Goal: Information Seeking & Learning: Learn about a topic

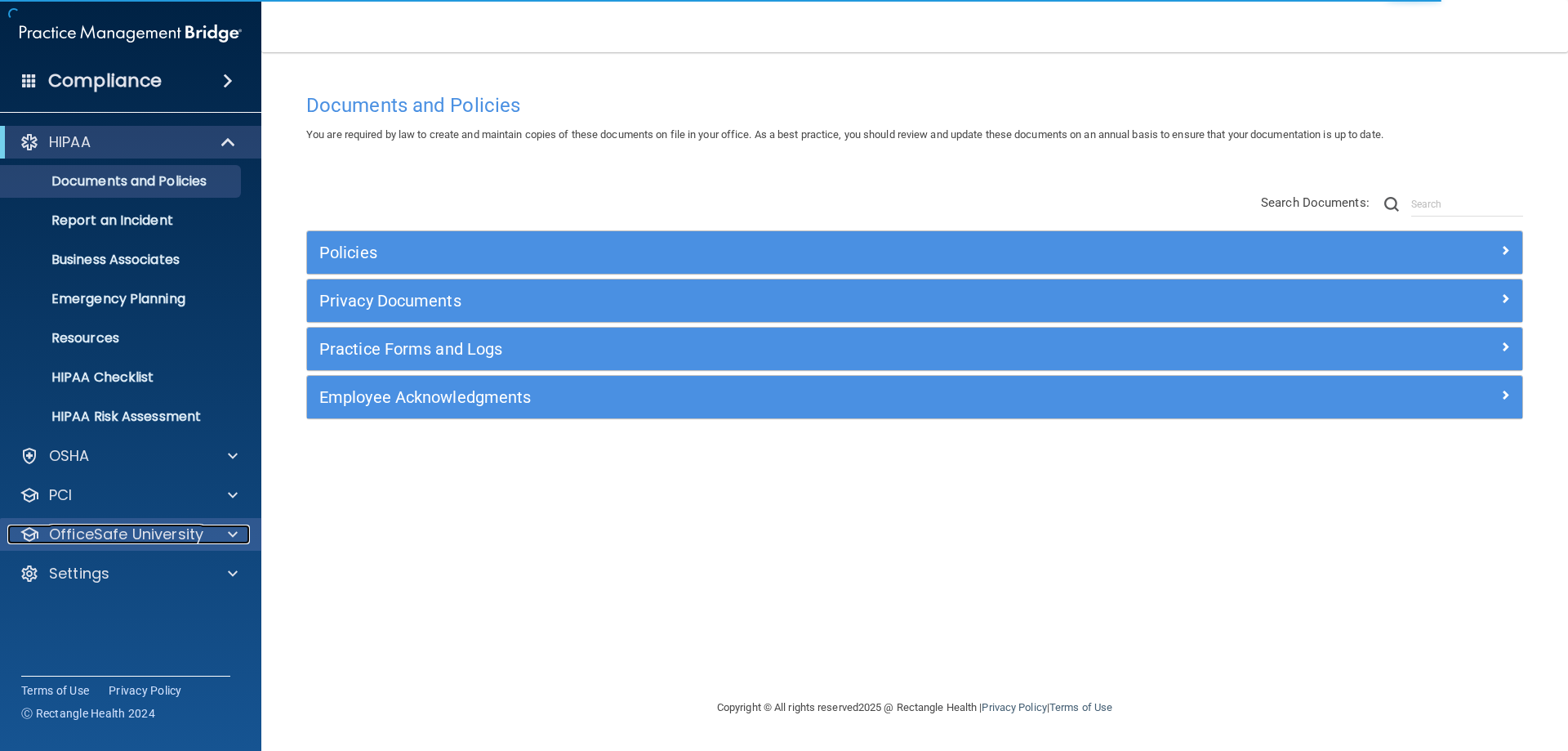
click at [224, 533] on div at bounding box center [230, 534] width 41 height 19
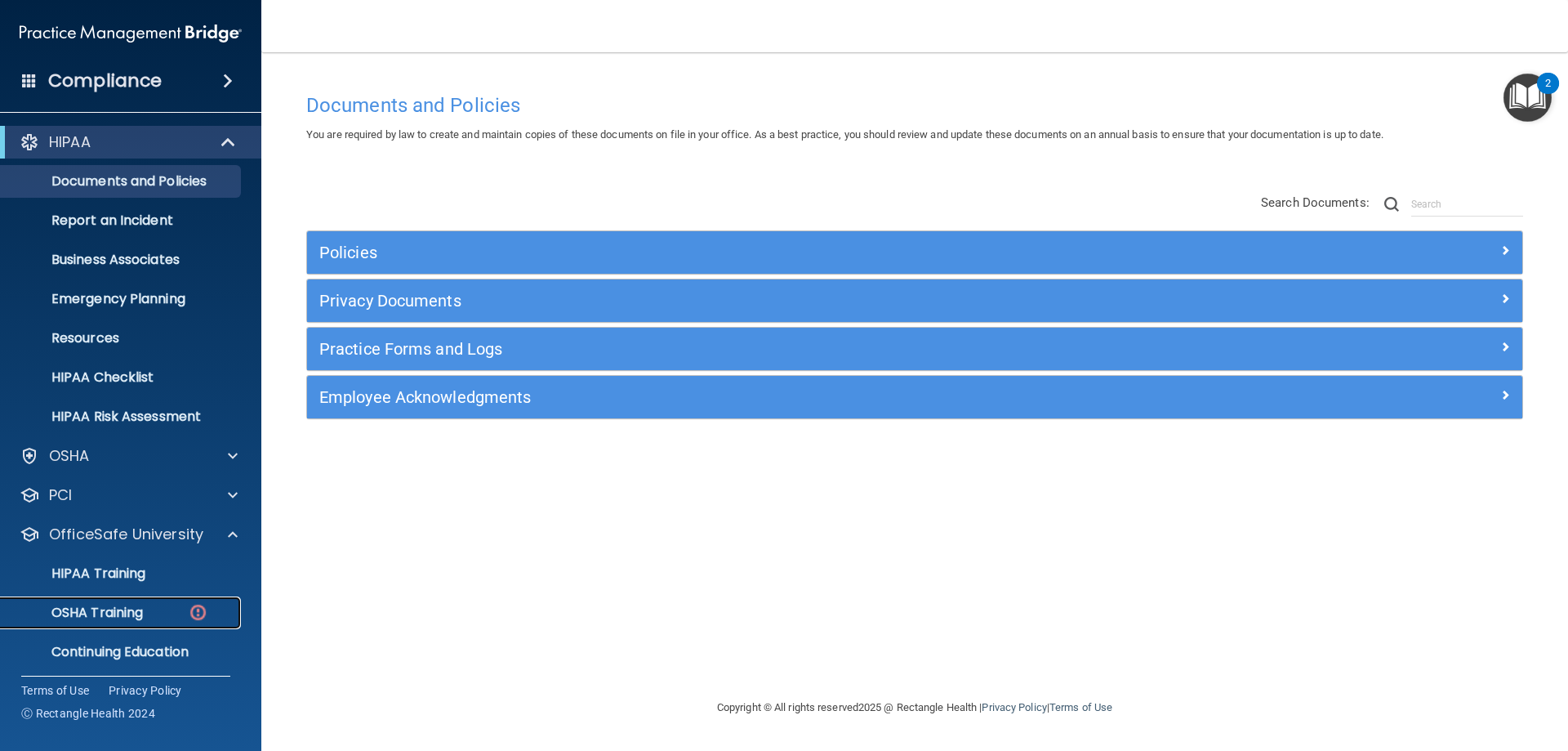
click at [117, 609] on p "OSHA Training" at bounding box center [77, 613] width 132 height 16
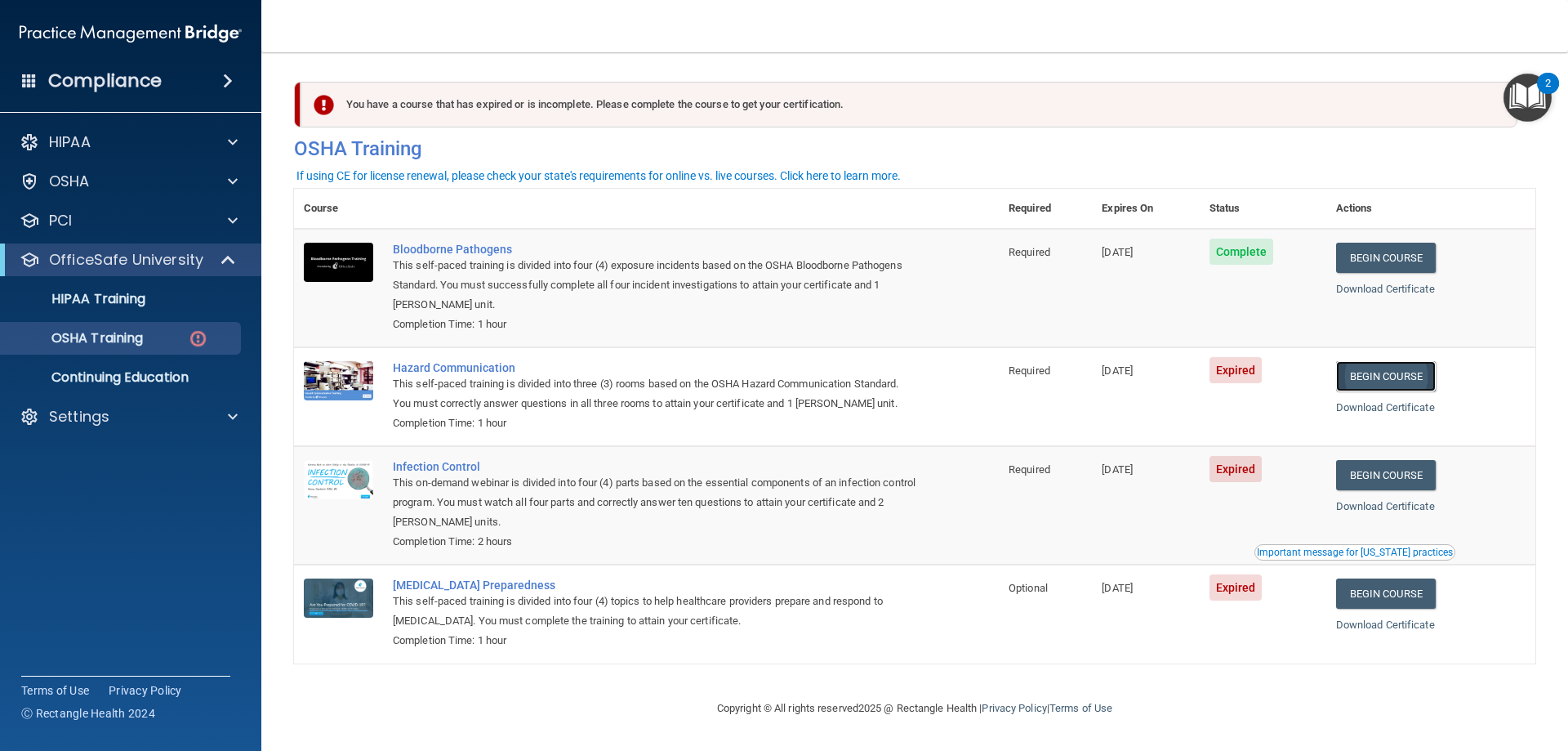
click at [1392, 379] on link "Begin Course" at bounding box center [1385, 376] width 100 height 30
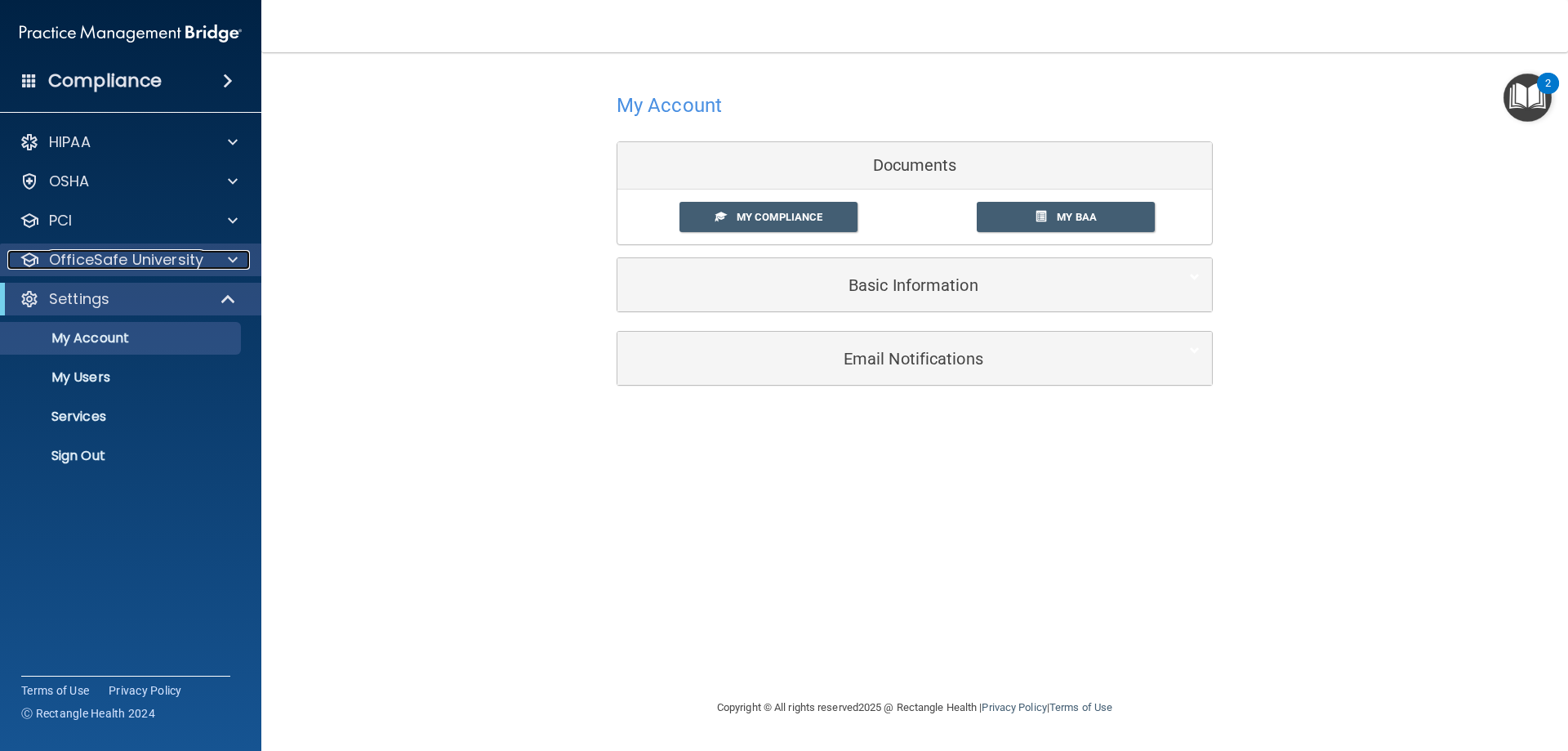
click at [230, 258] on span at bounding box center [232, 259] width 10 height 19
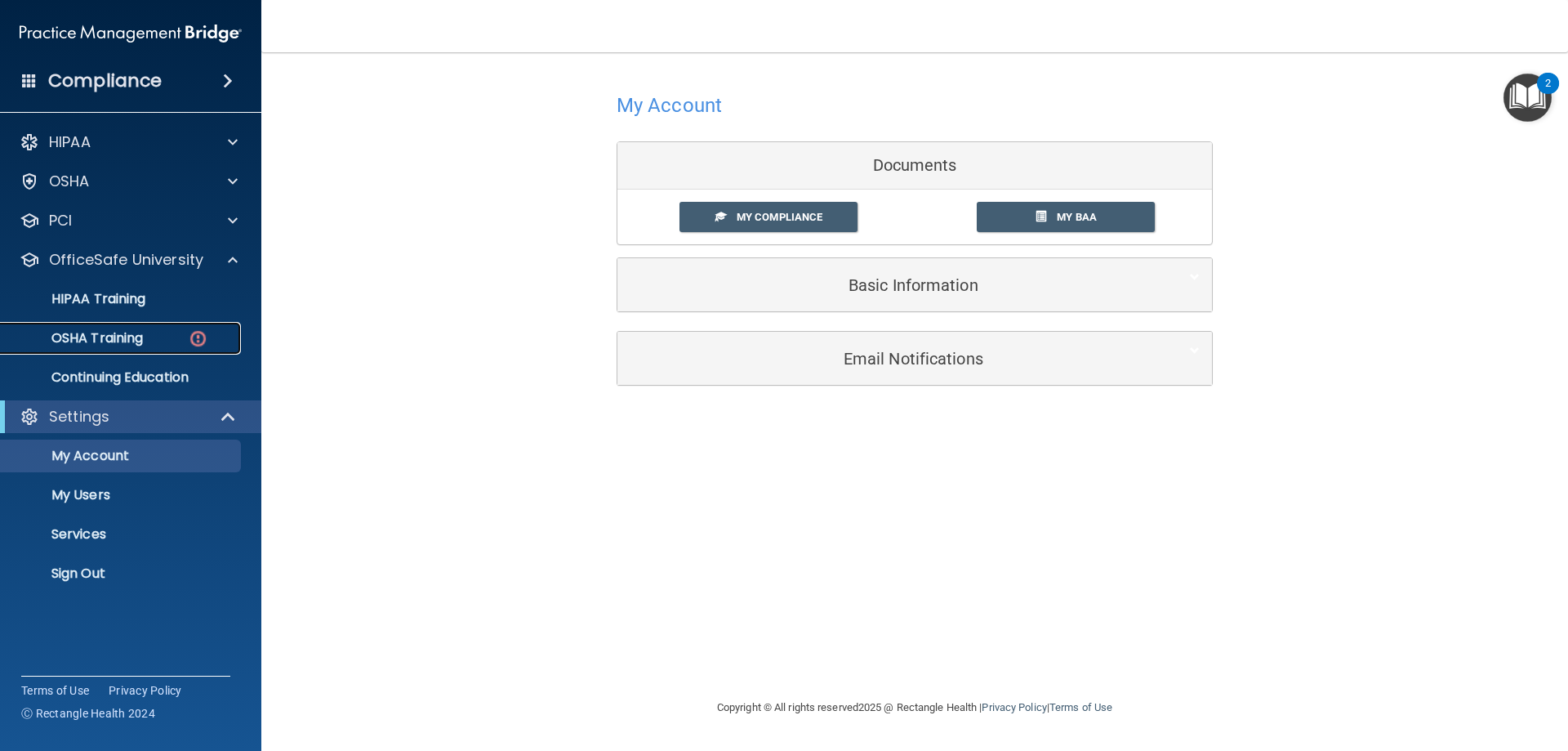
click at [131, 332] on p "OSHA Training" at bounding box center [77, 338] width 132 height 16
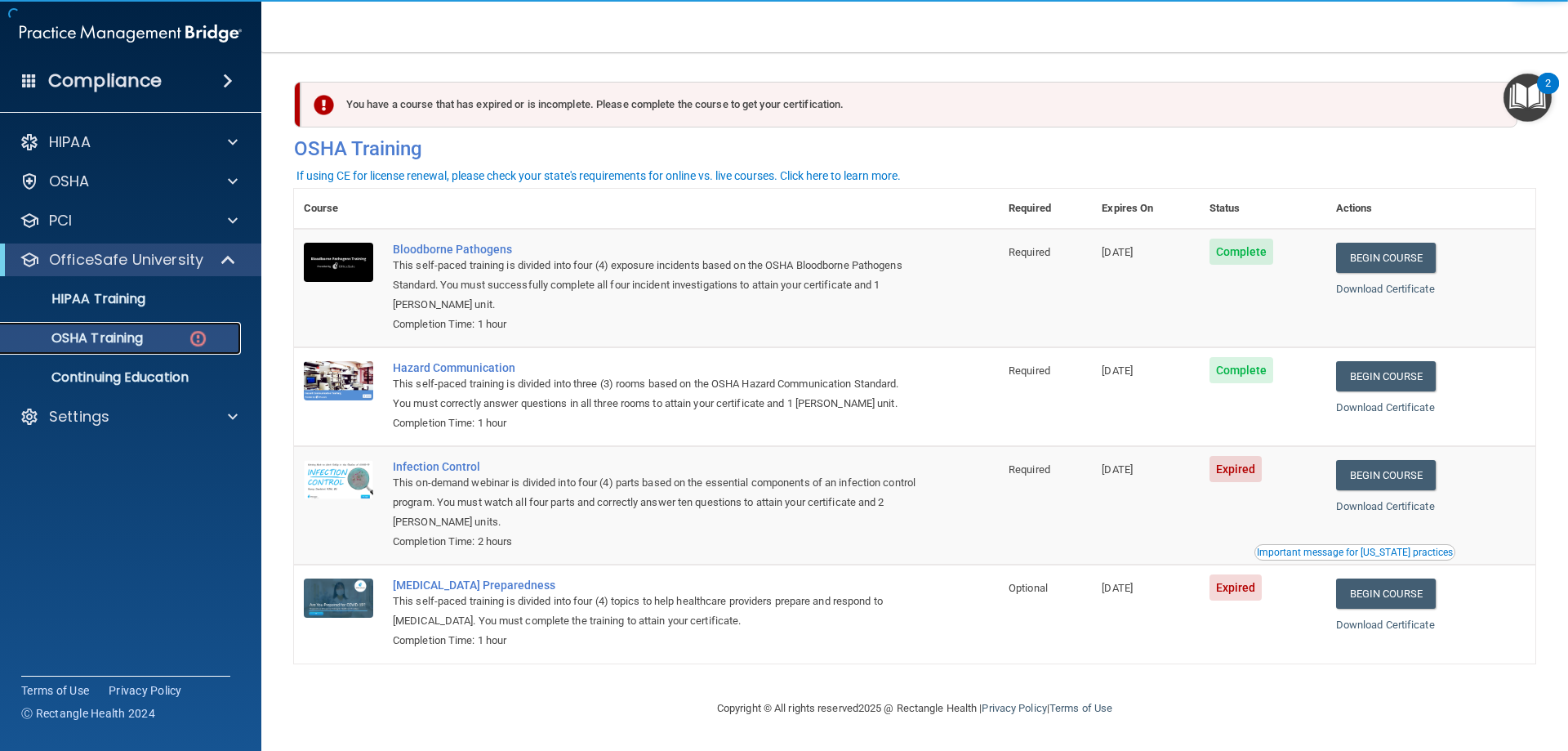
scroll to position [1, 0]
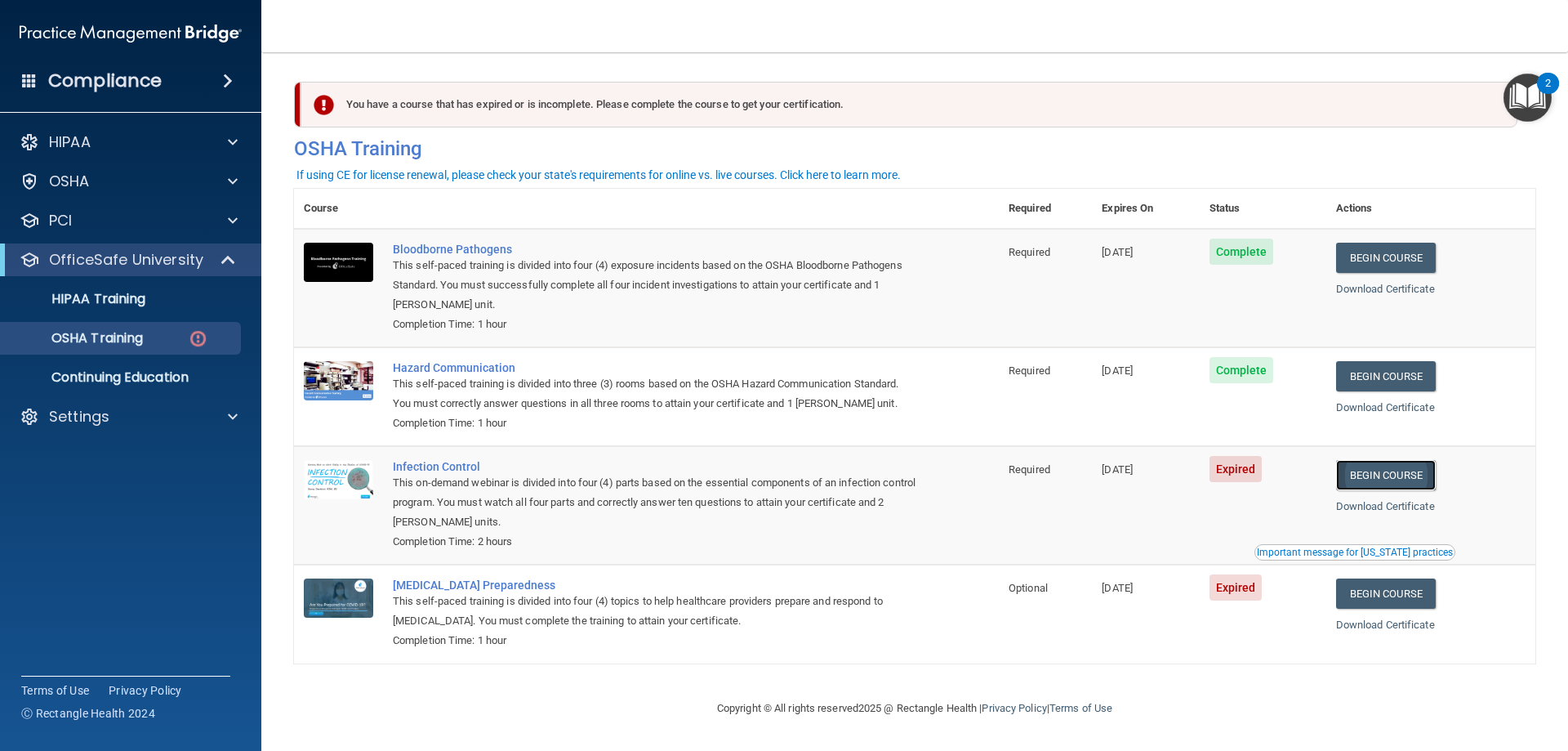
click at [1385, 471] on link "Begin Course" at bounding box center [1385, 474] width 100 height 30
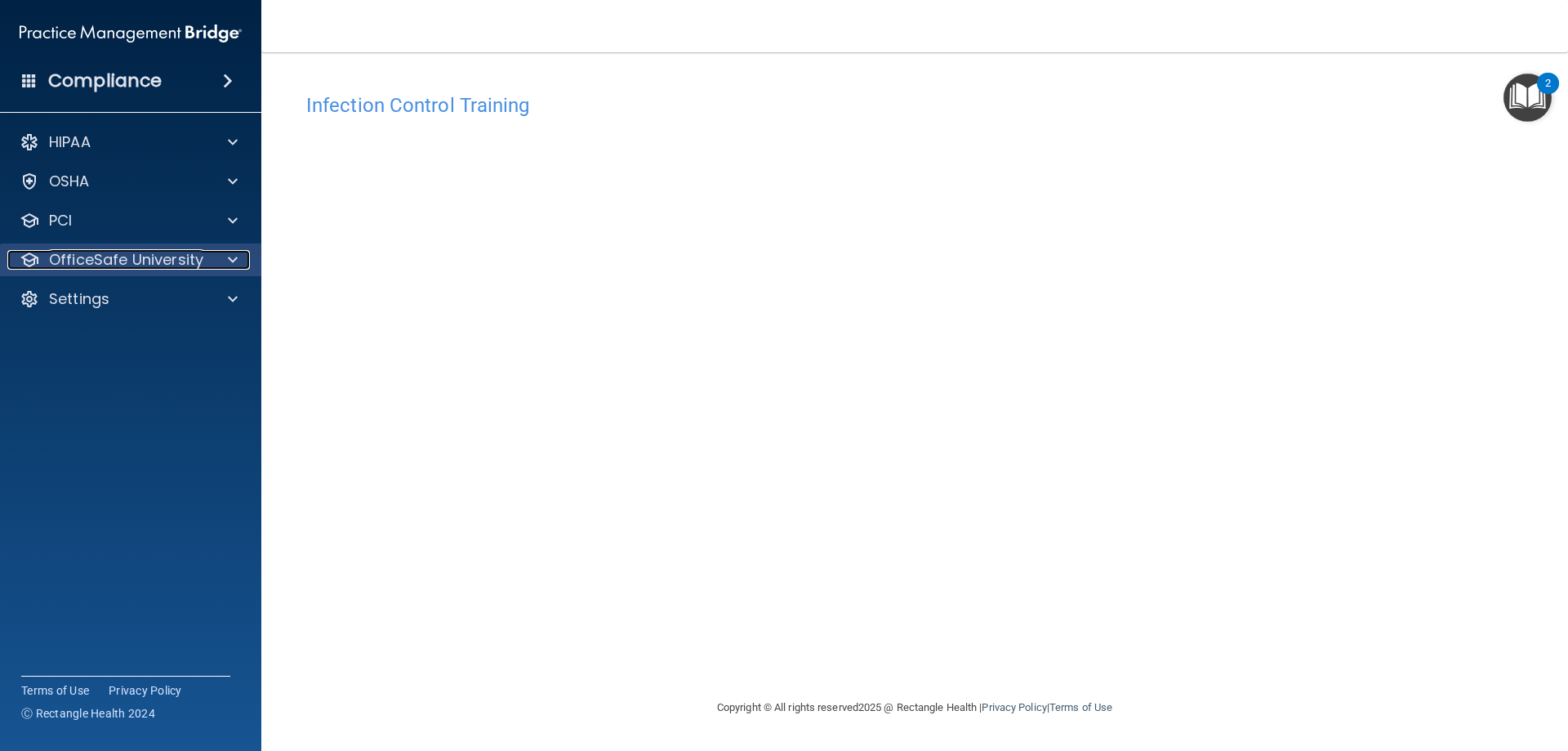
click at [219, 261] on div at bounding box center [230, 259] width 41 height 19
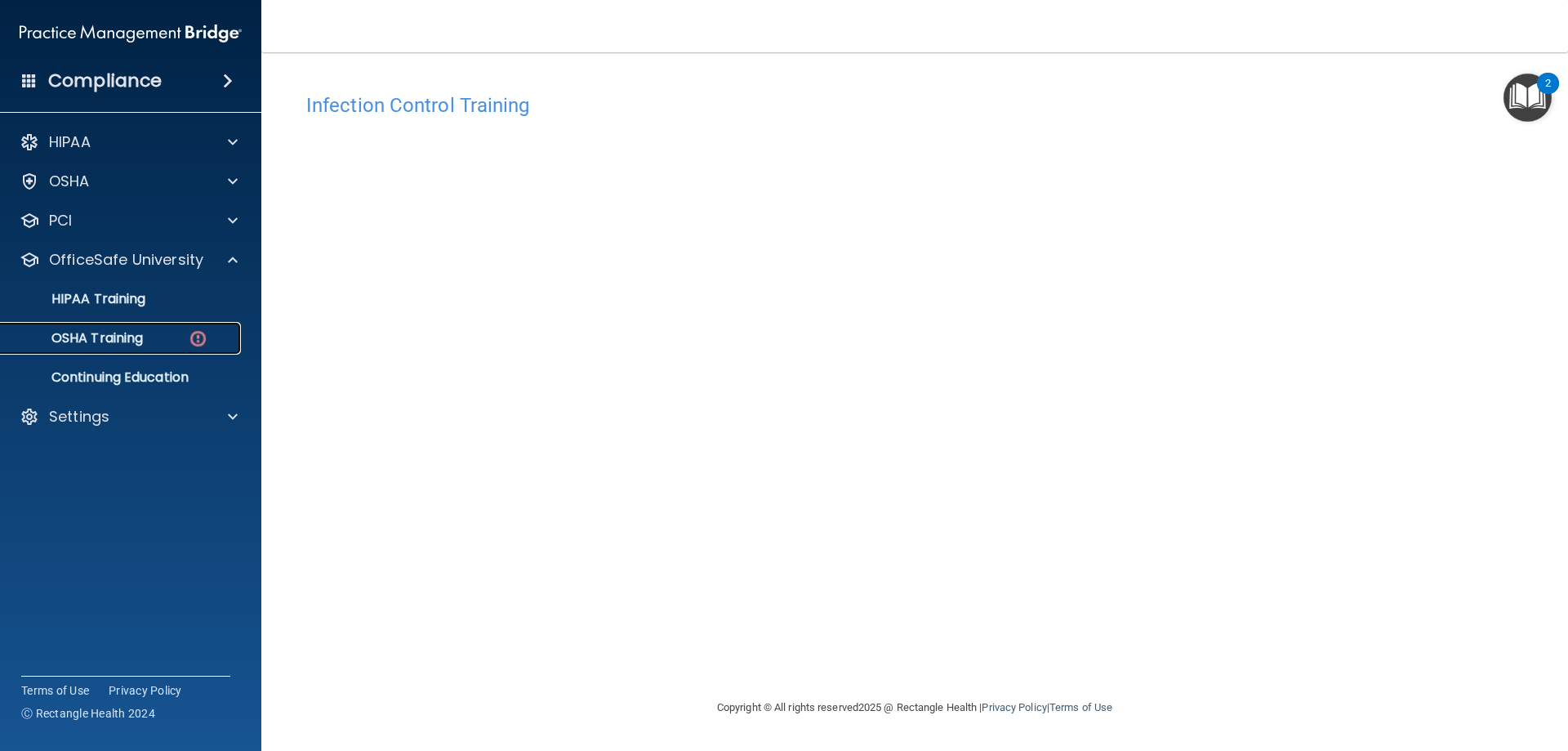
click at [151, 335] on div "OSHA Training" at bounding box center [122, 338] width 223 height 16
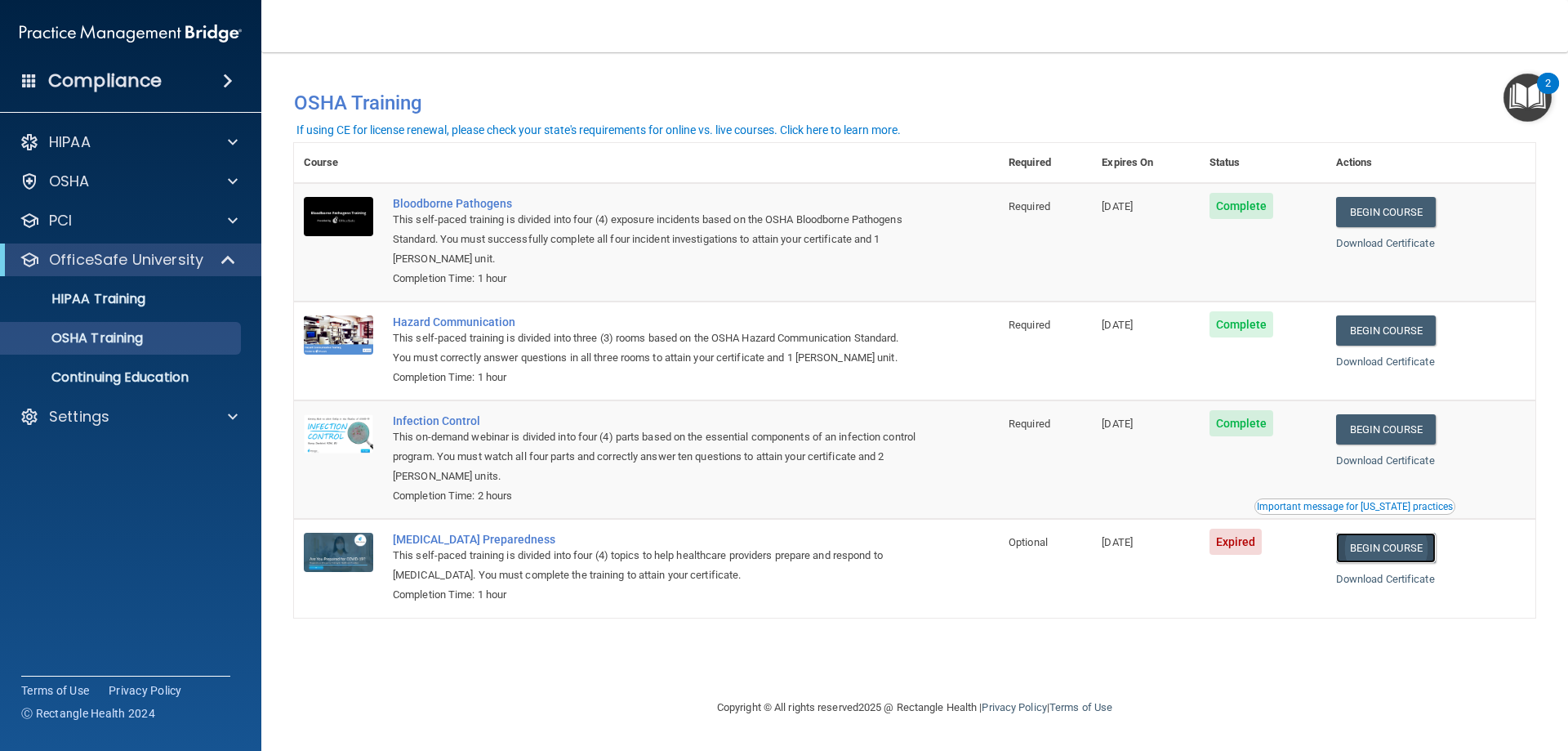
click at [1390, 555] on link "Begin Course" at bounding box center [1385, 547] width 100 height 30
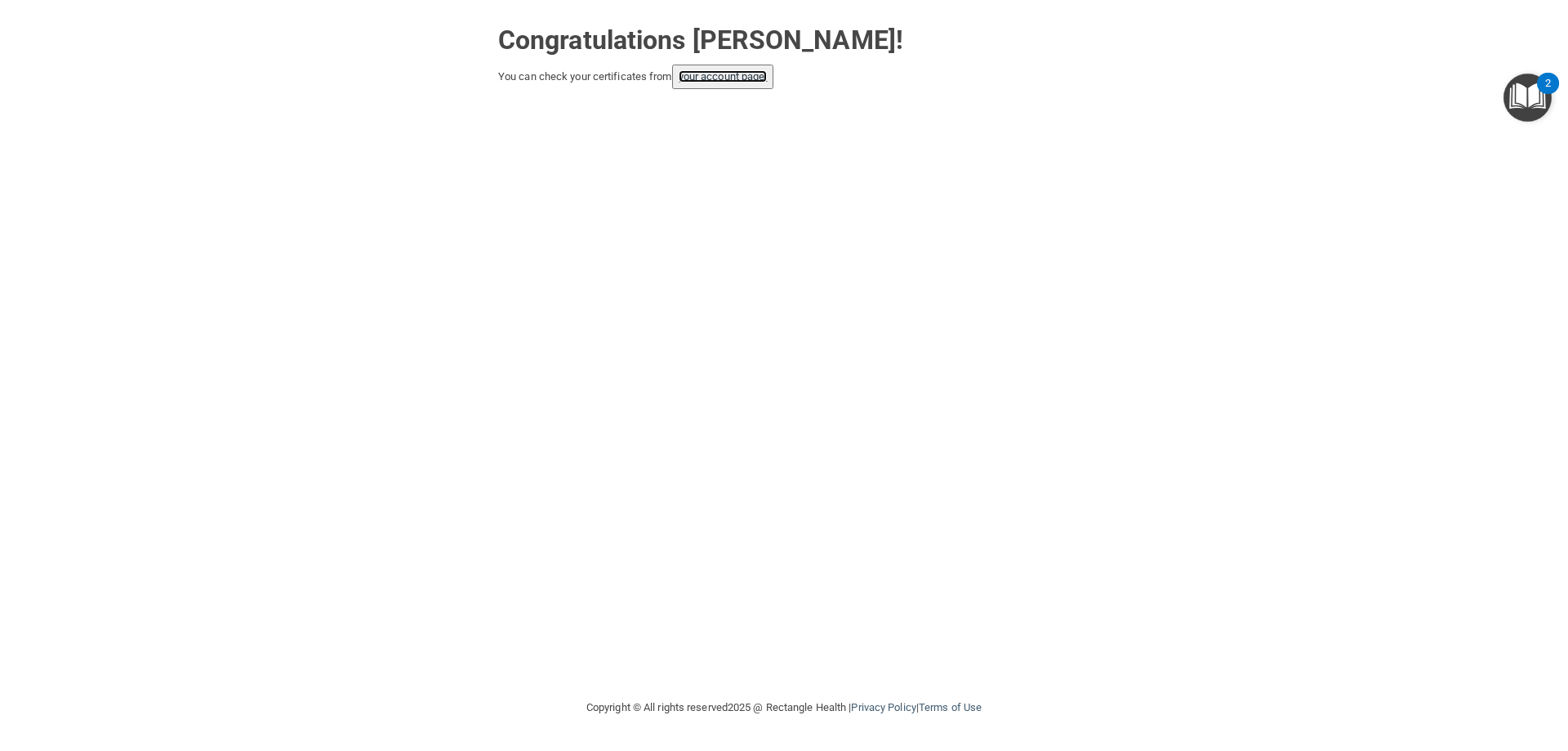
click at [746, 75] on link "your account page!" at bounding box center [722, 76] width 89 height 12
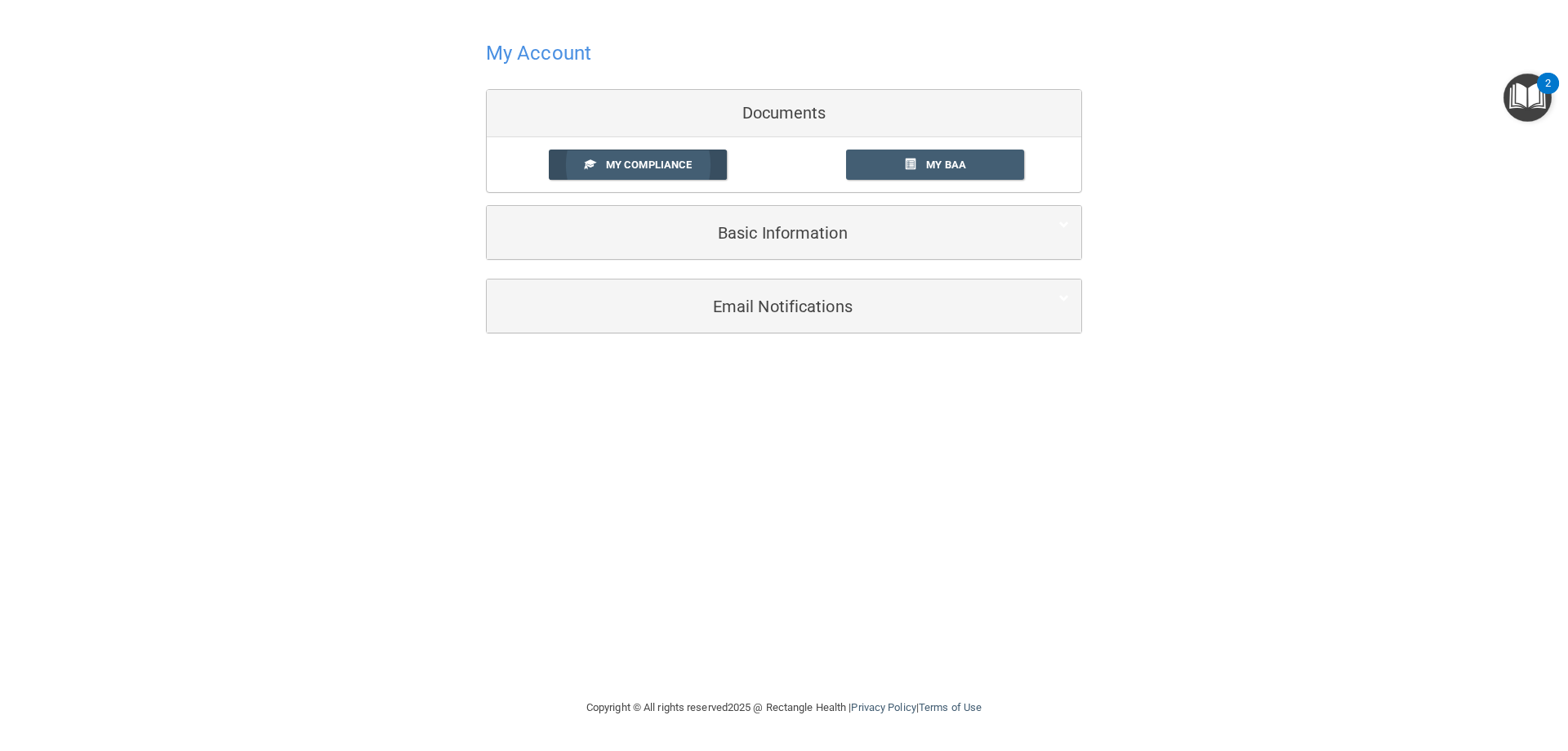
click at [645, 164] on span "My Compliance" at bounding box center [648, 164] width 86 height 12
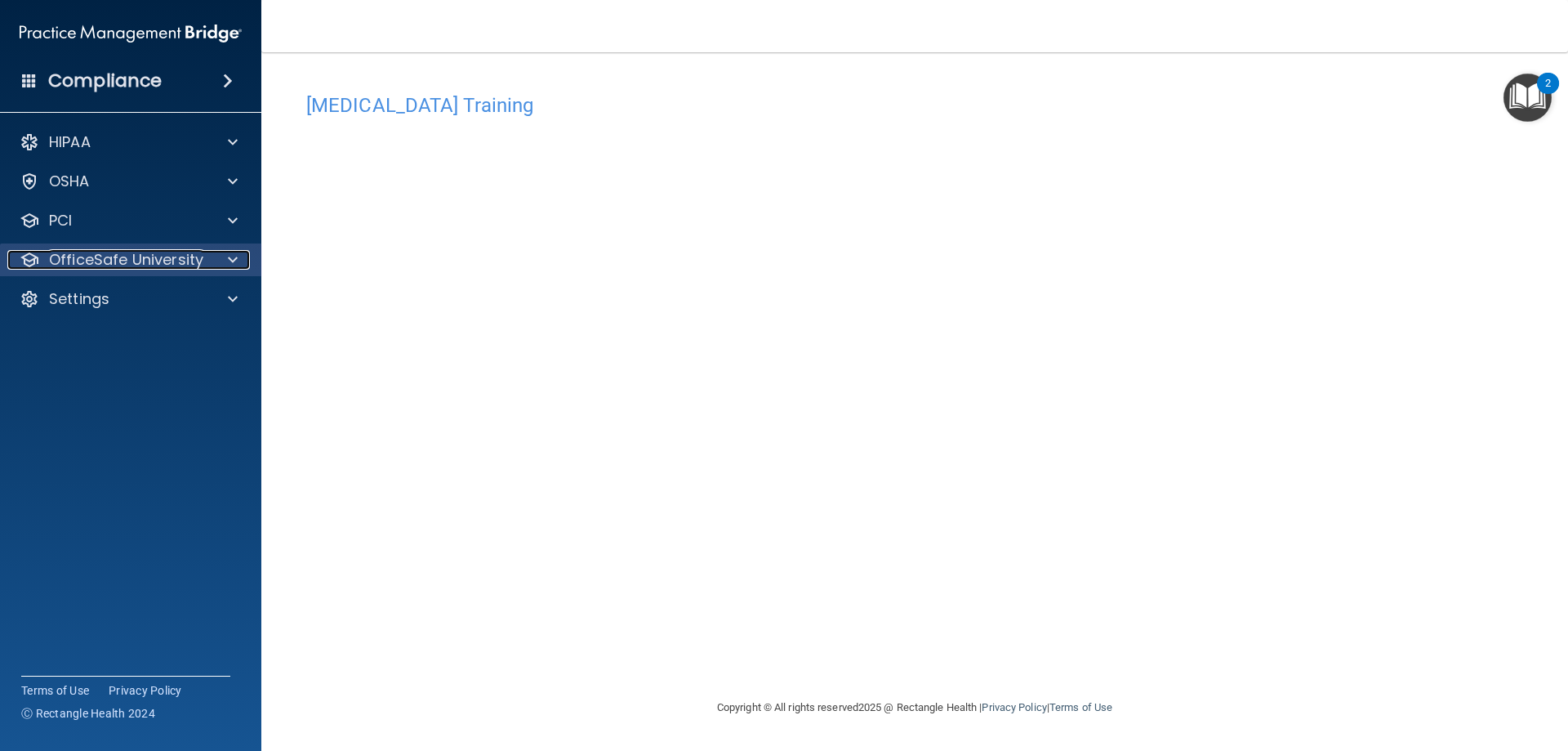
click at [237, 254] on span at bounding box center [232, 259] width 10 height 19
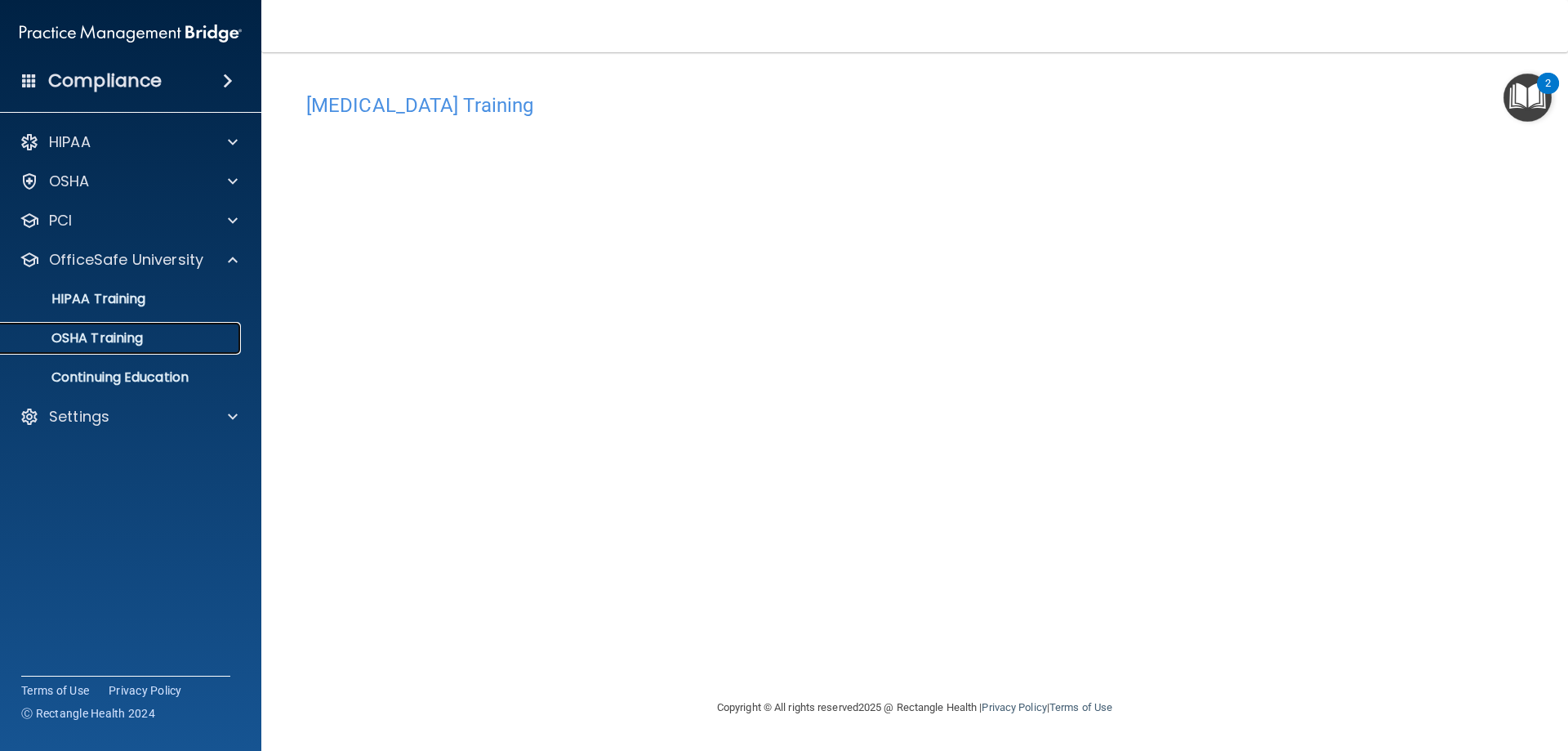
click at [166, 335] on div "OSHA Training" at bounding box center [122, 338] width 223 height 16
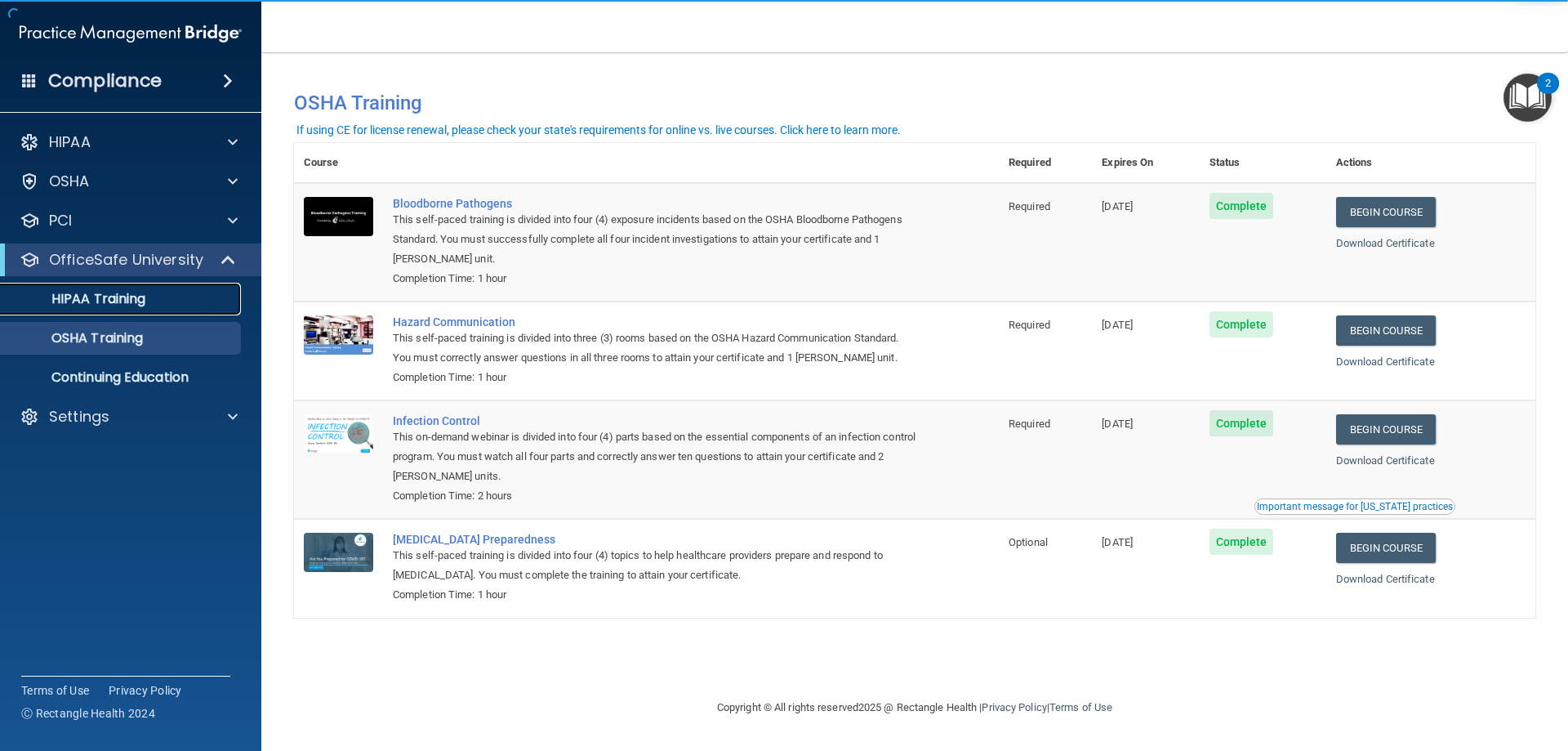
click at [163, 297] on div "HIPAA Training" at bounding box center [122, 299] width 223 height 16
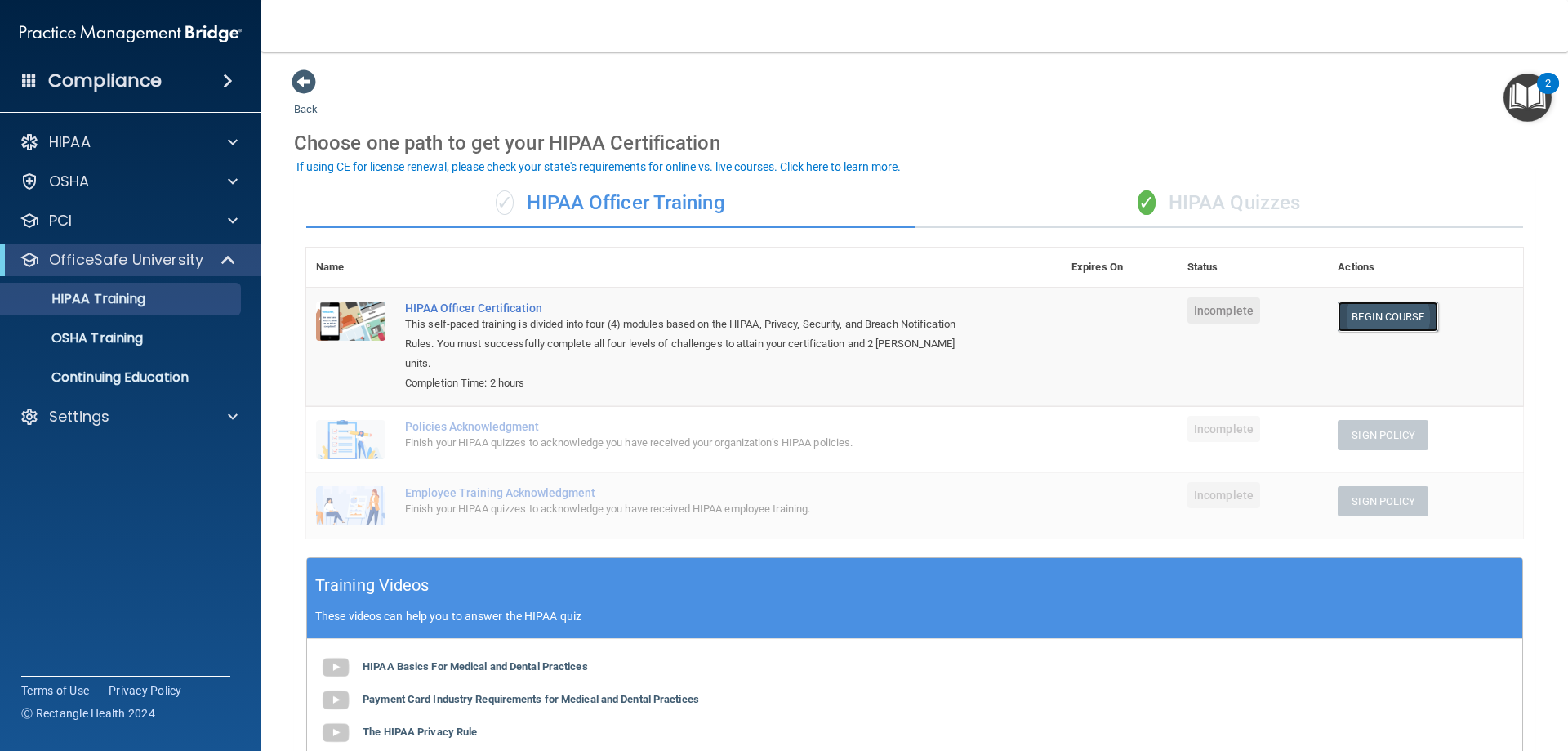
click at [1377, 319] on link "Begin Course" at bounding box center [1387, 316] width 100 height 30
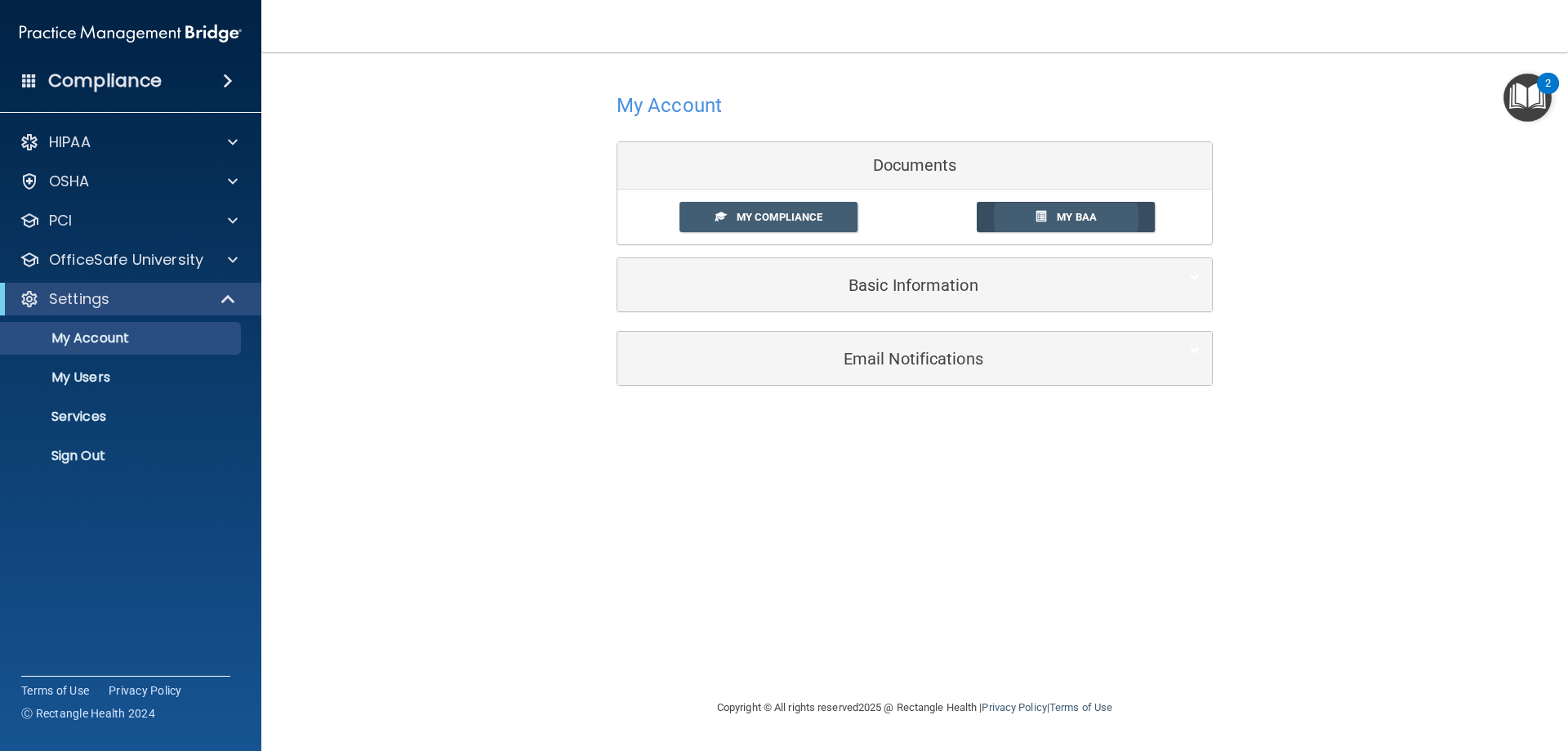
click at [1068, 222] on span "My BAA" at bounding box center [1077, 217] width 40 height 12
click at [791, 220] on span "My Compliance" at bounding box center [779, 217] width 86 height 12
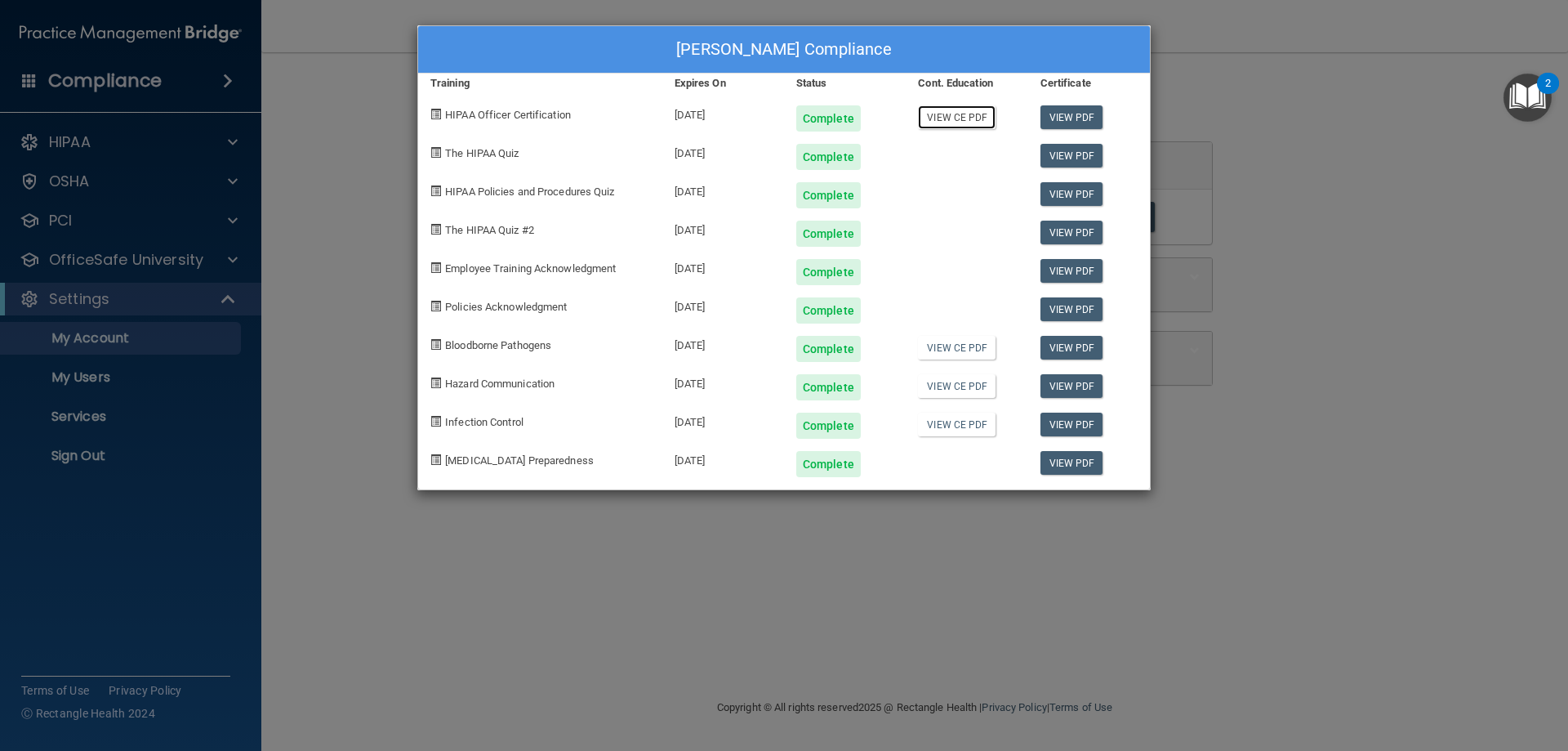
click at [952, 120] on link "View CE PDF" at bounding box center [956, 117] width 78 height 24
click at [148, 373] on div "Amie Splattstoesser's Compliance Training Expires On Status Cont. Education Cer…" at bounding box center [784, 376] width 1568 height 751
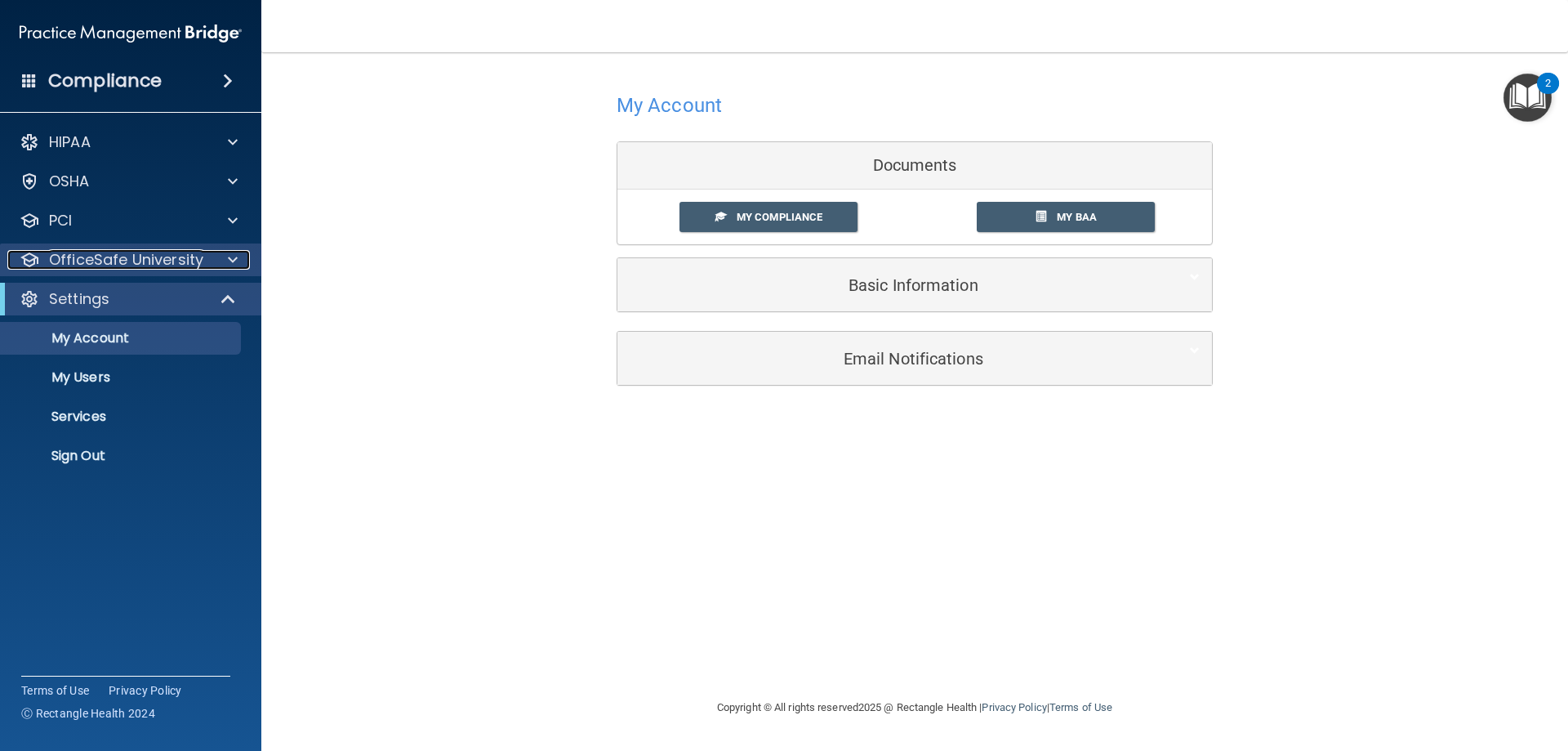
click at [188, 264] on p "OfficeSafe University" at bounding box center [126, 259] width 154 height 19
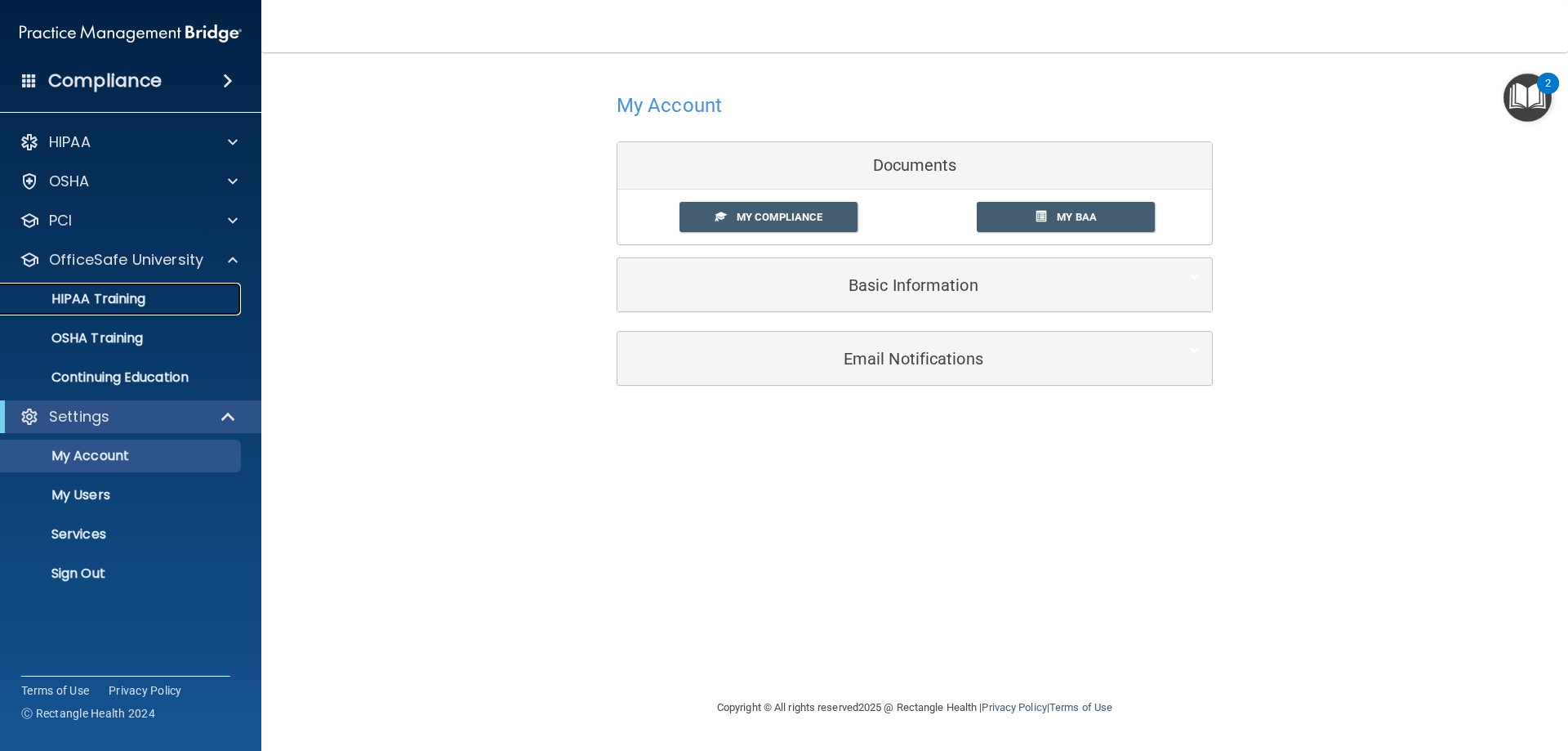
click at [145, 303] on p "HIPAA Training" at bounding box center [79, 299] width 135 height 16
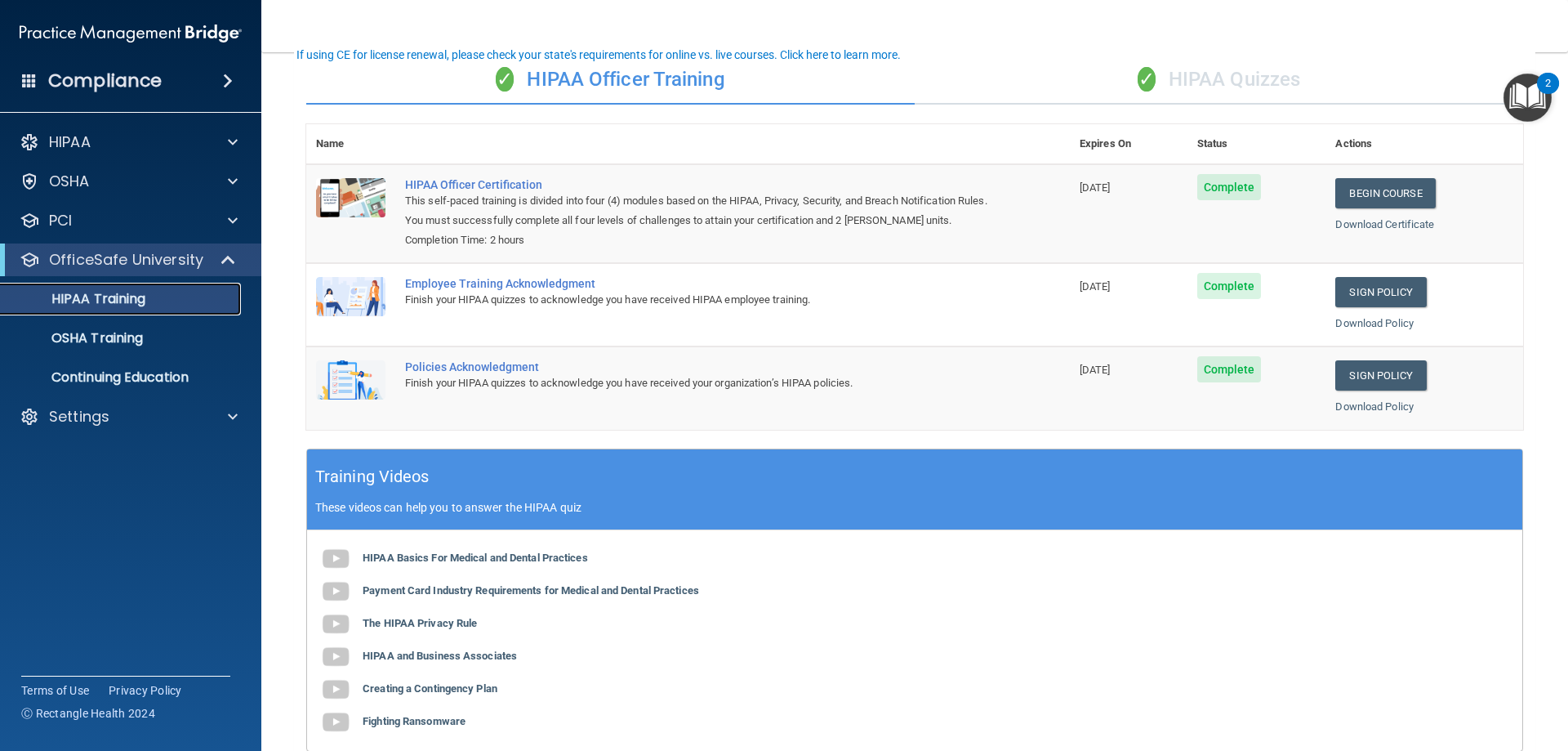
scroll to position [164, 0]
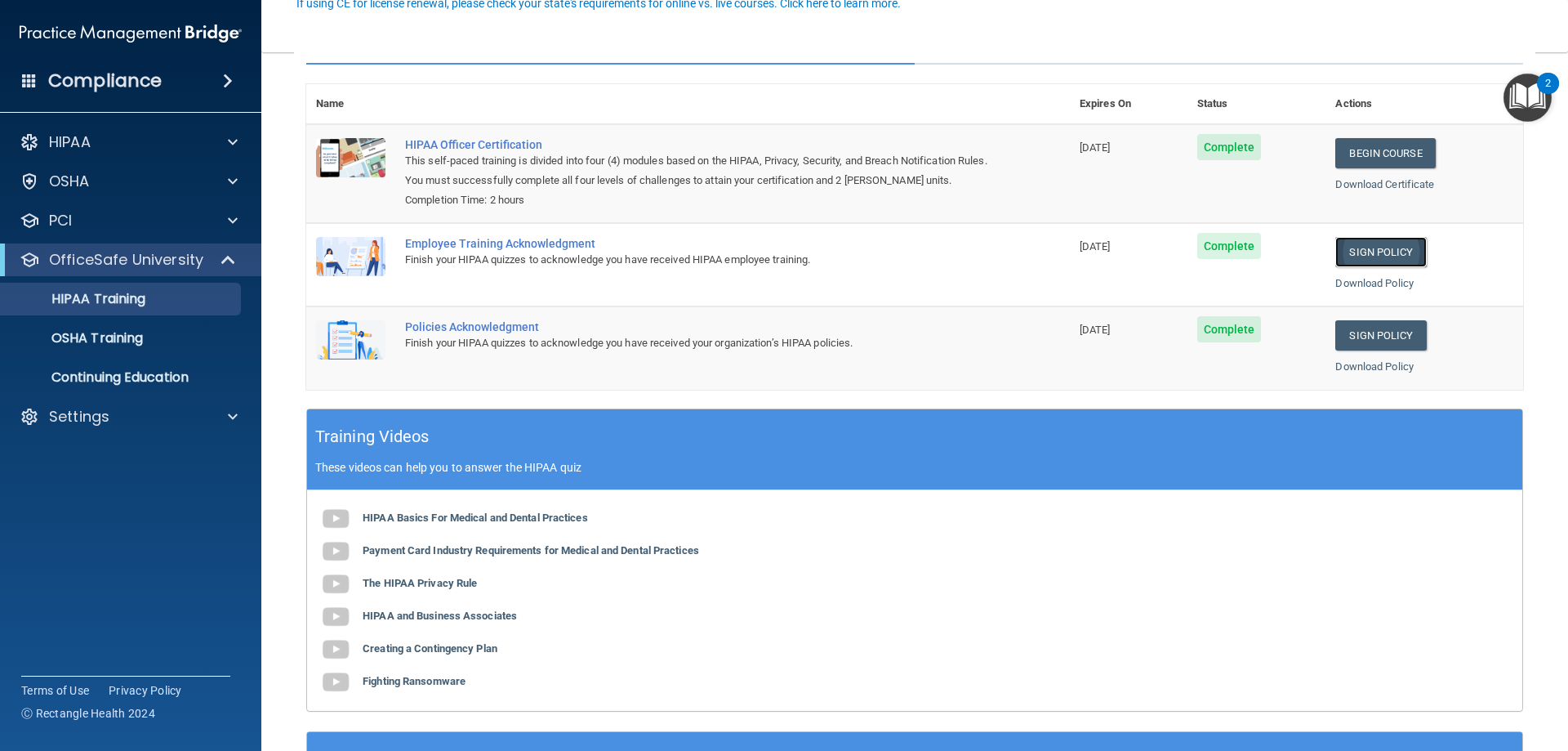
click at [1349, 251] on link "Sign Policy" at bounding box center [1380, 251] width 90 height 30
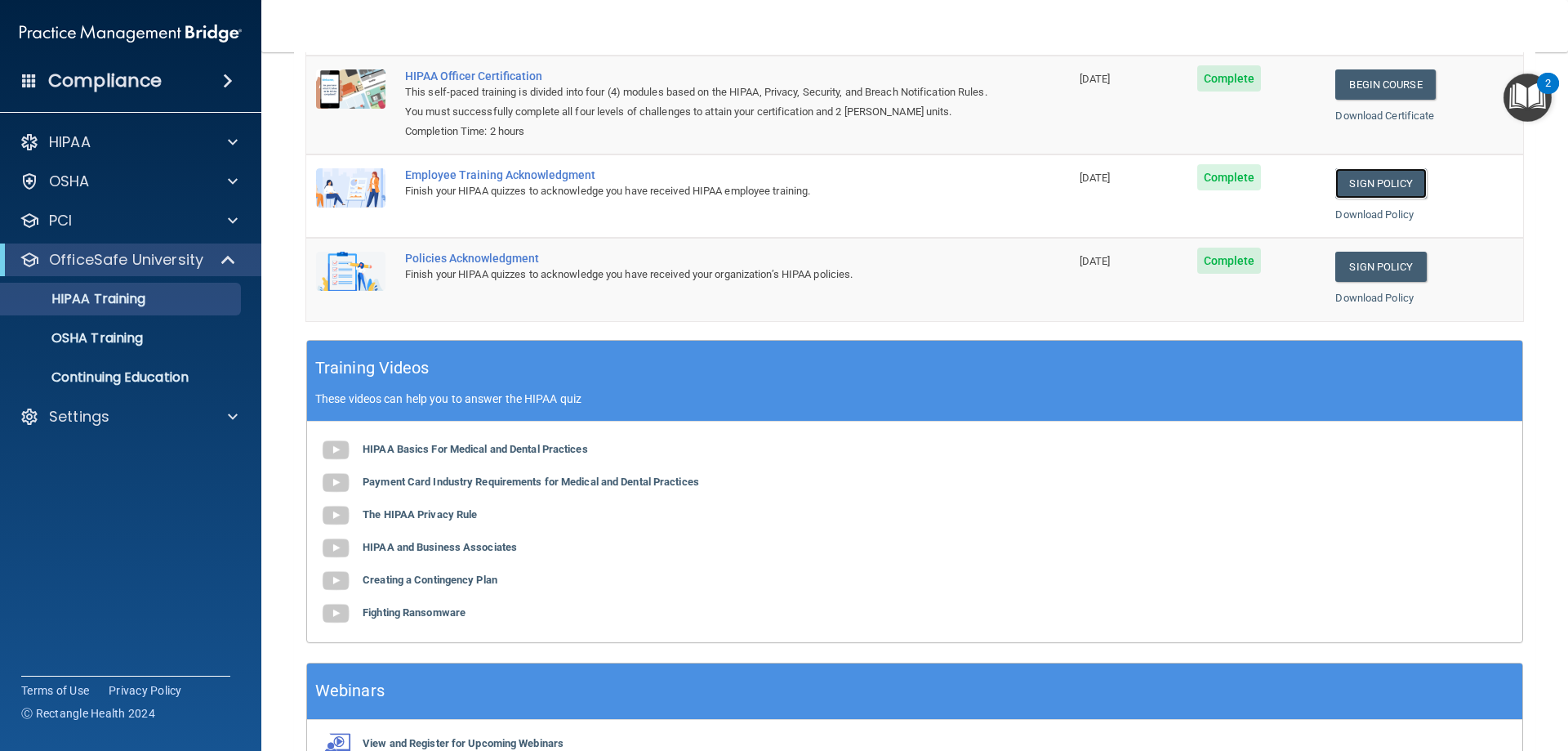
scroll to position [3, 0]
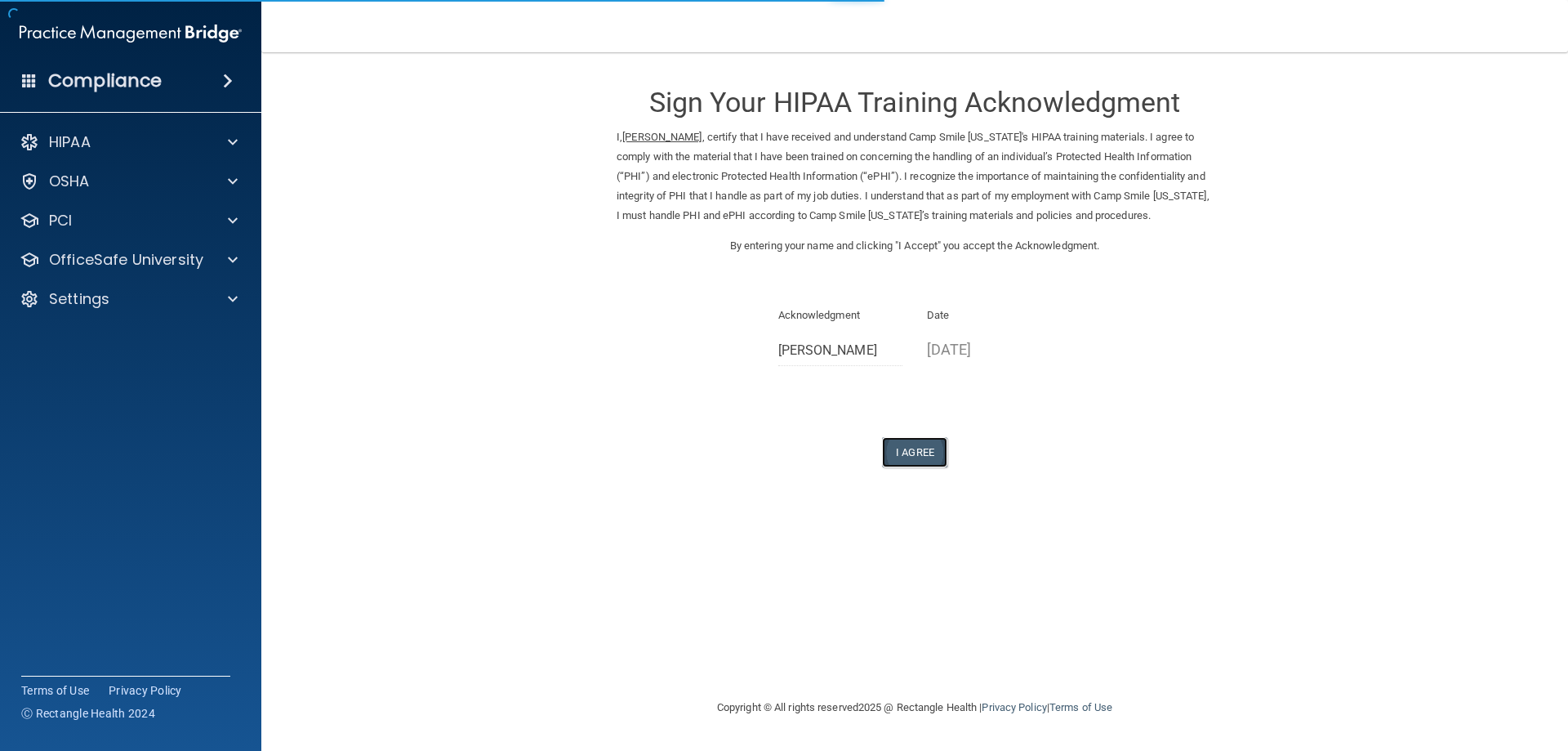
click at [906, 467] on button "I Agree" at bounding box center [915, 451] width 66 height 30
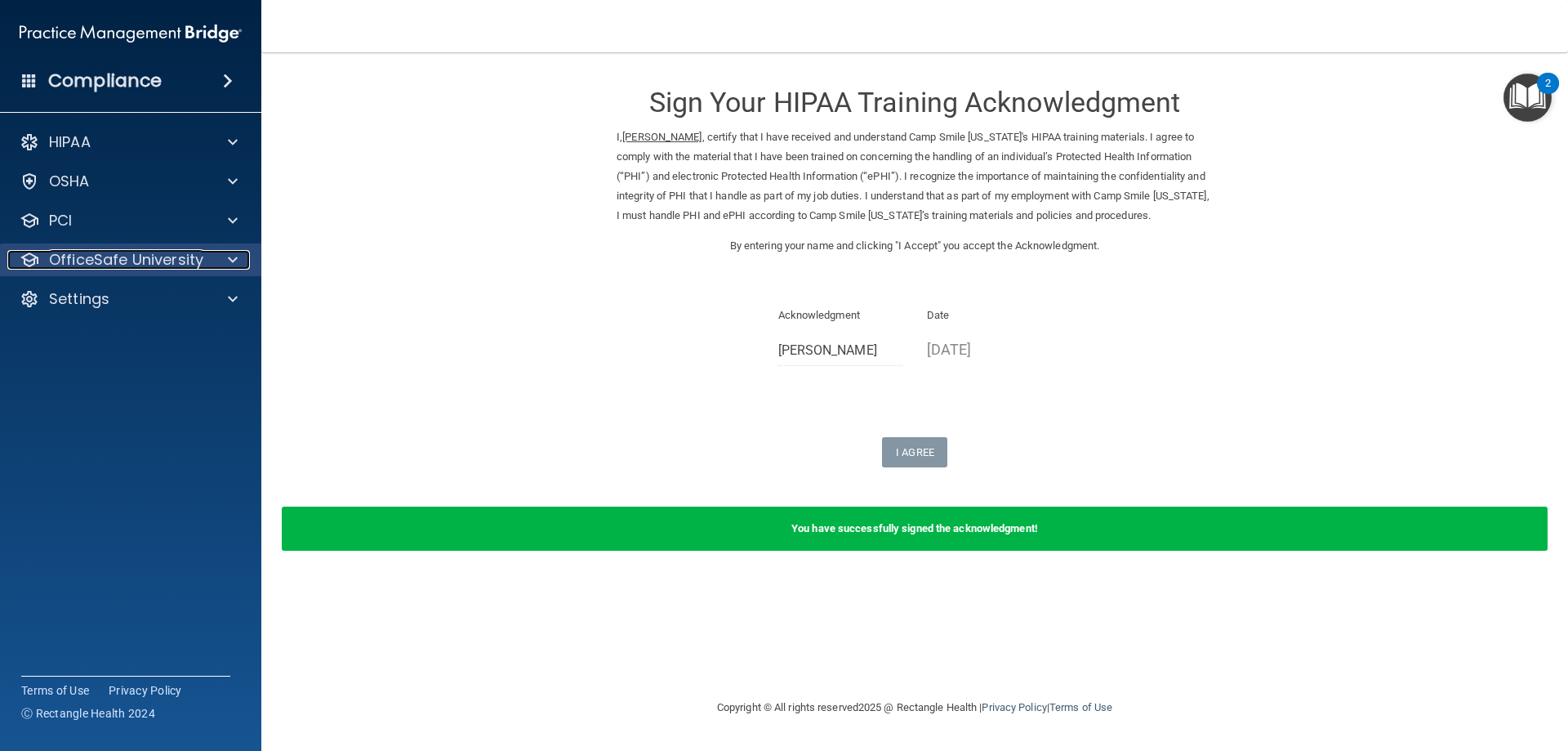
click at [151, 263] on p "OfficeSafe University" at bounding box center [126, 259] width 154 height 19
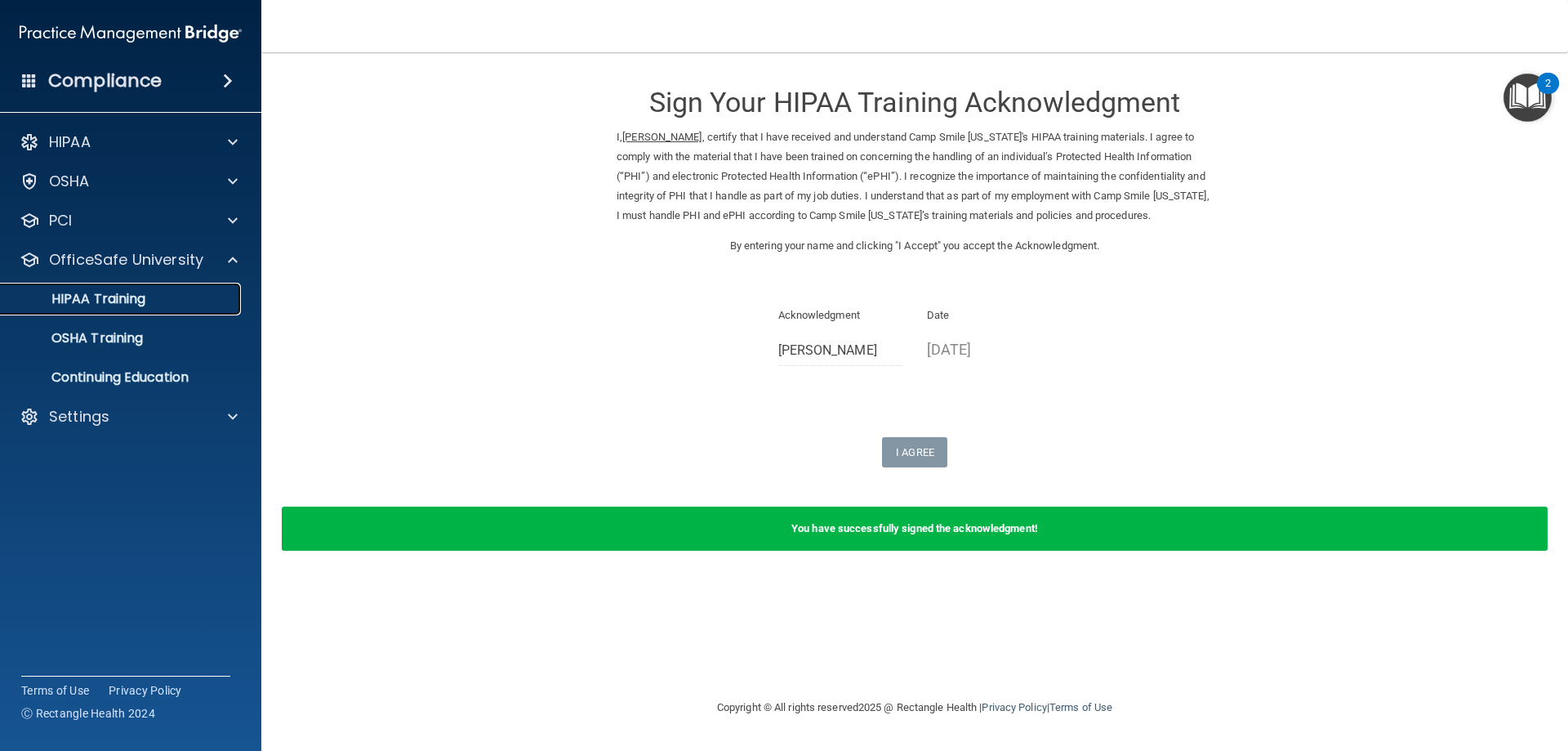
click at [145, 297] on p "HIPAA Training" at bounding box center [79, 299] width 135 height 16
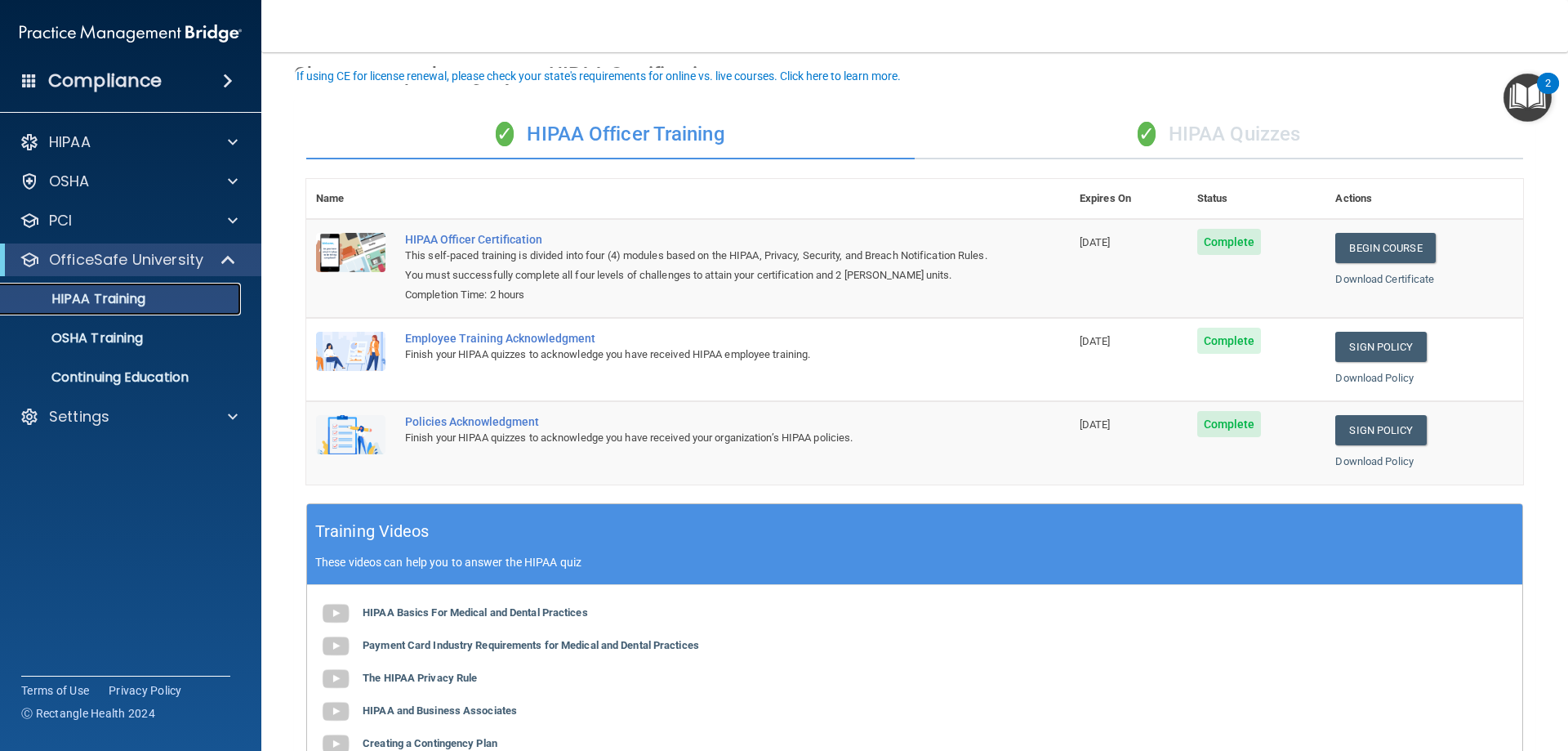
scroll to position [164, 0]
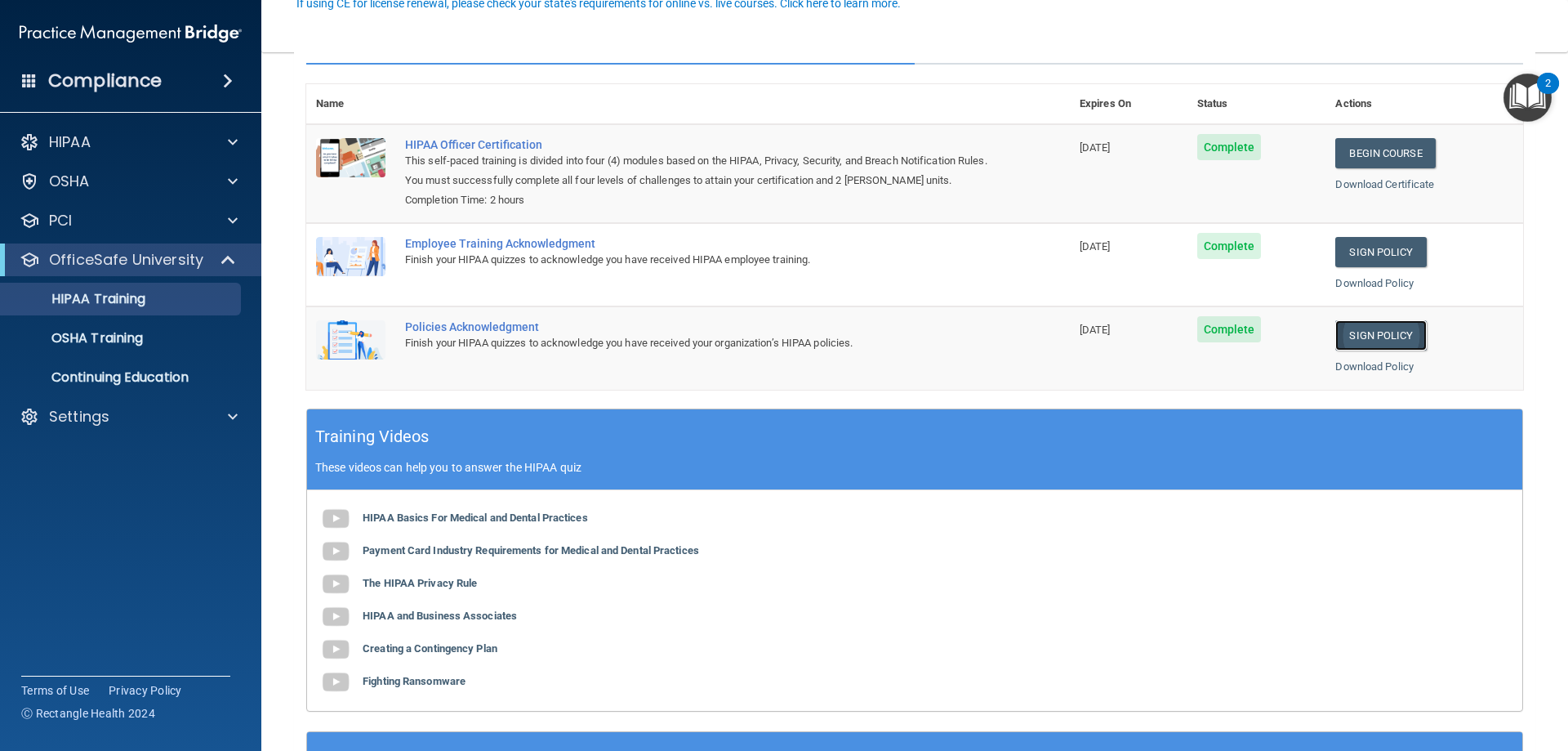
click at [1388, 337] on link "Sign Policy" at bounding box center [1380, 334] width 90 height 30
drag, startPoint x: 836, startPoint y: 208, endPoint x: 807, endPoint y: 396, distance: 190.2
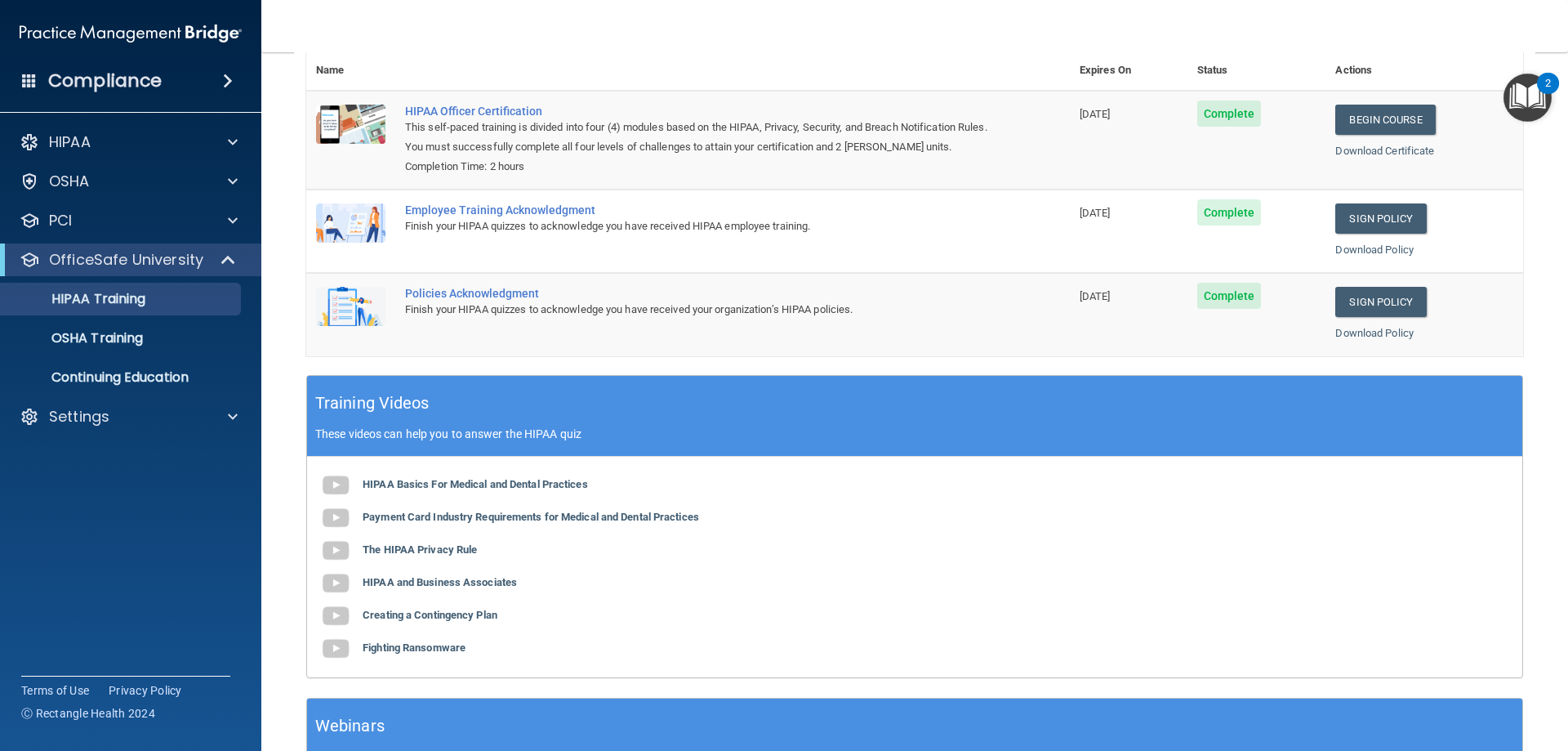
scroll to position [3, 0]
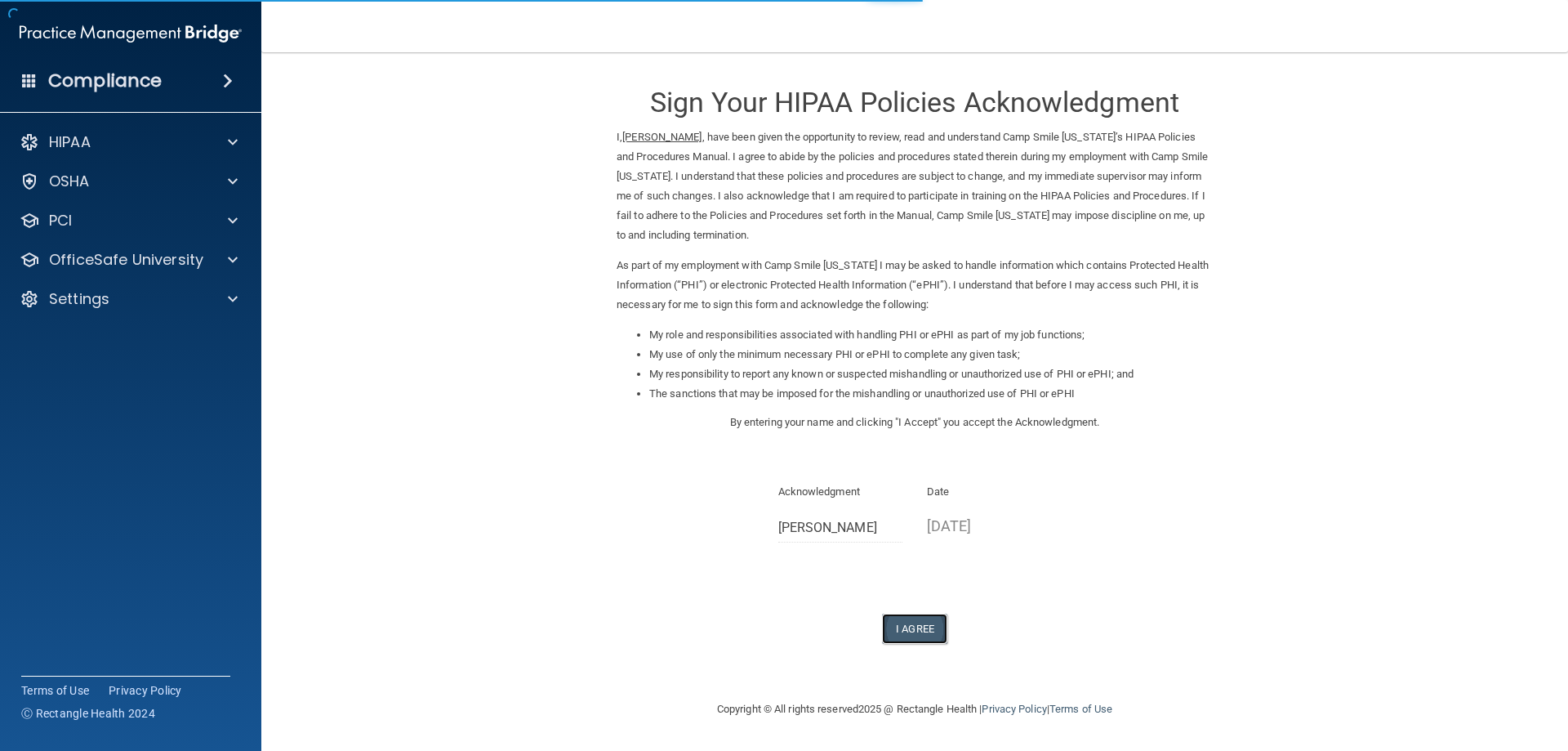
click at [916, 629] on button "I Agree" at bounding box center [915, 628] width 66 height 30
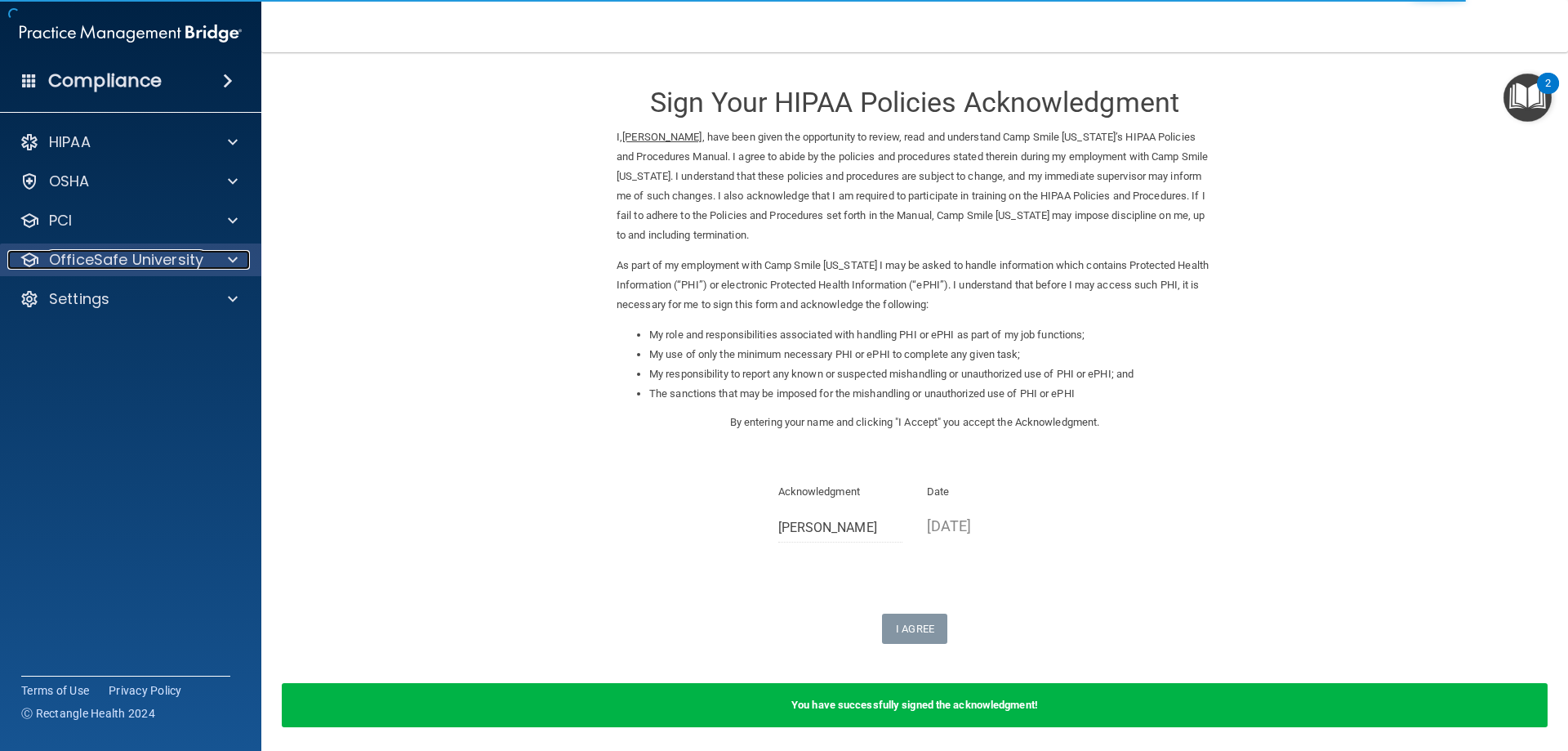
click at [152, 262] on p "OfficeSafe University" at bounding box center [126, 259] width 154 height 19
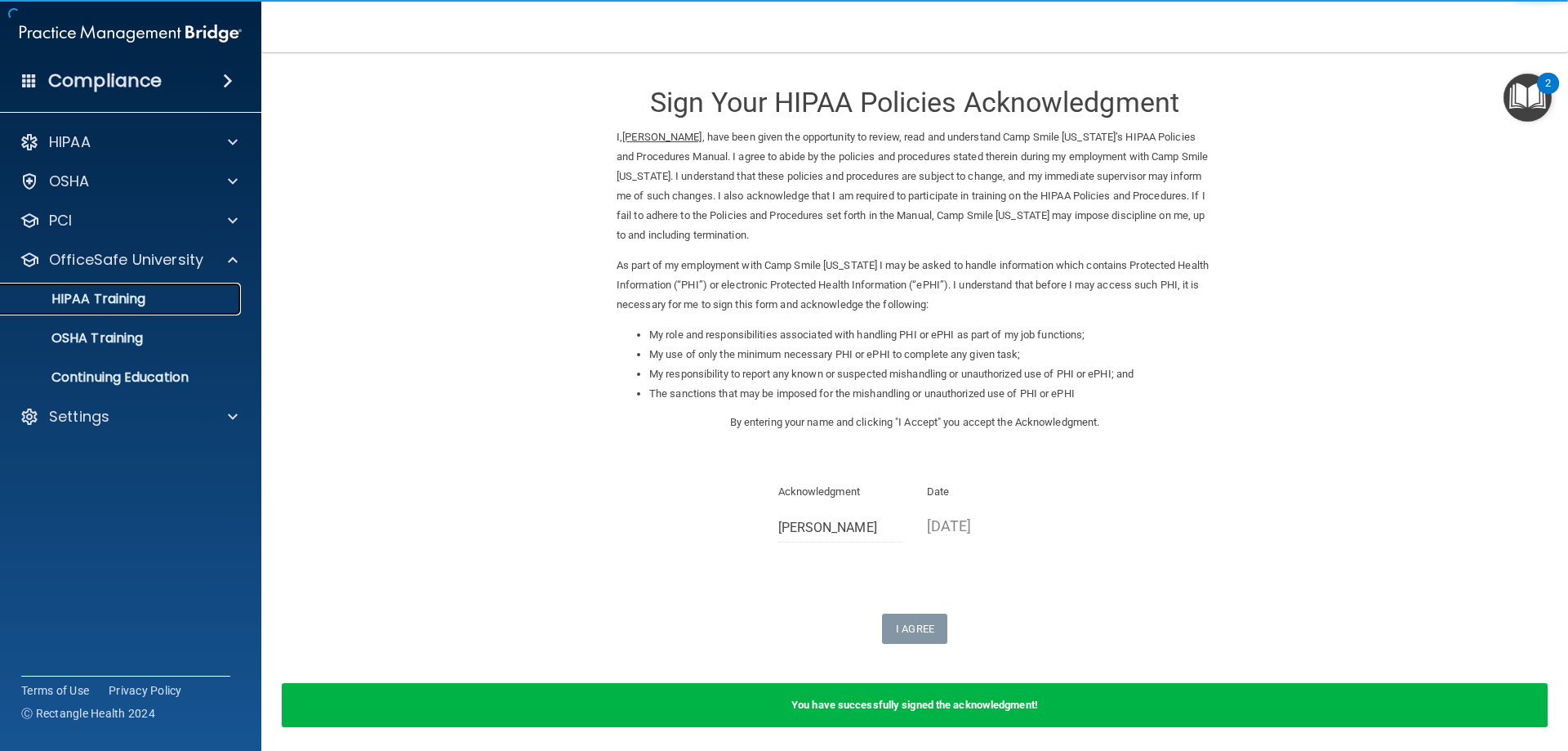
click at [148, 296] on div "HIPAA Training" at bounding box center [122, 299] width 223 height 16
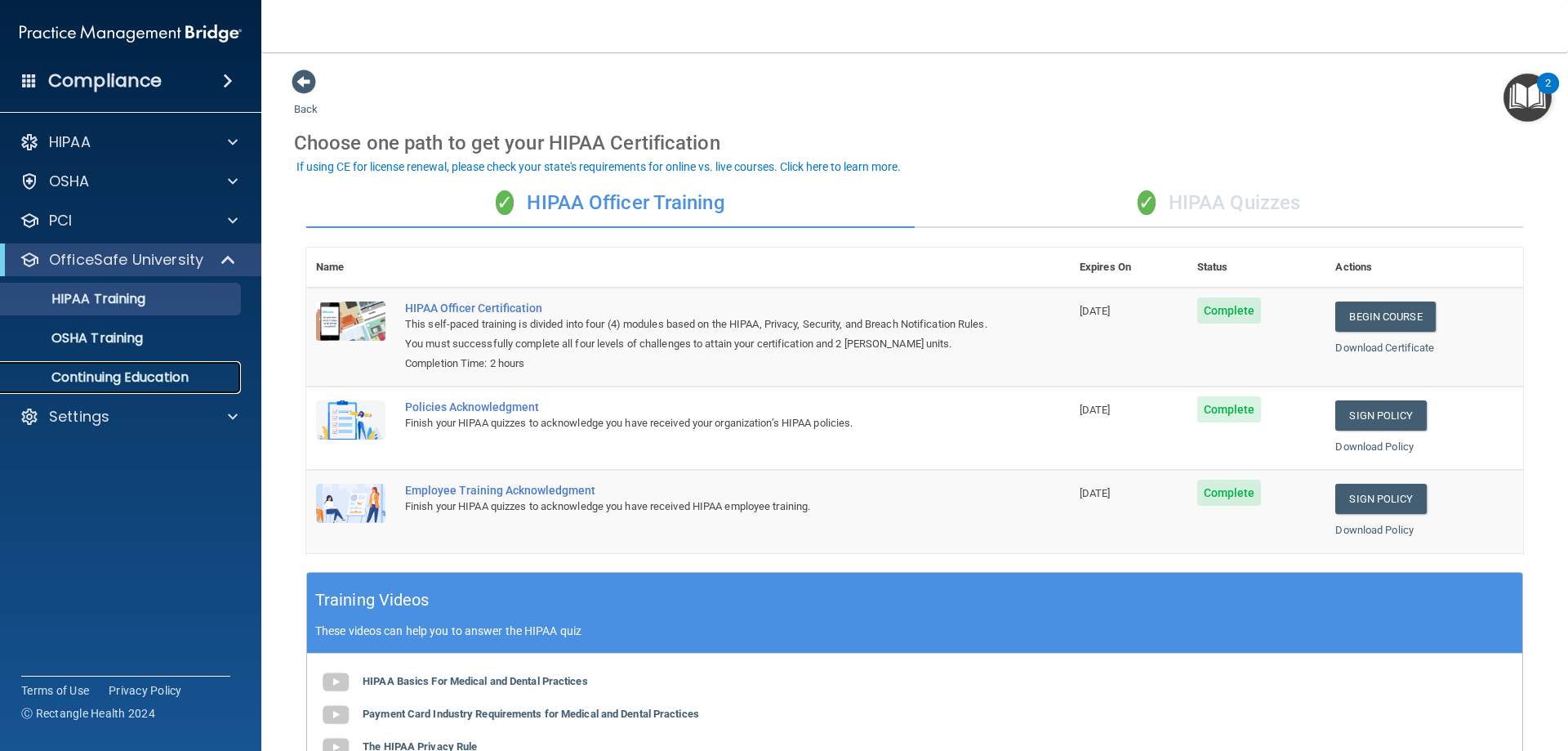
click at [133, 372] on p "Continuing Education" at bounding box center [122, 377] width 223 height 16
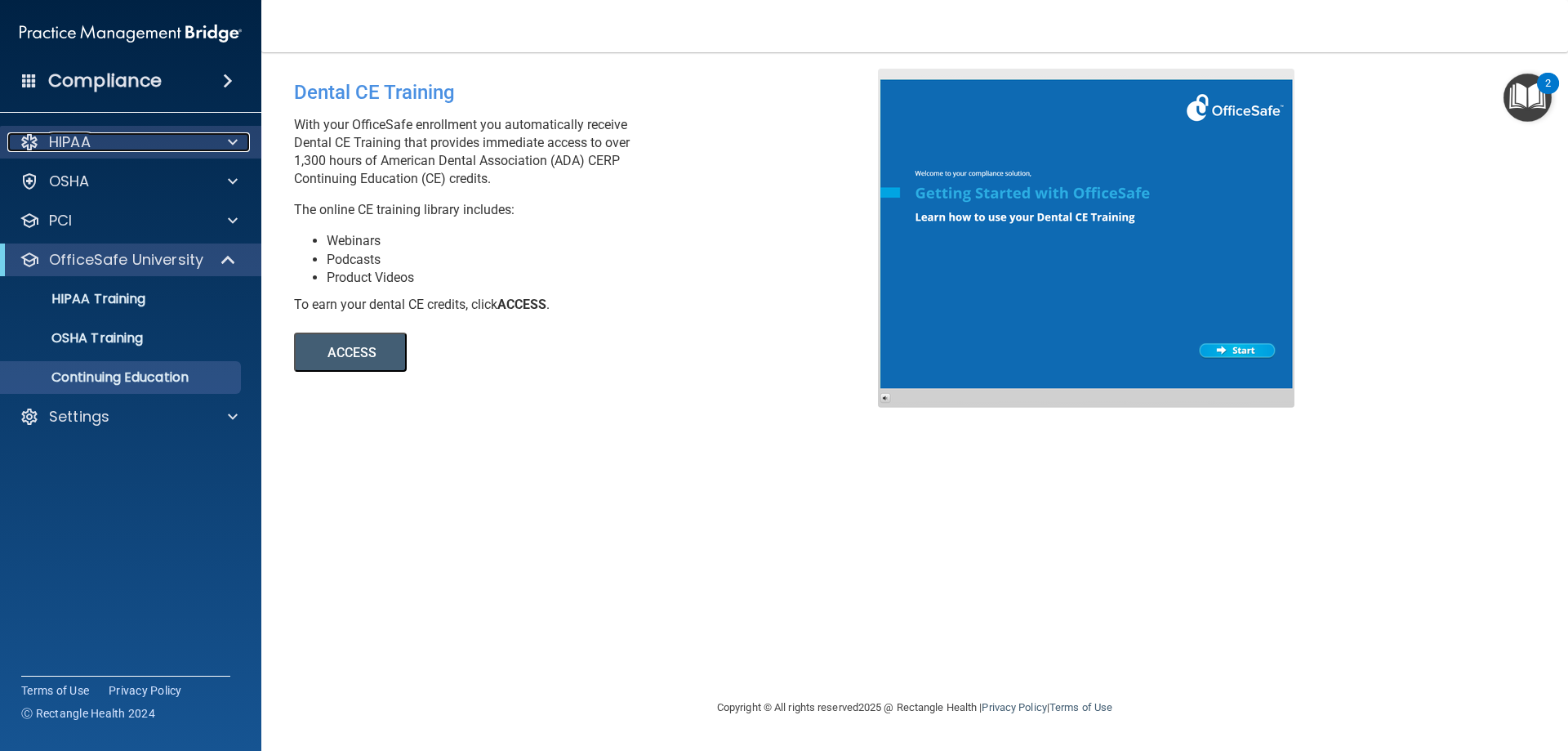
click at [242, 135] on div at bounding box center [230, 142] width 41 height 19
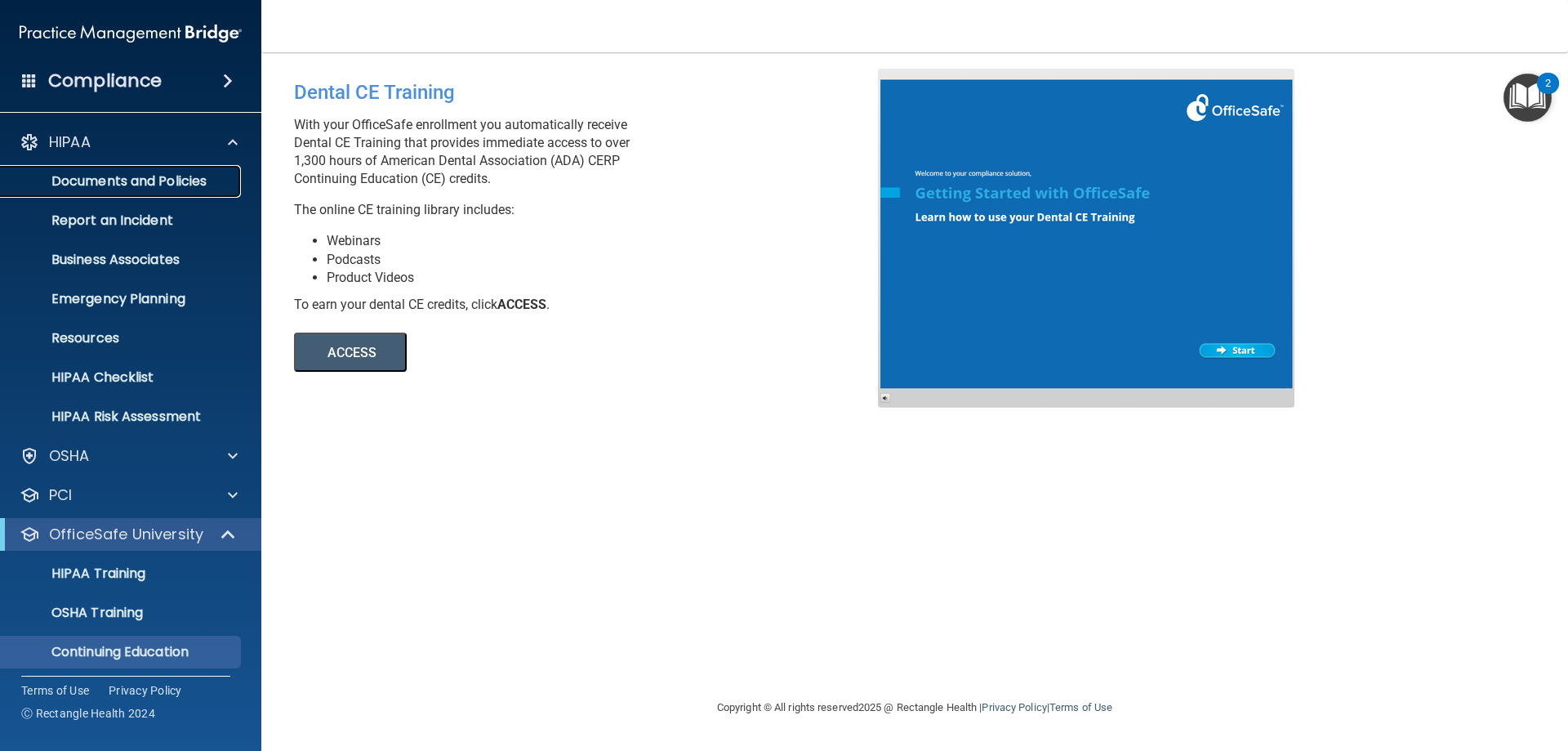
click at [196, 174] on p "Documents and Policies" at bounding box center [122, 182] width 223 height 16
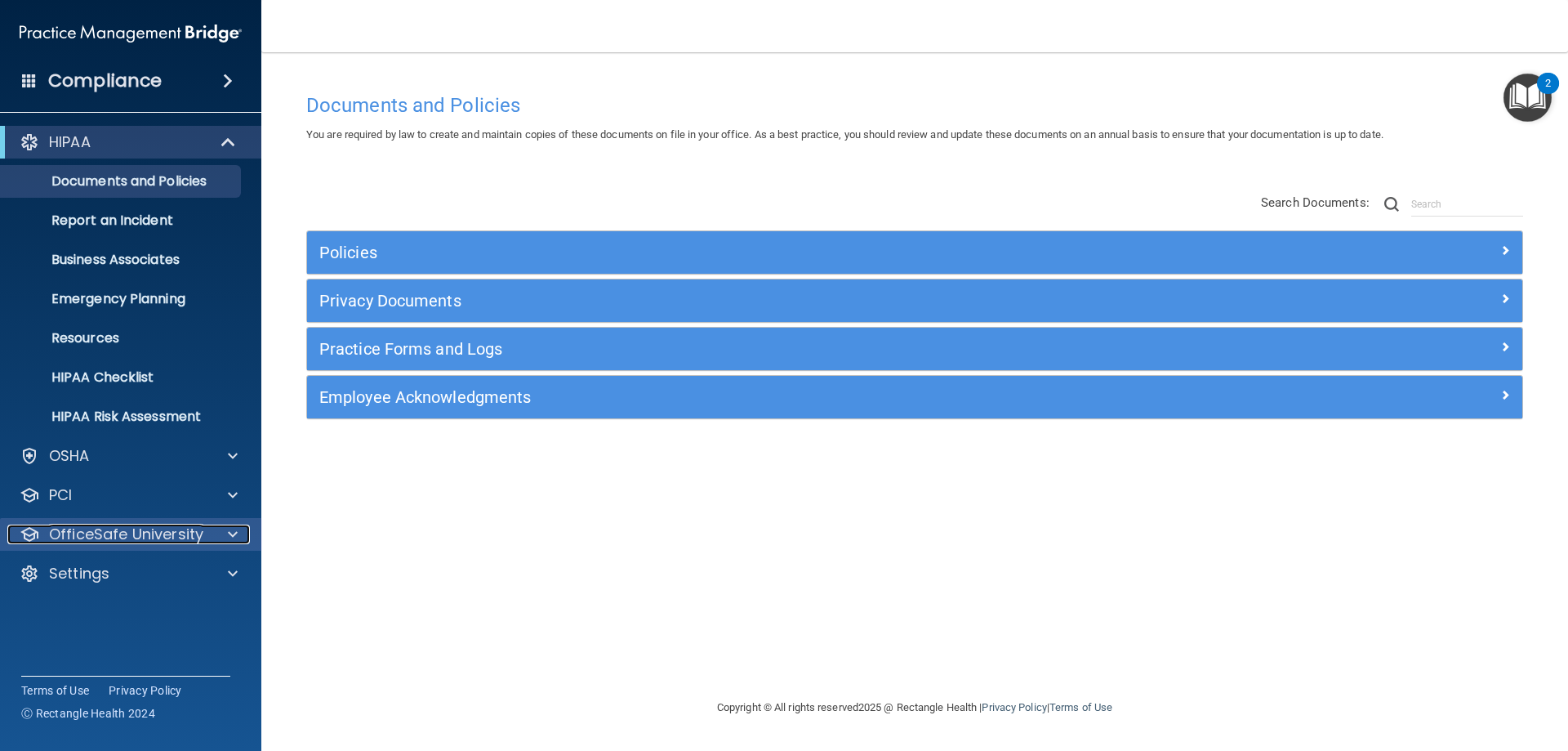
click at [121, 528] on p "OfficeSafe University" at bounding box center [126, 534] width 154 height 19
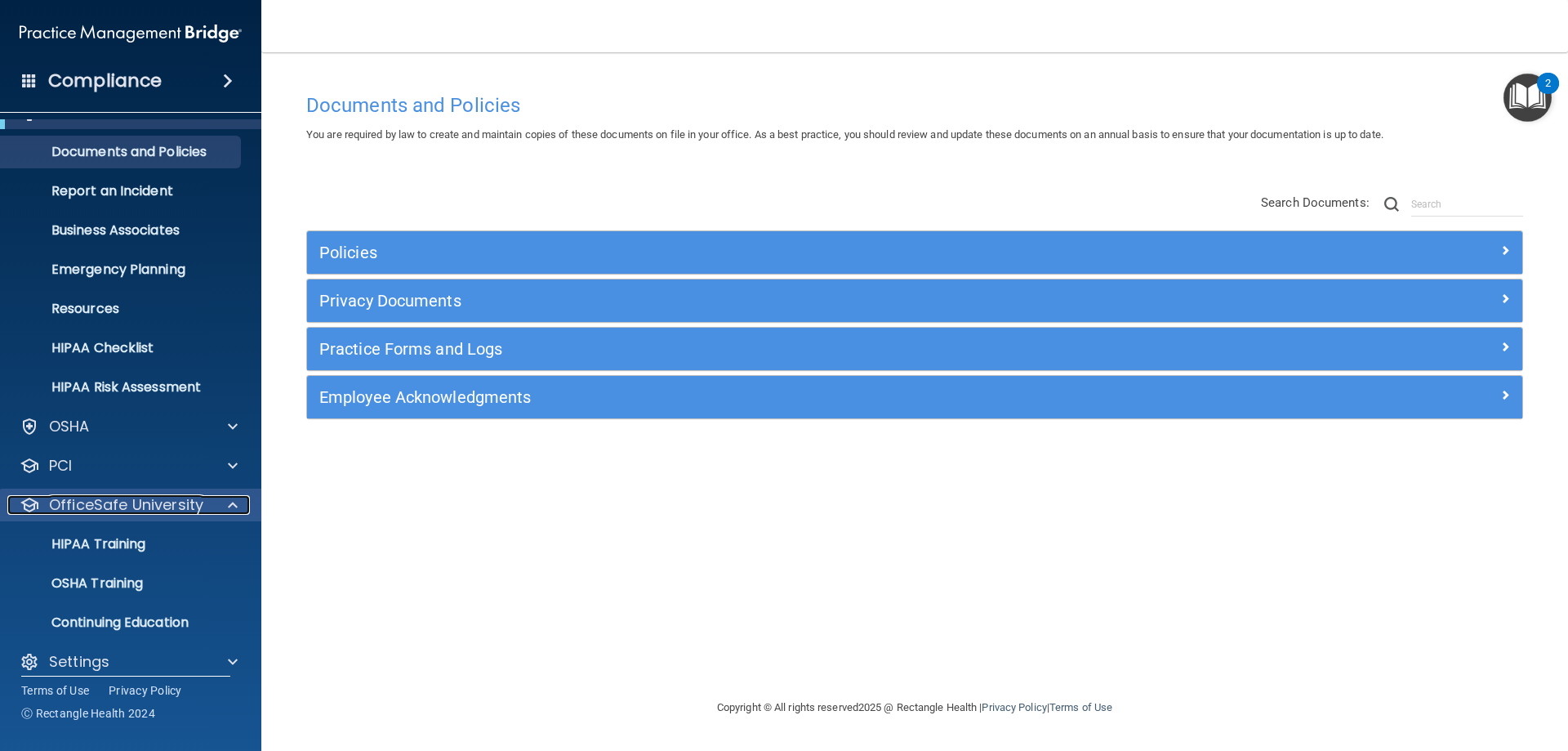
scroll to position [45, 0]
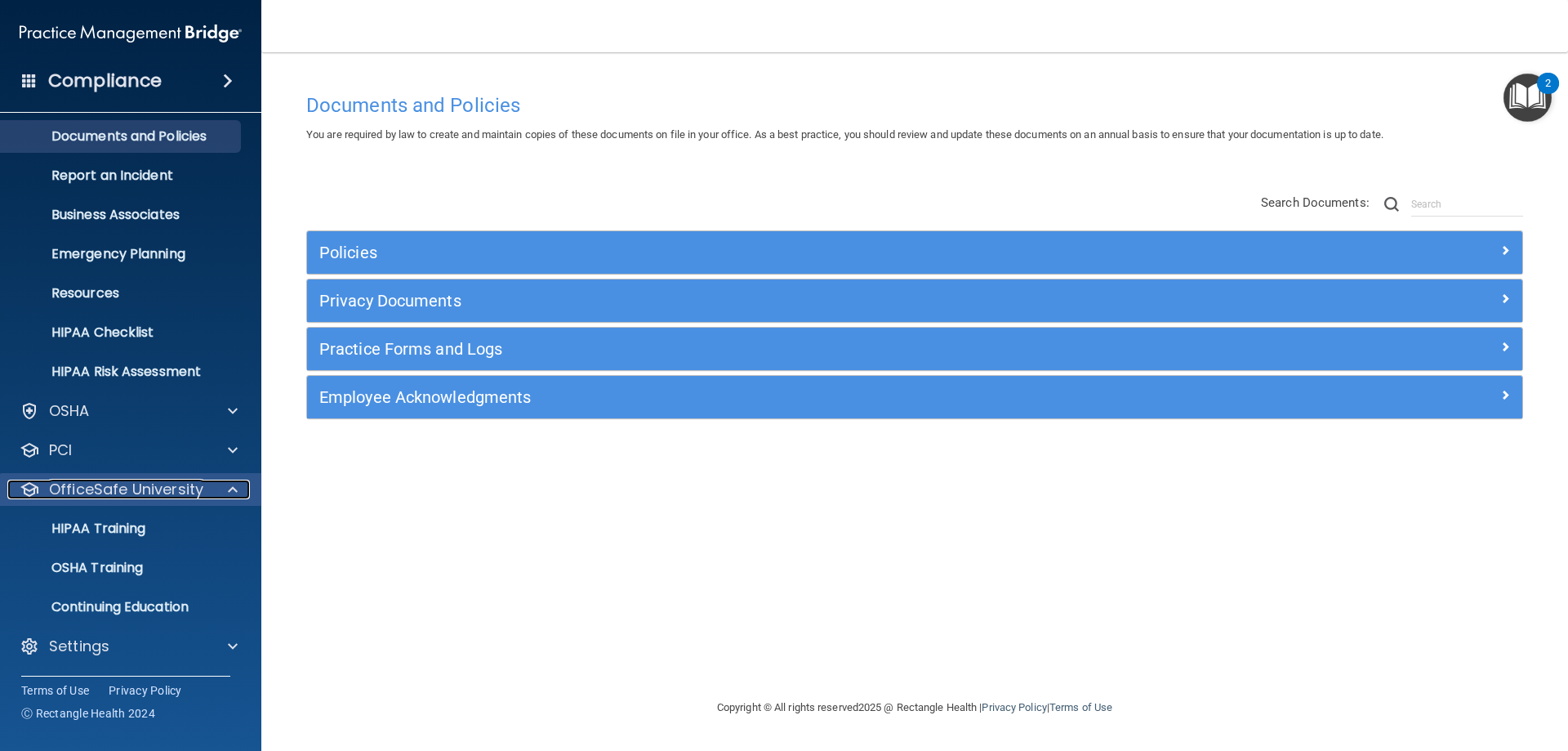
click at [132, 489] on p "OfficeSafe University" at bounding box center [126, 489] width 154 height 19
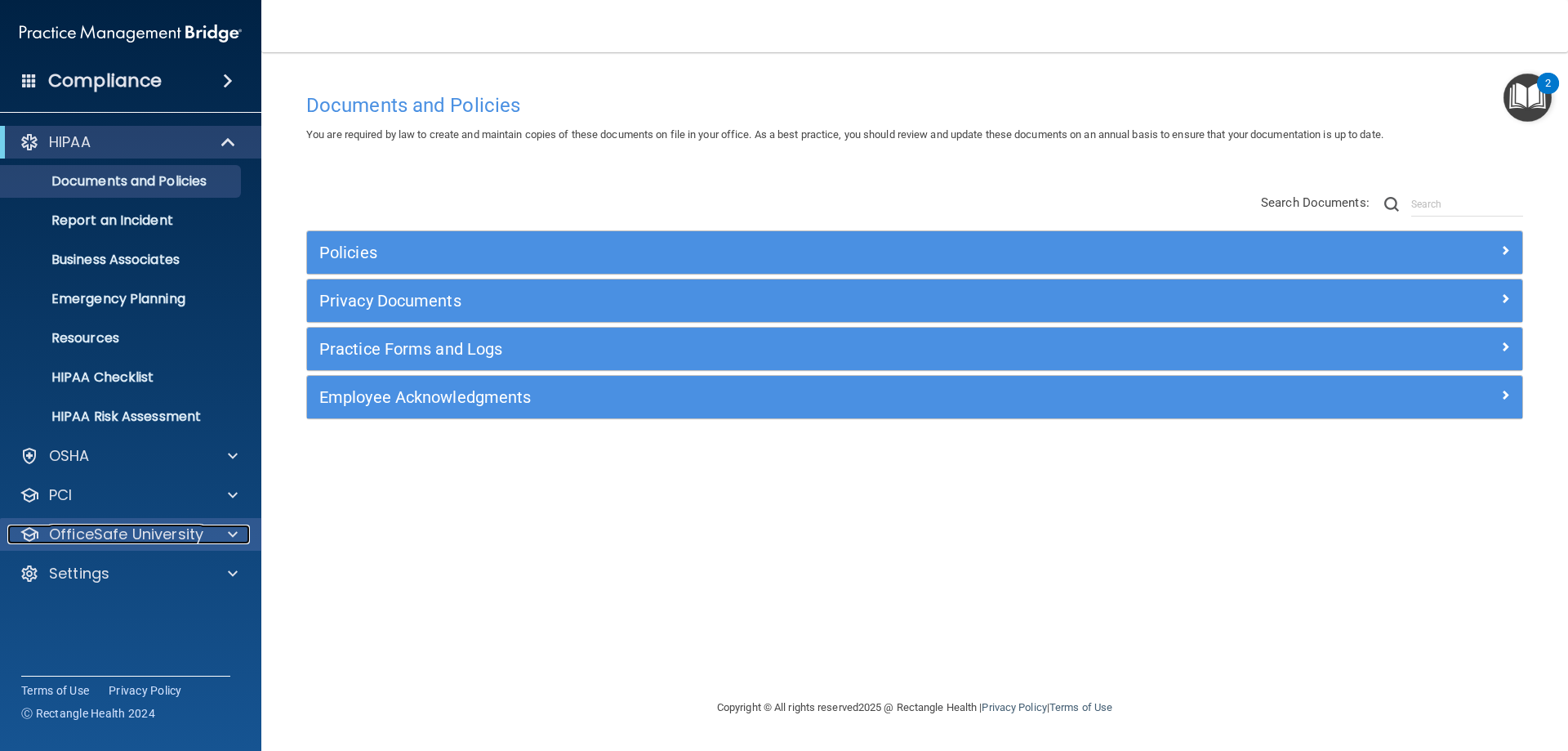
scroll to position [0, 0]
click at [131, 532] on p "OfficeSafe University" at bounding box center [126, 534] width 154 height 19
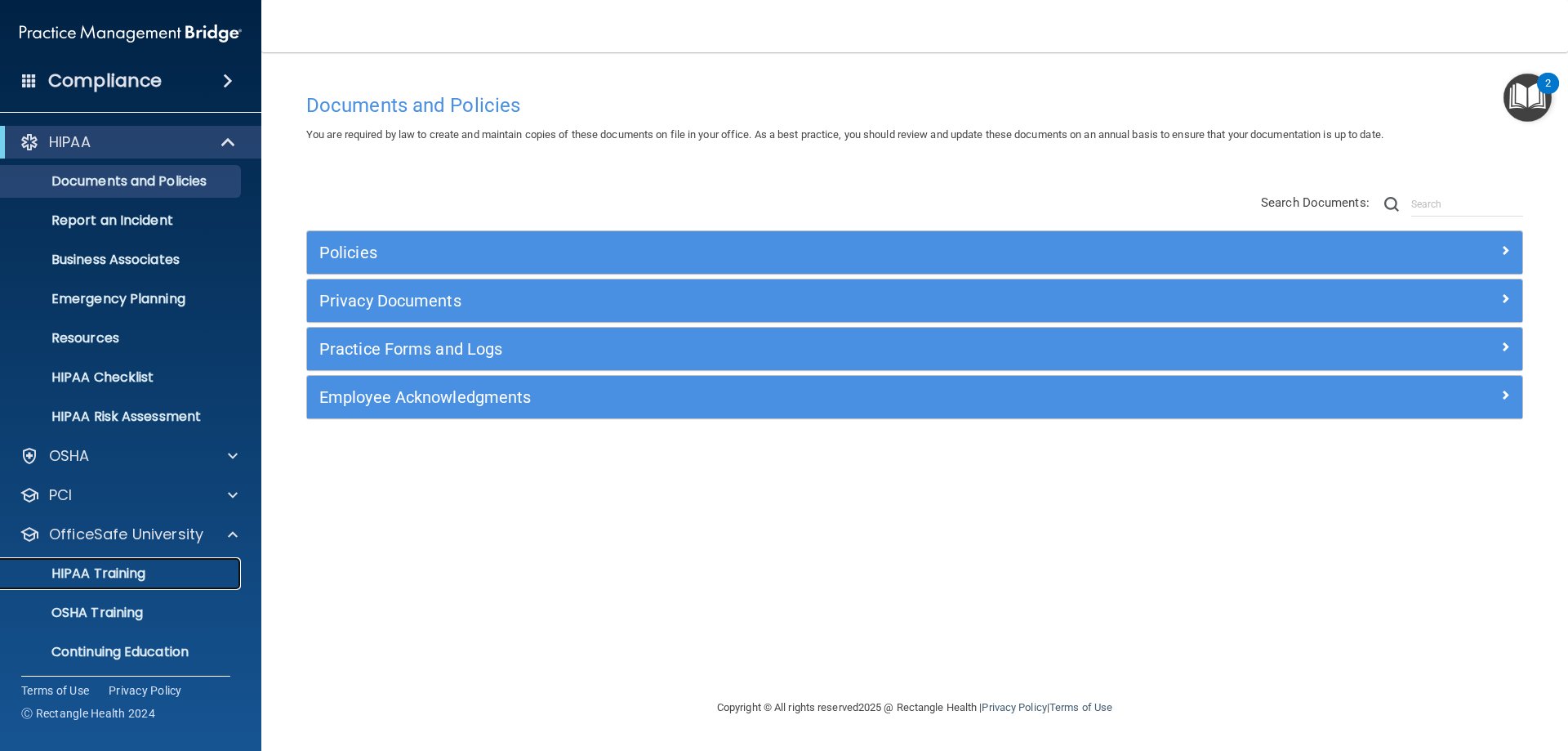
click at [121, 575] on p "HIPAA Training" at bounding box center [79, 574] width 135 height 16
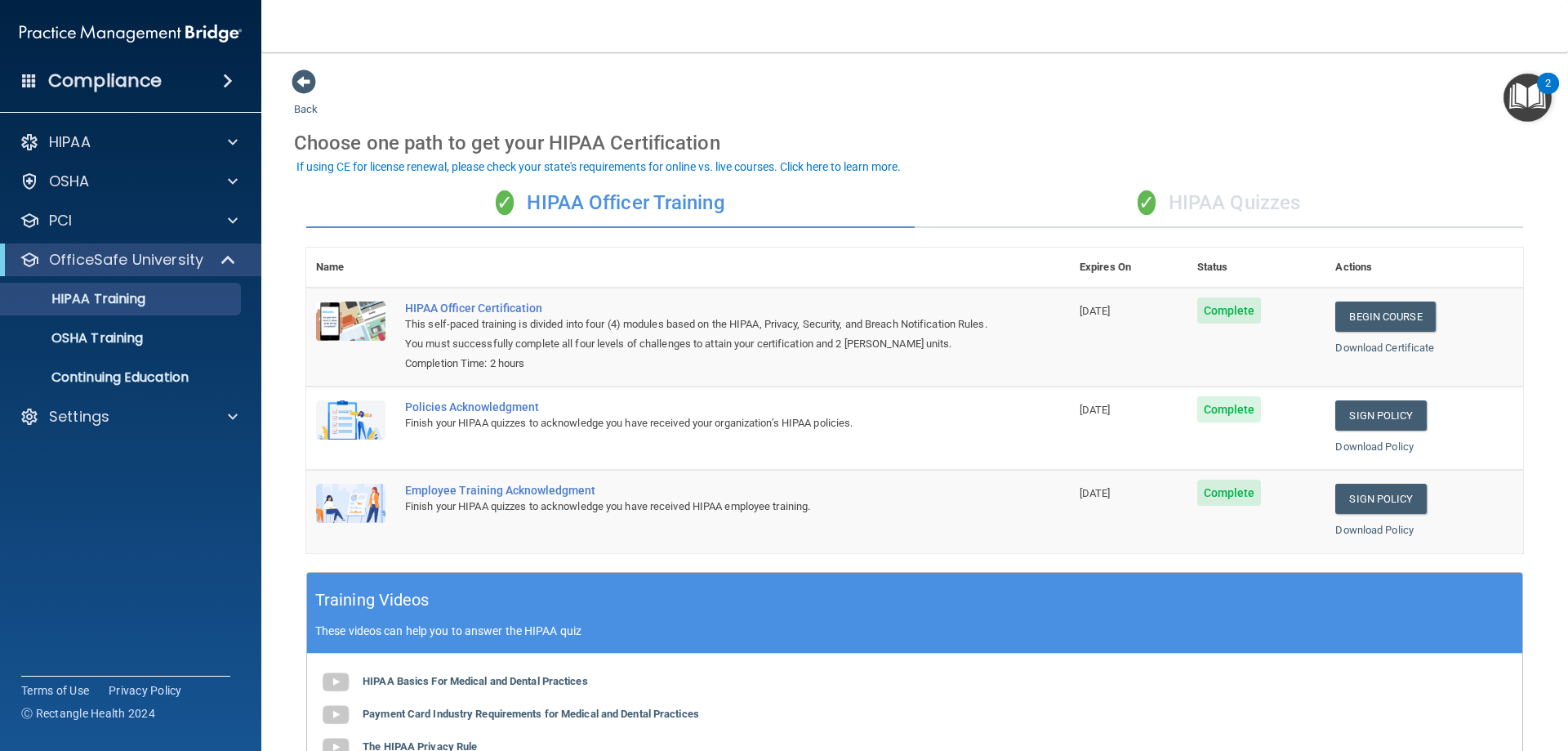
click at [1223, 201] on div "✓ HIPAA Quizzes" at bounding box center [1218, 204] width 608 height 49
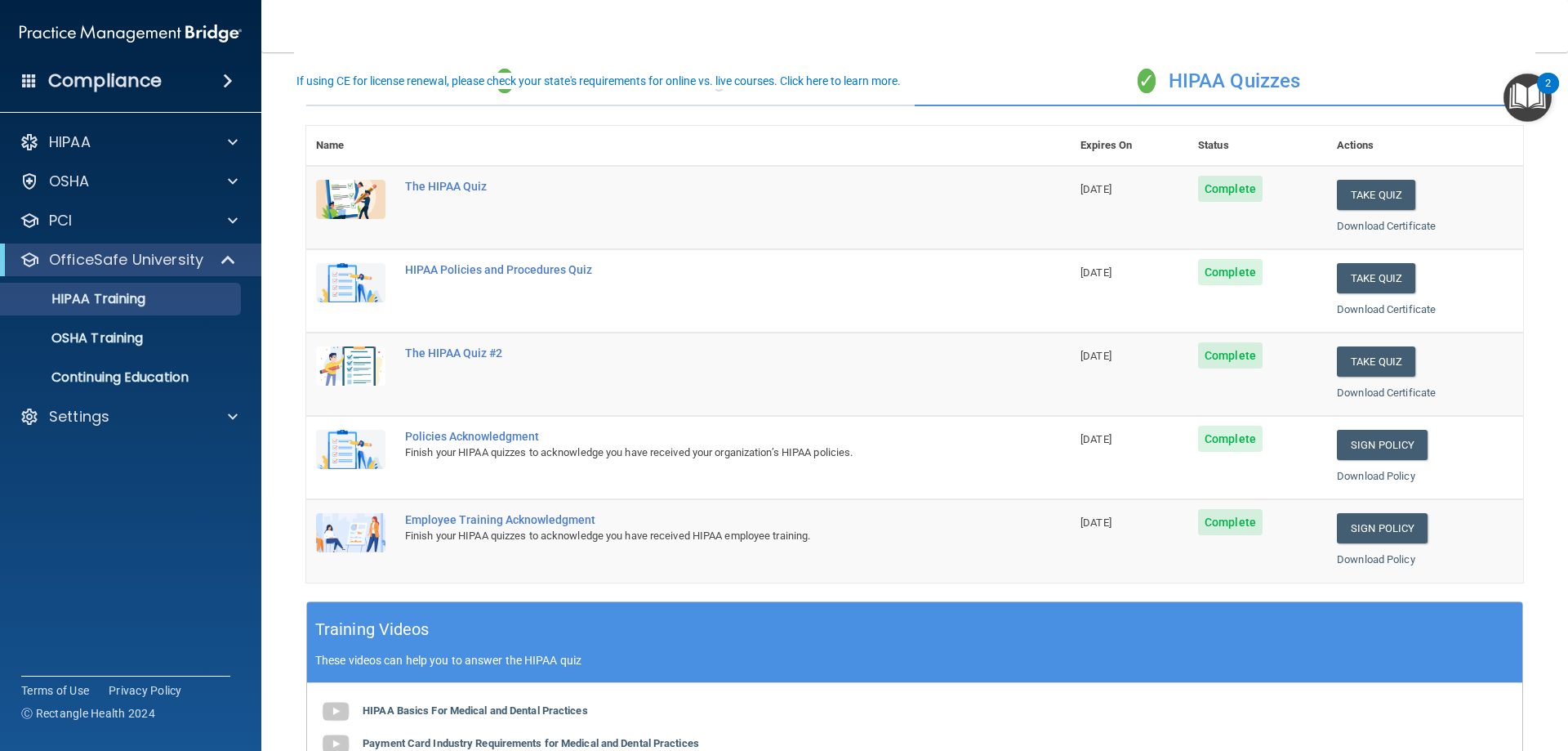
scroll to position [81, 0]
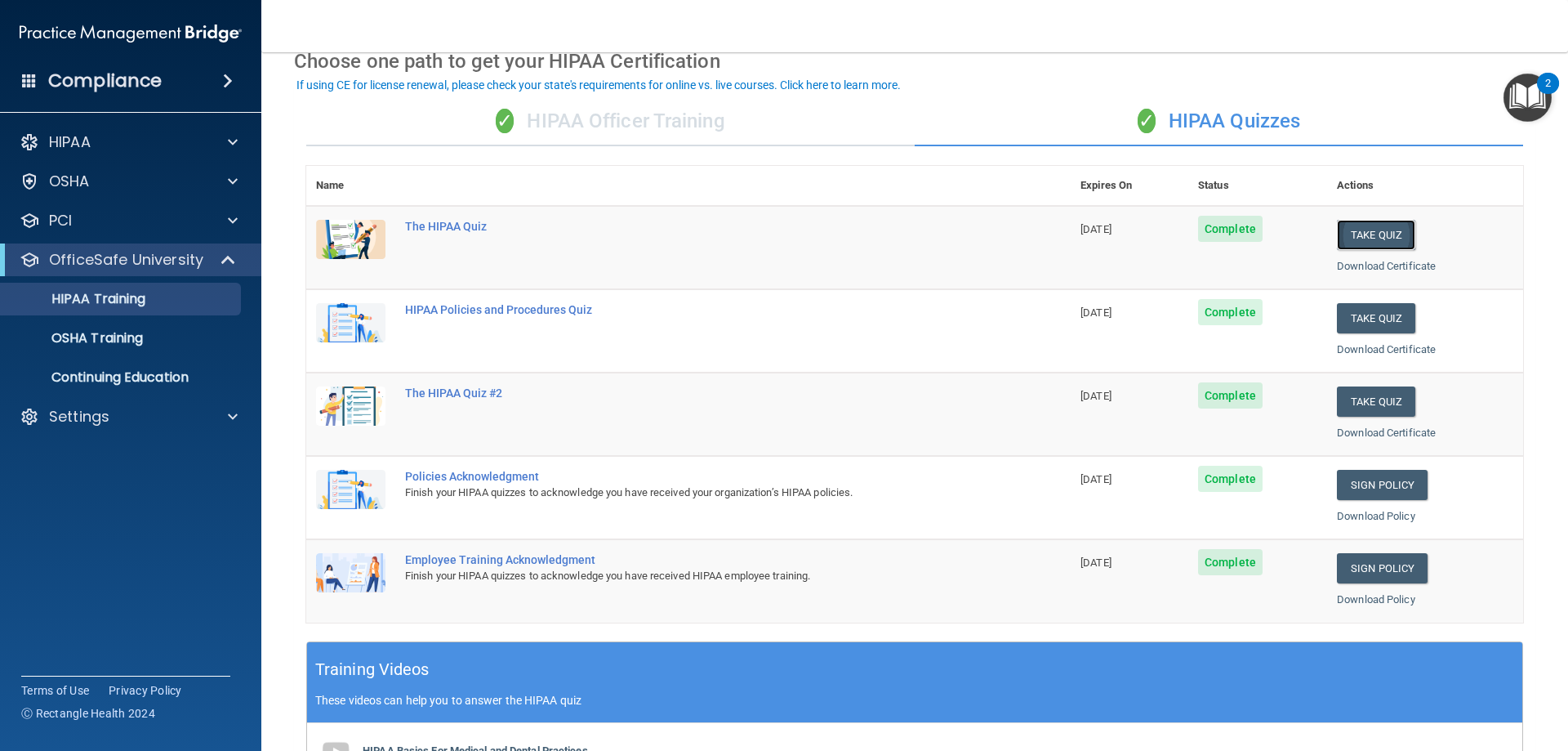
click at [1359, 238] on button "Take Quiz" at bounding box center [1376, 235] width 79 height 30
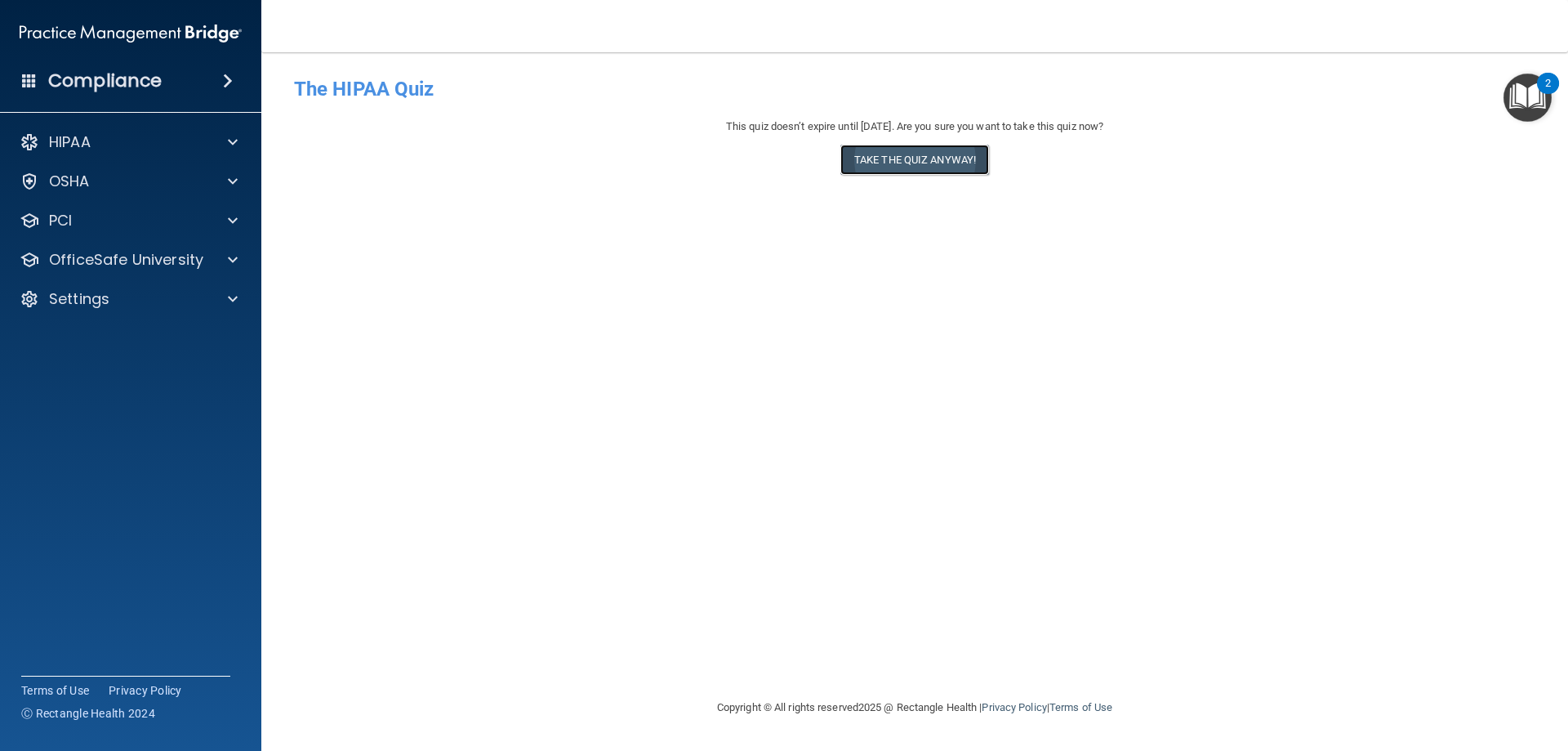
click at [902, 163] on button "Take the quiz anyway!" at bounding box center [914, 159] width 149 height 30
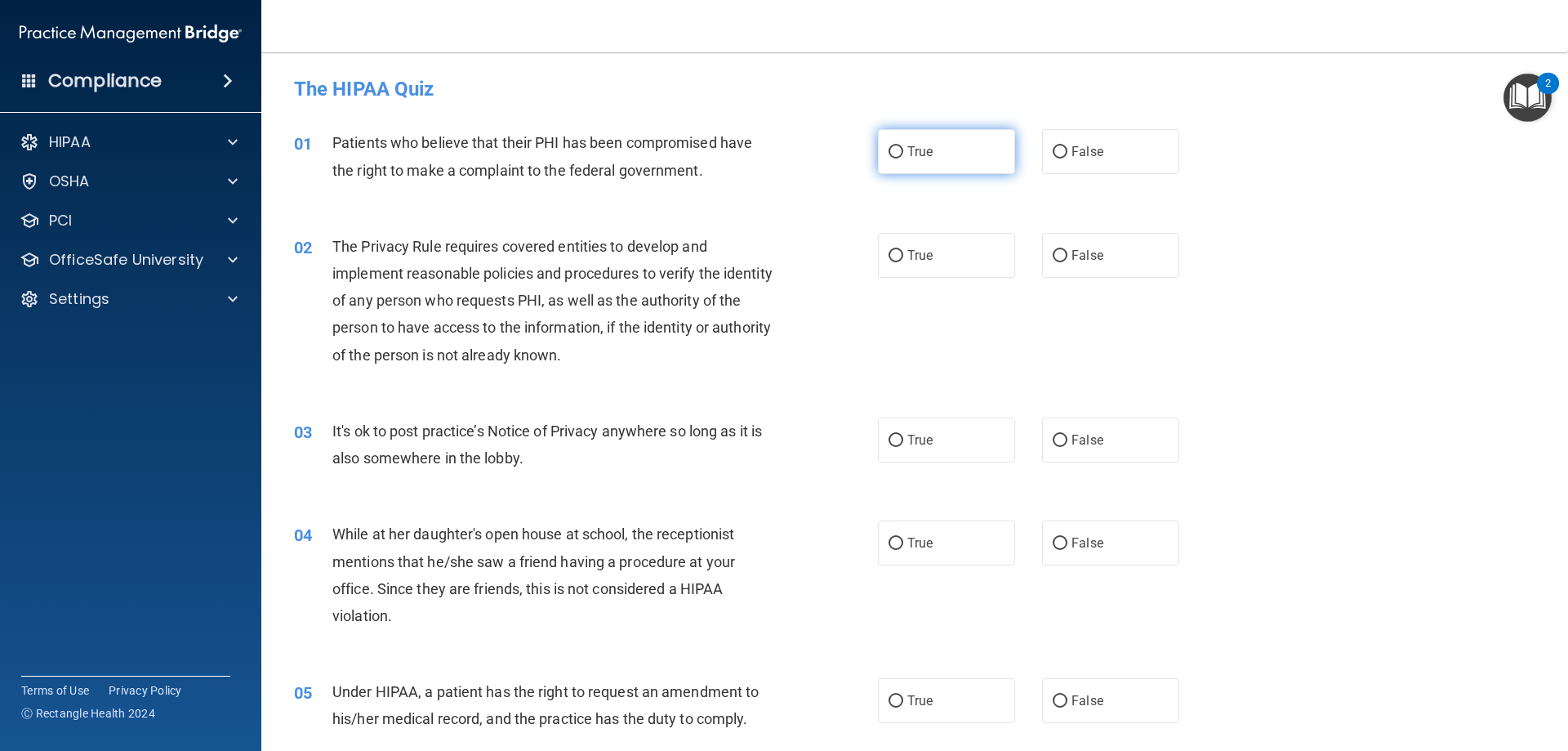
click at [895, 151] on input "True" at bounding box center [896, 152] width 15 height 12
radio input "true"
click at [893, 242] on label "True" at bounding box center [946, 255] width 137 height 45
click at [893, 250] on input "True" at bounding box center [896, 256] width 15 height 12
radio input "true"
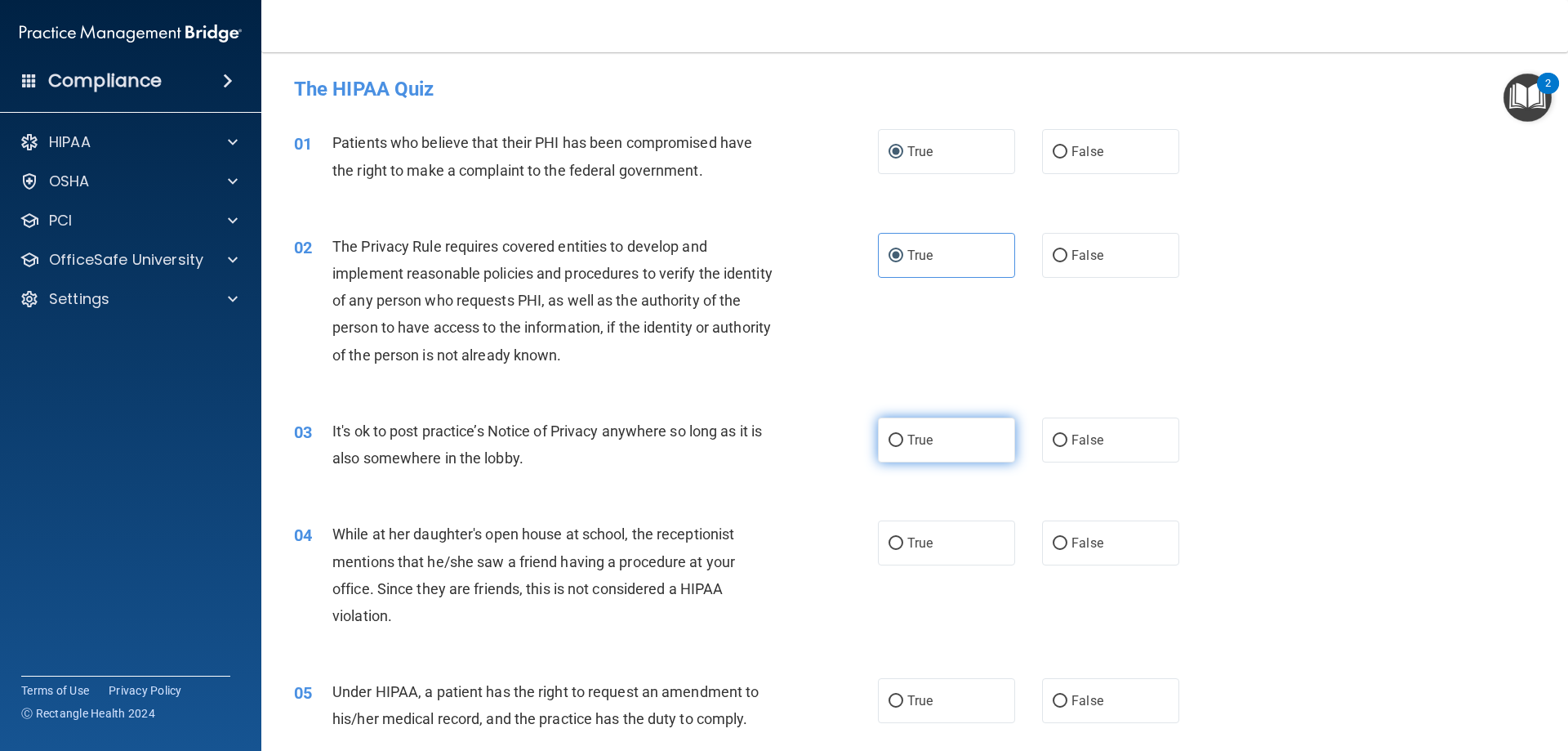
click at [898, 436] on label "True" at bounding box center [946, 439] width 137 height 45
click at [898, 436] on input "True" at bounding box center [896, 440] width 15 height 12
radio input "true"
click at [892, 551] on label "True" at bounding box center [946, 543] width 137 height 45
click at [892, 550] on input "True" at bounding box center [896, 543] width 15 height 12
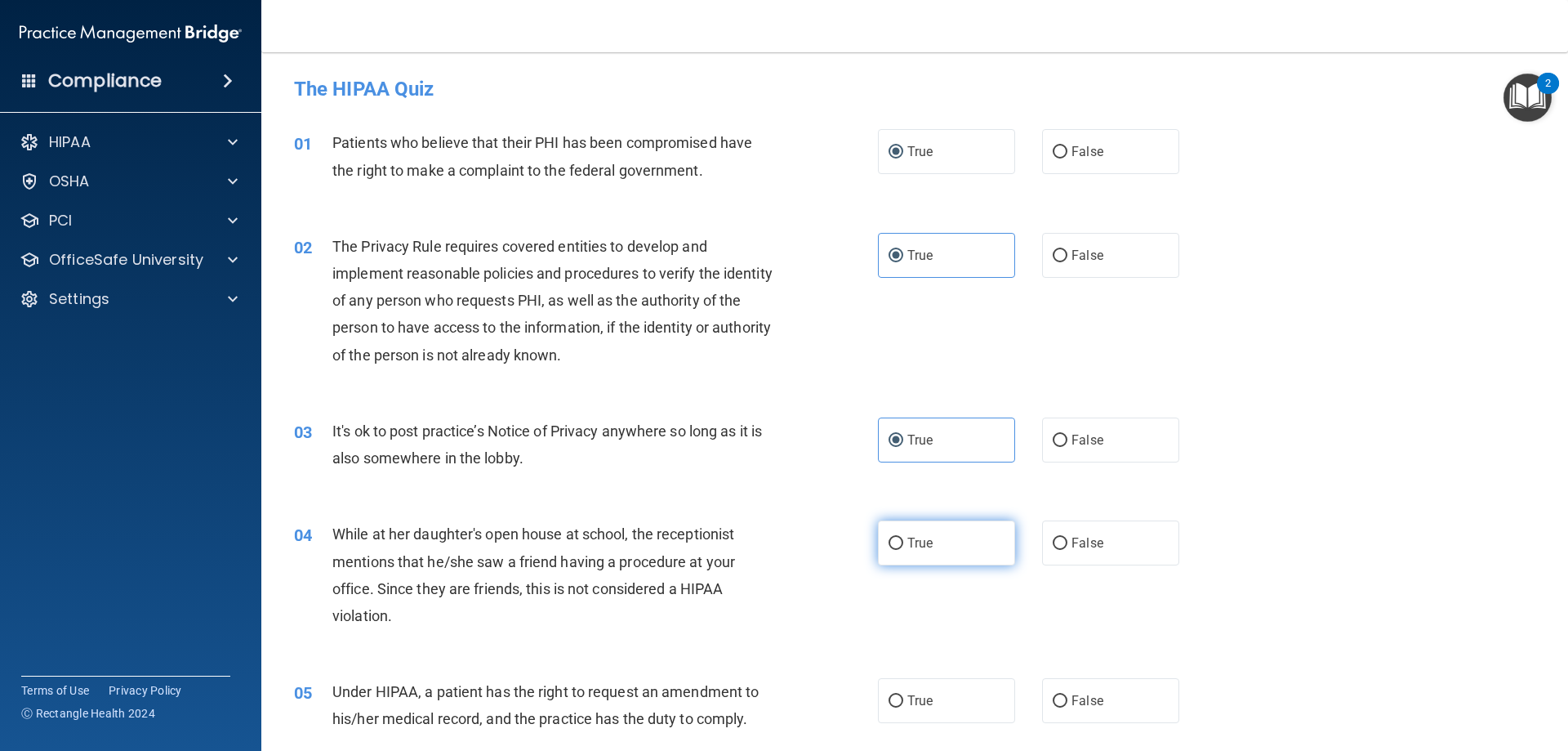
radio input "true"
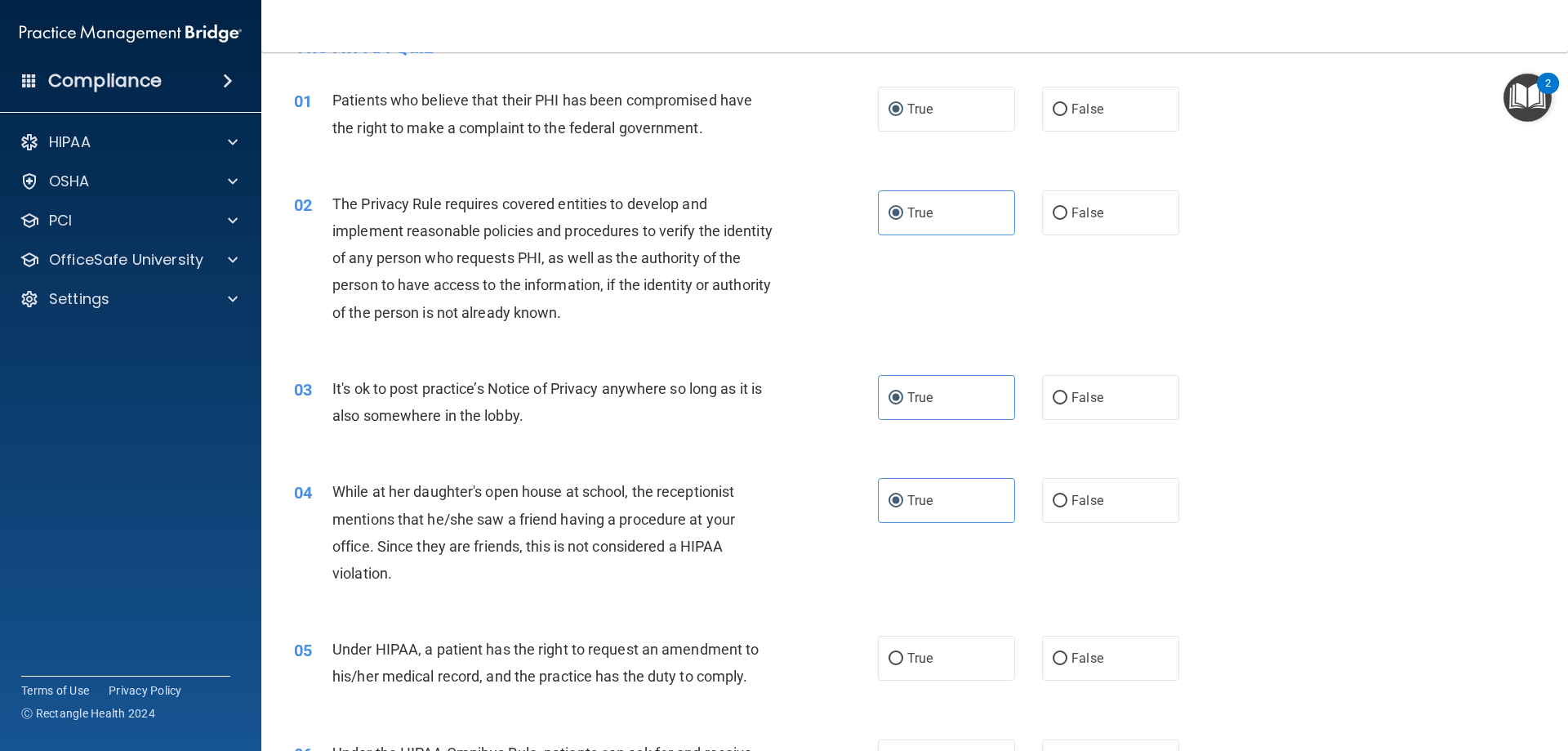
scroll to position [81, 0]
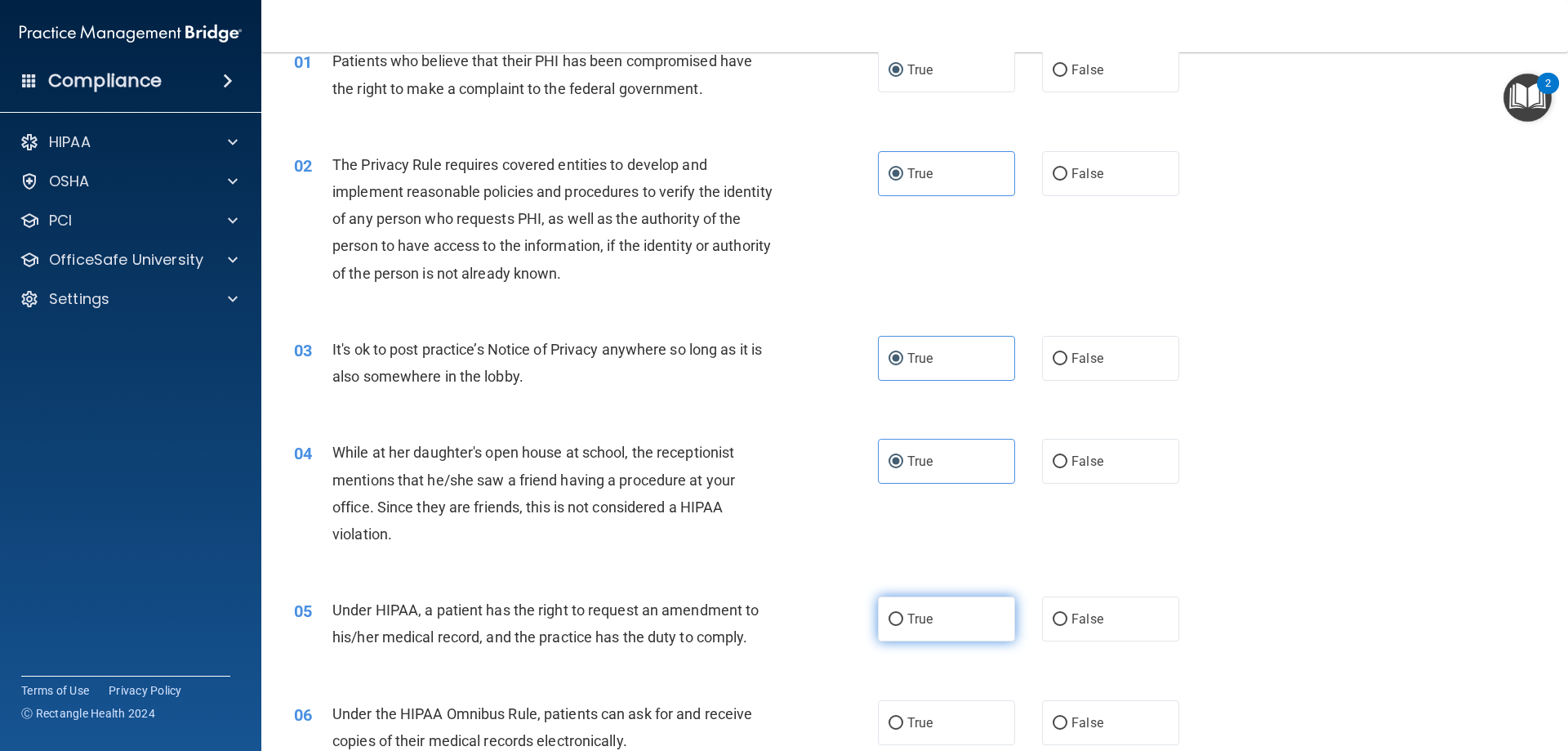
click at [892, 614] on label "True" at bounding box center [946, 619] width 137 height 45
click at [890, 623] on input "True" at bounding box center [896, 619] width 15 height 12
radio input "true"
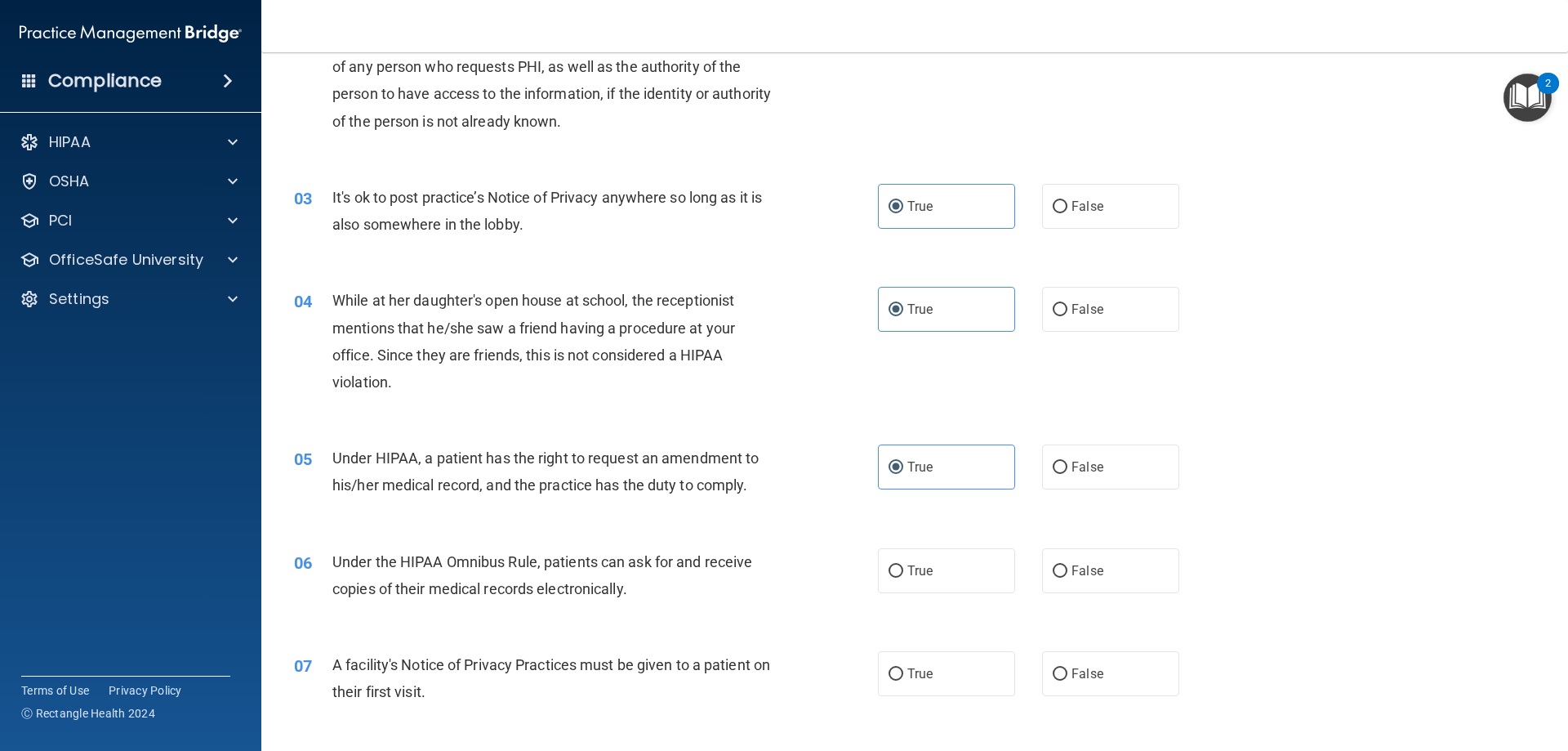
scroll to position [245, 0]
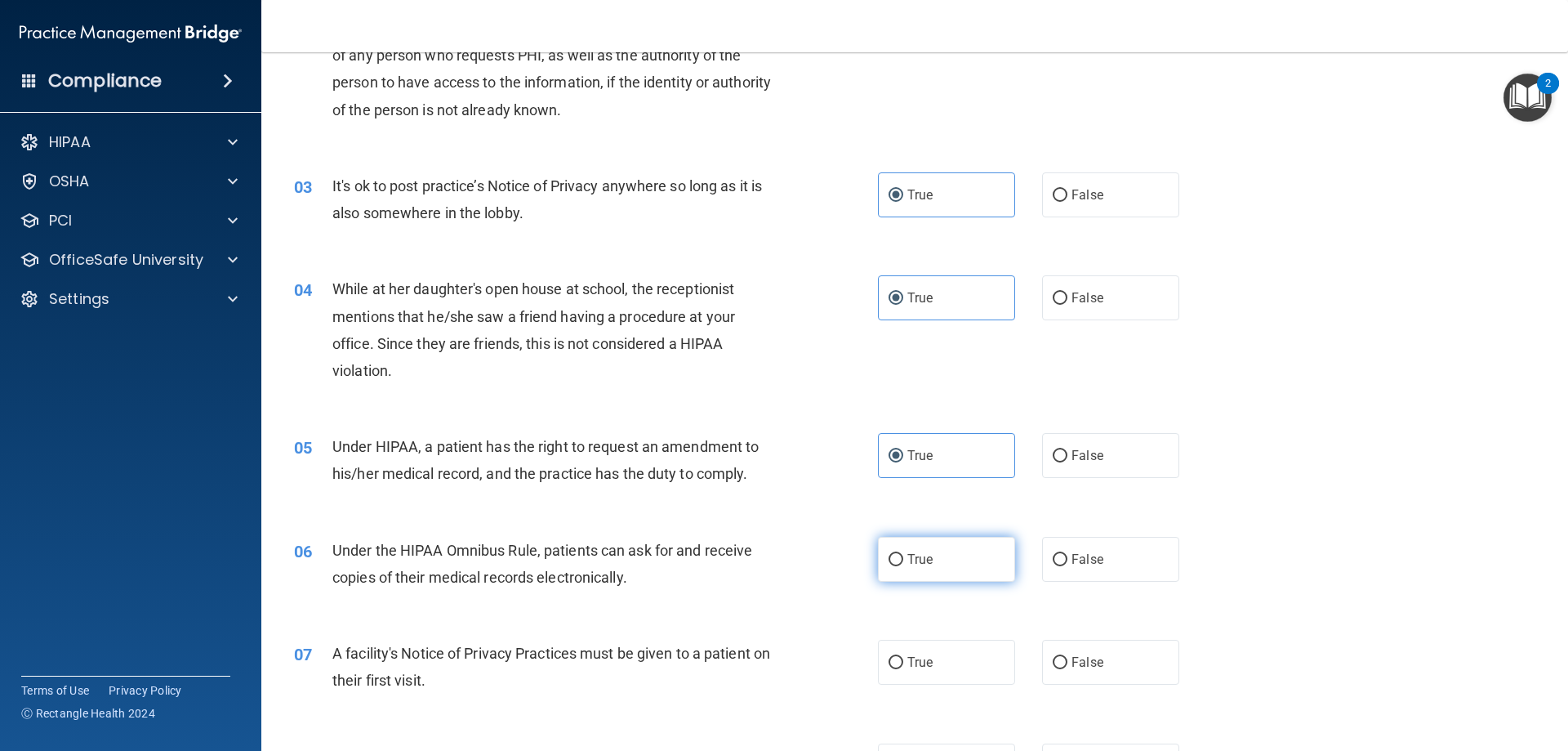
click at [890, 559] on input "True" at bounding box center [896, 559] width 15 height 12
radio input "true"
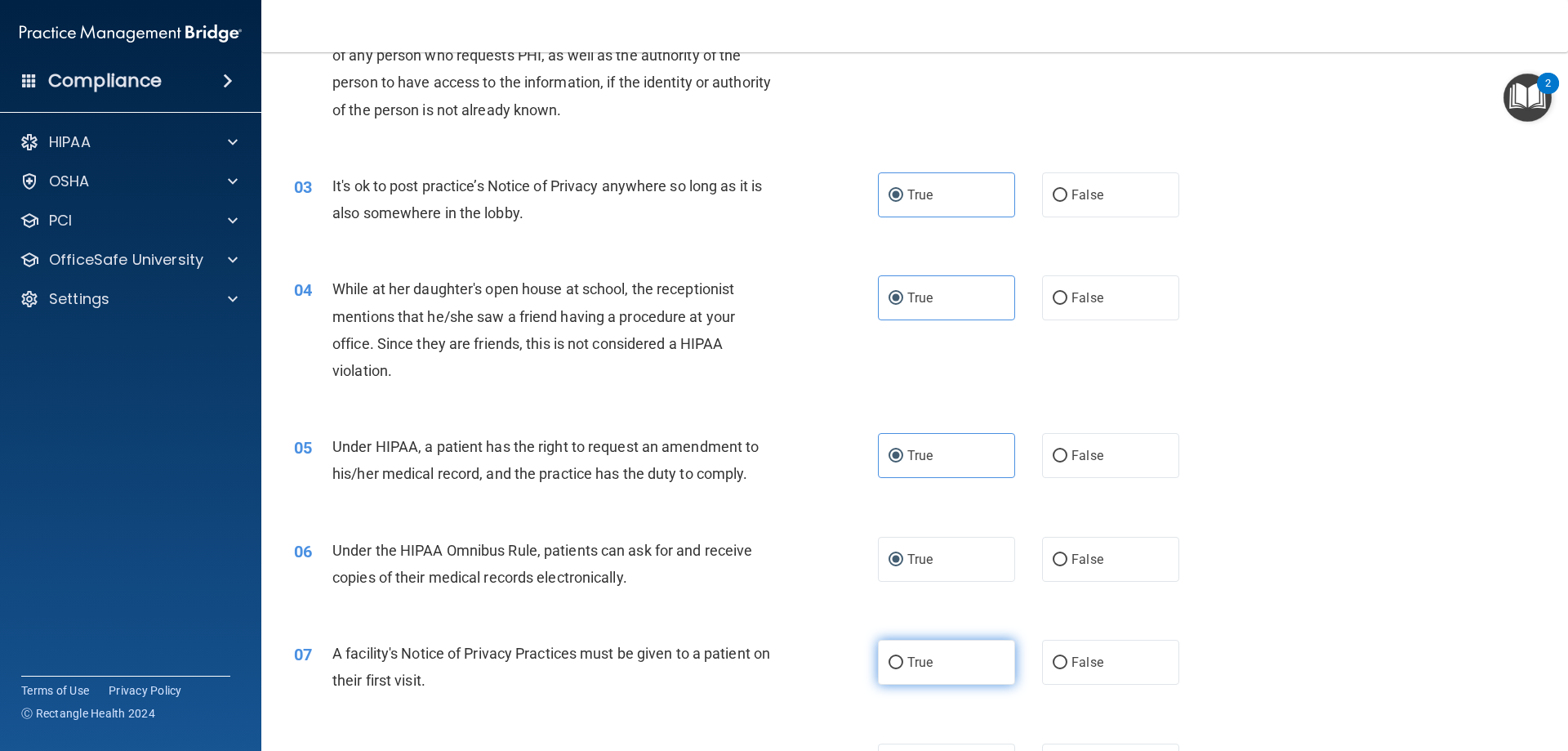
click at [889, 660] on input "True" at bounding box center [896, 662] width 15 height 12
radio input "true"
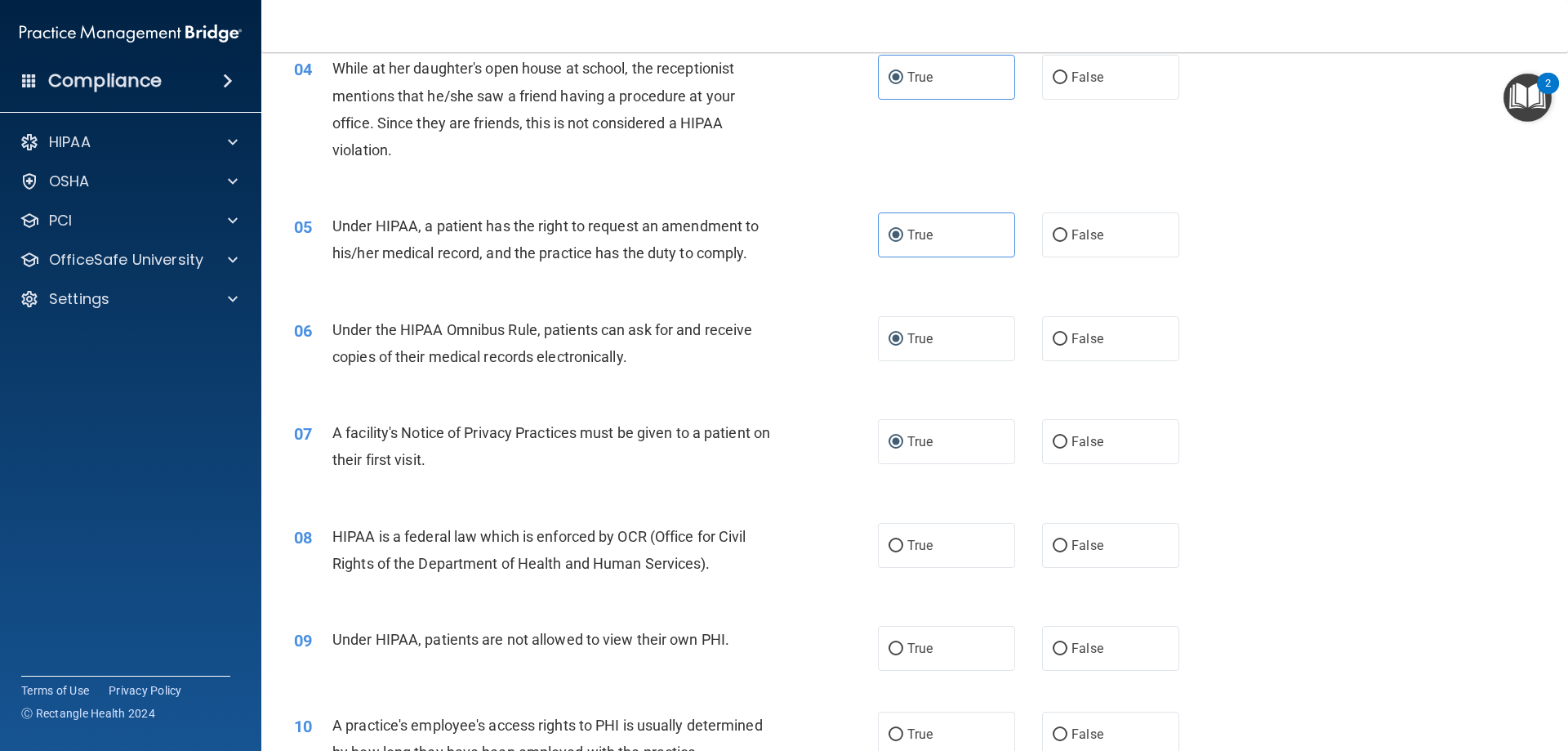
scroll to position [490, 0]
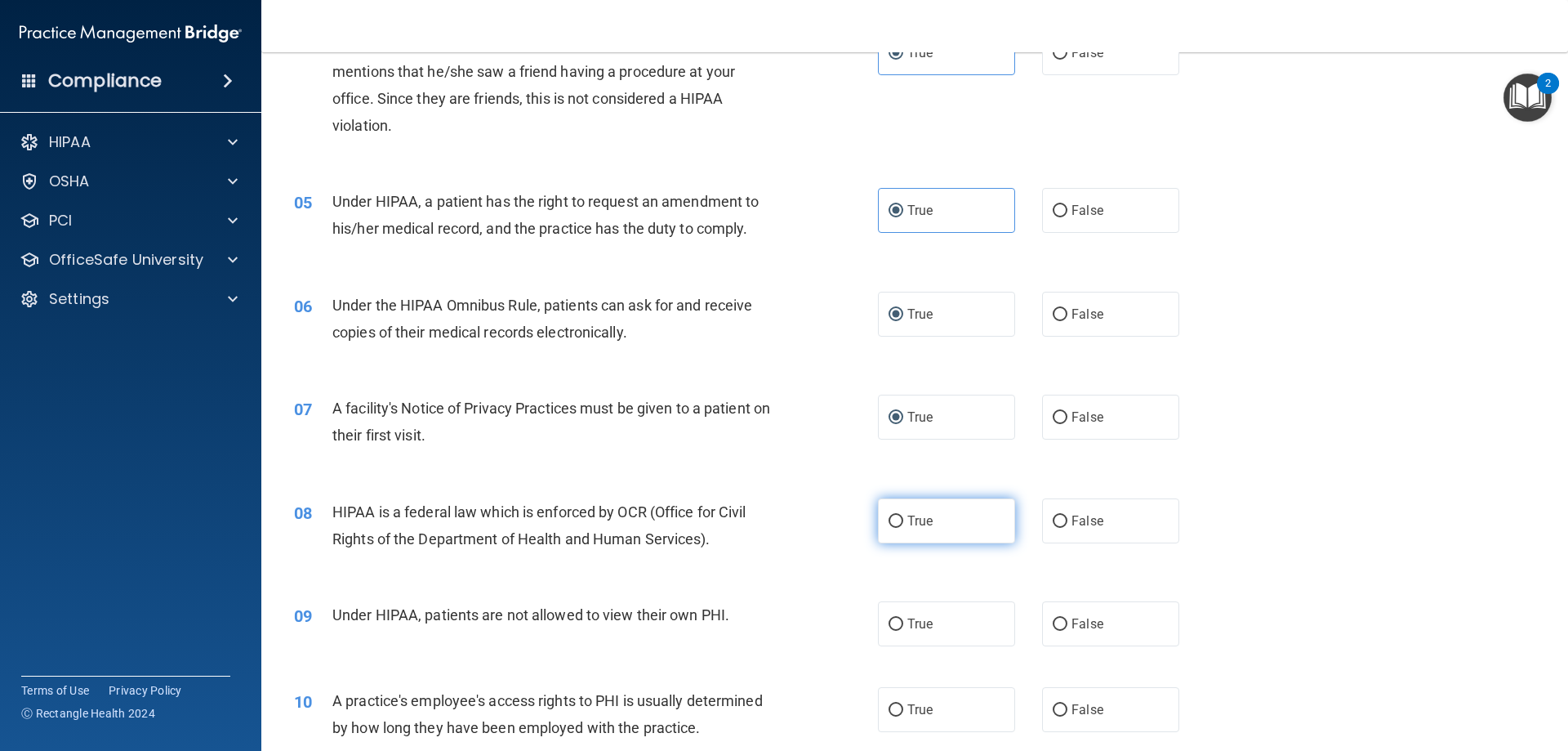
drag, startPoint x: 896, startPoint y: 512, endPoint x: 889, endPoint y: 523, distance: 13.0
click at [896, 515] on label "True" at bounding box center [946, 520] width 137 height 45
click at [890, 519] on input "True" at bounding box center [896, 521] width 15 height 12
radio input "true"
click at [890, 621] on input "True" at bounding box center [896, 624] width 15 height 12
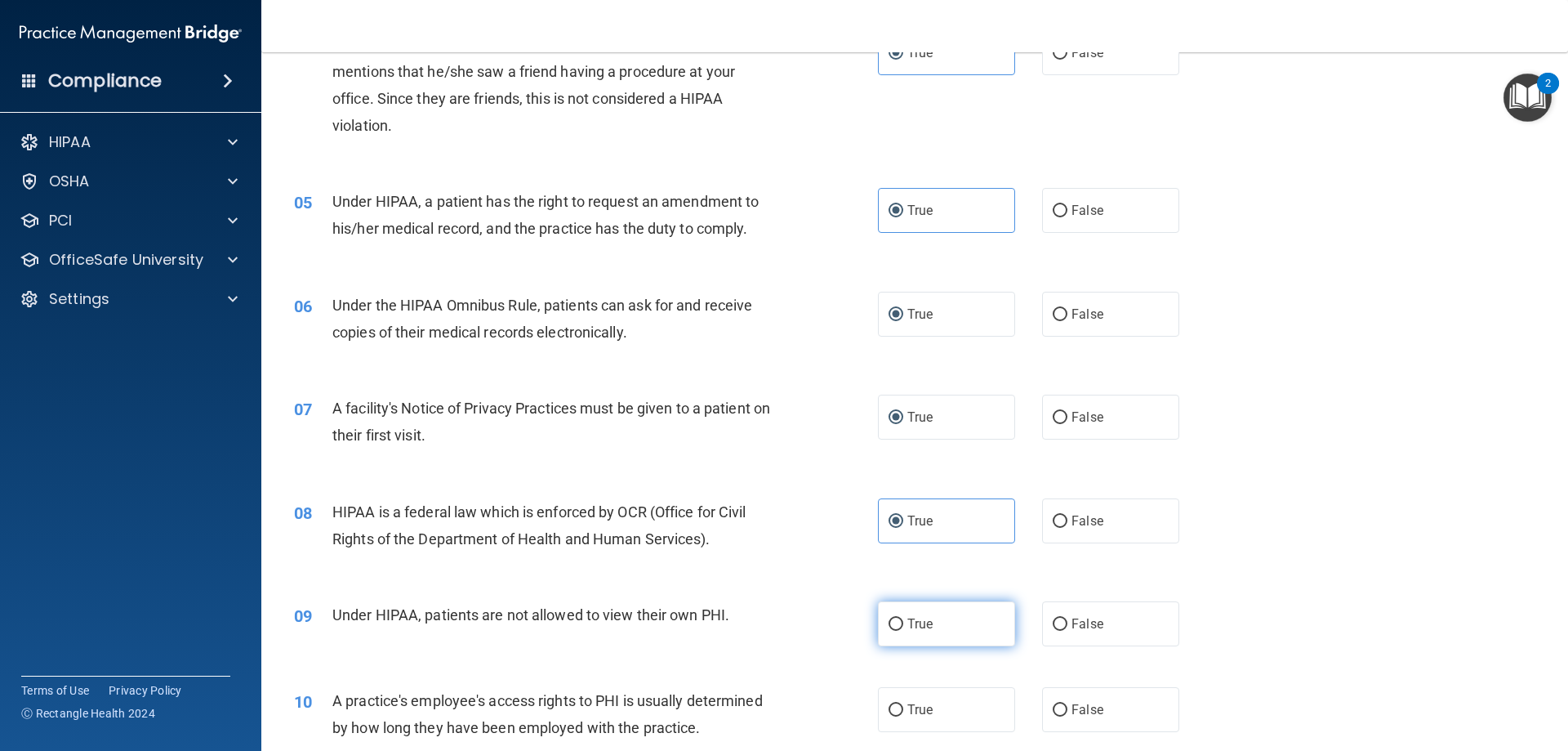
radio input "true"
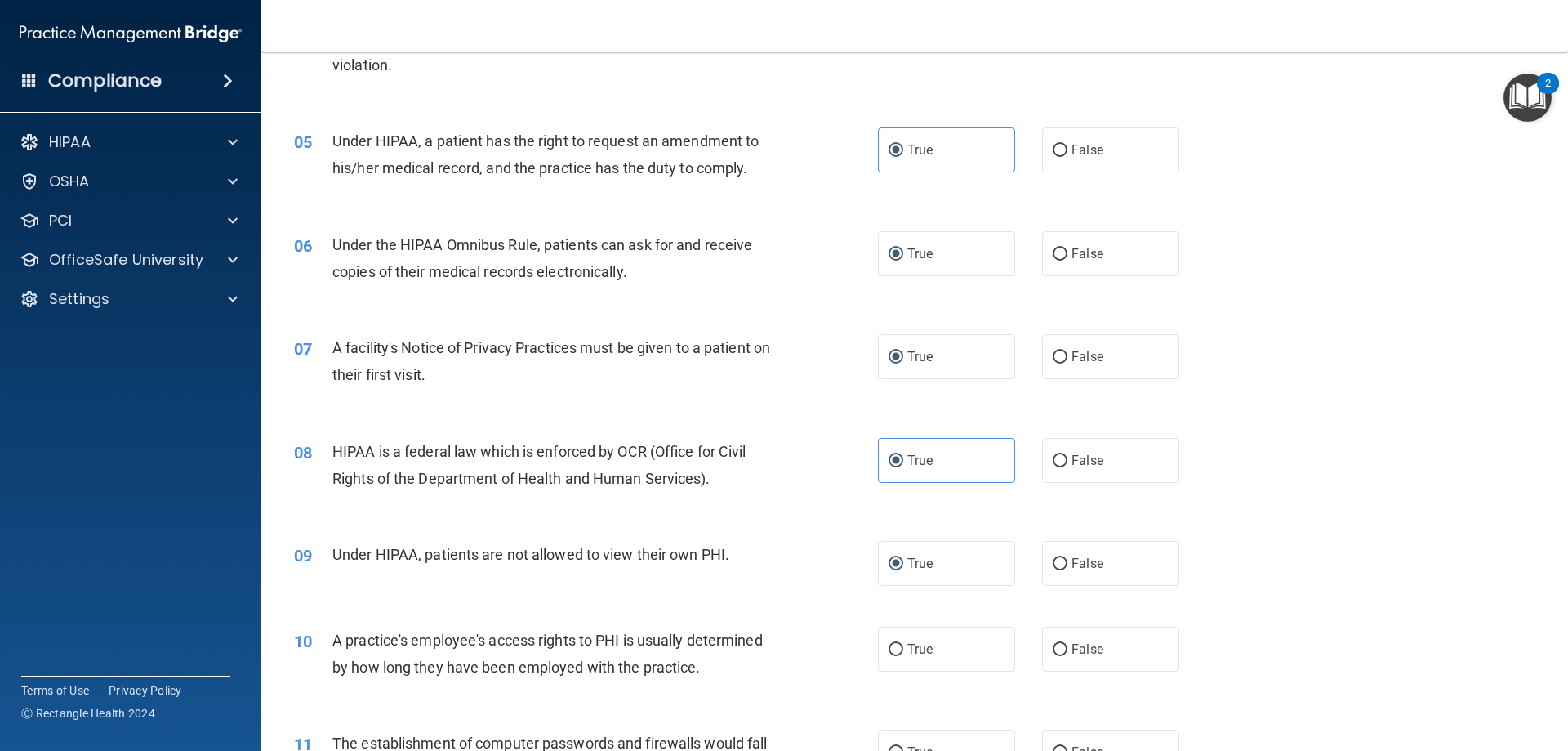
scroll to position [653, 0]
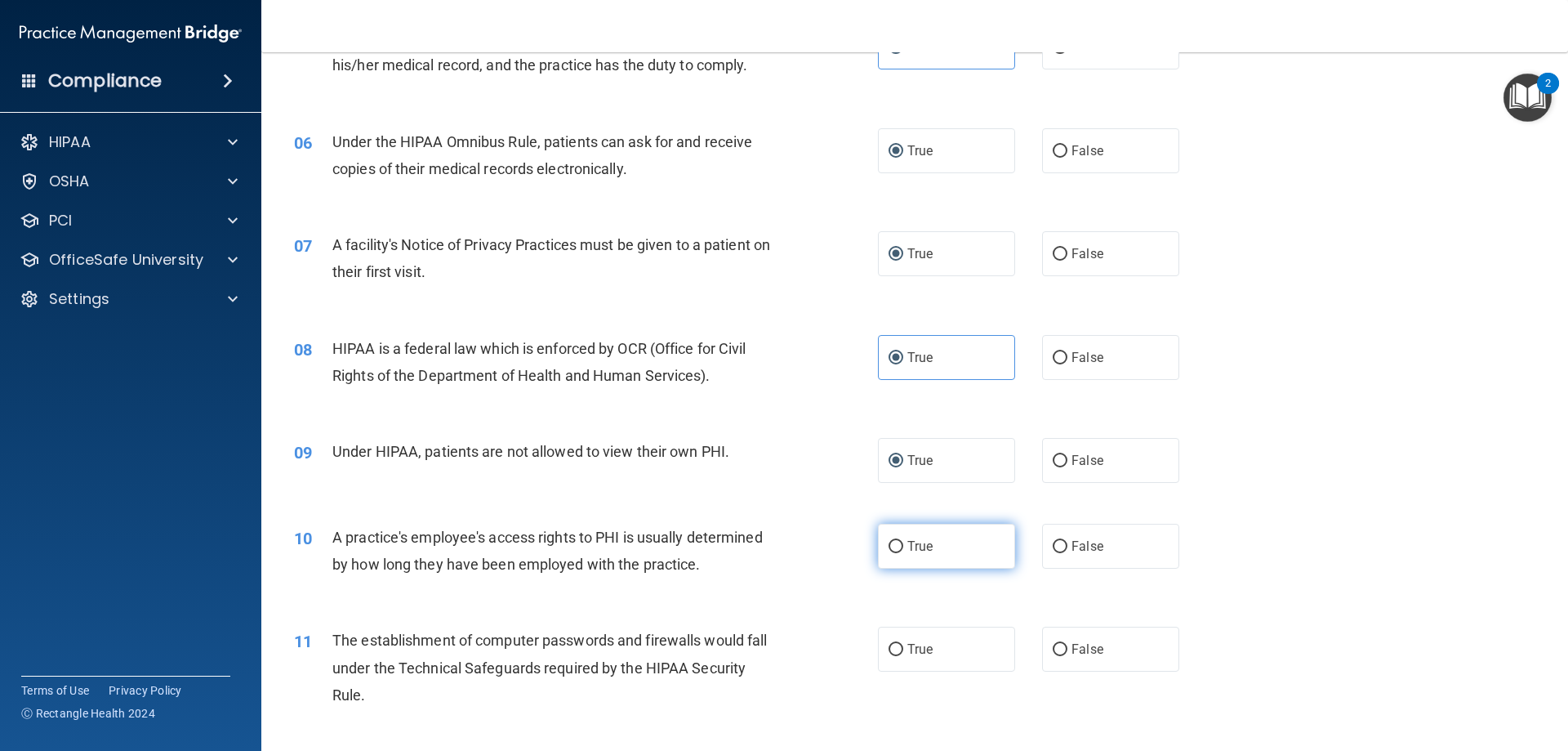
click at [889, 552] on input "True" at bounding box center [896, 546] width 15 height 12
radio input "true"
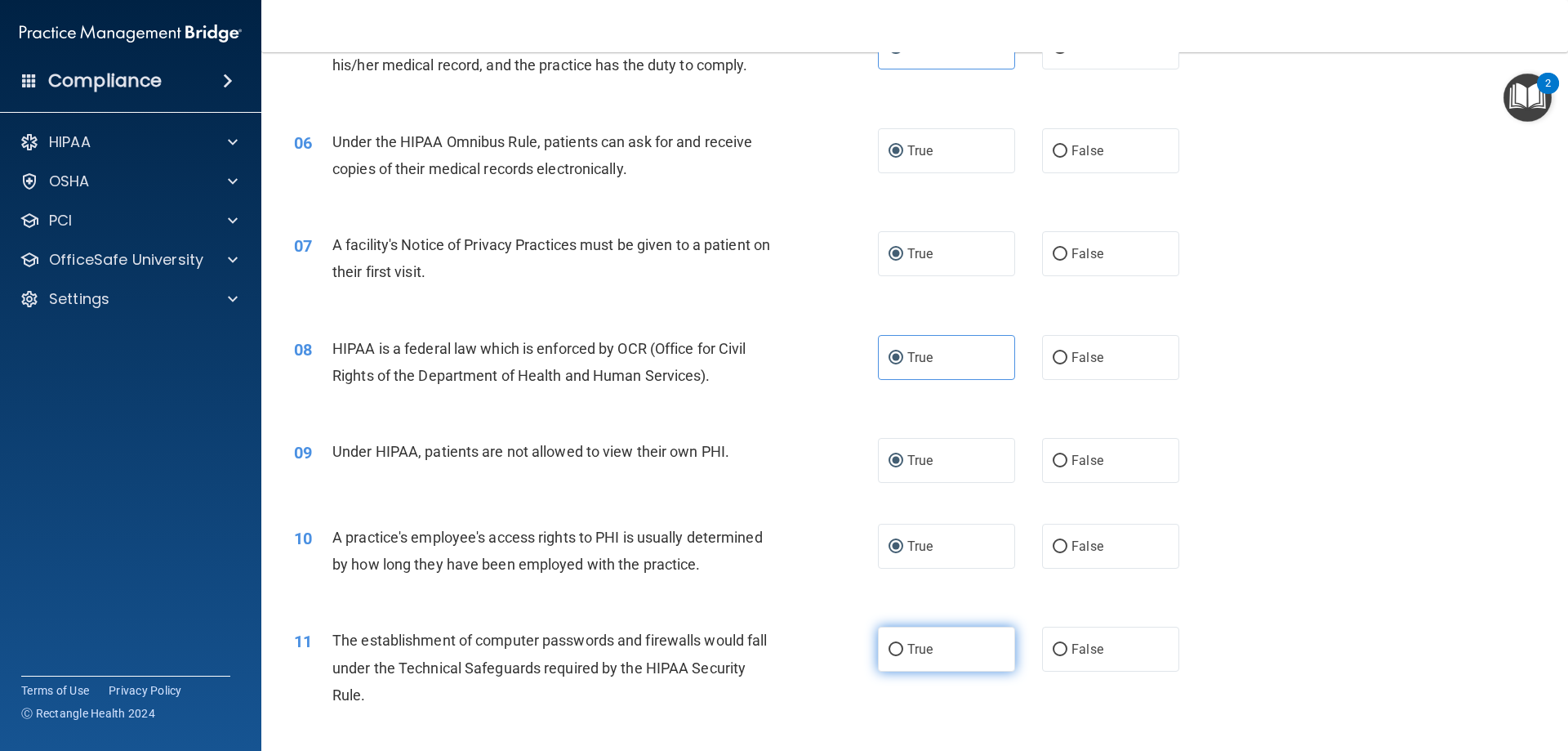
click at [889, 653] on input "True" at bounding box center [896, 650] width 15 height 12
radio input "true"
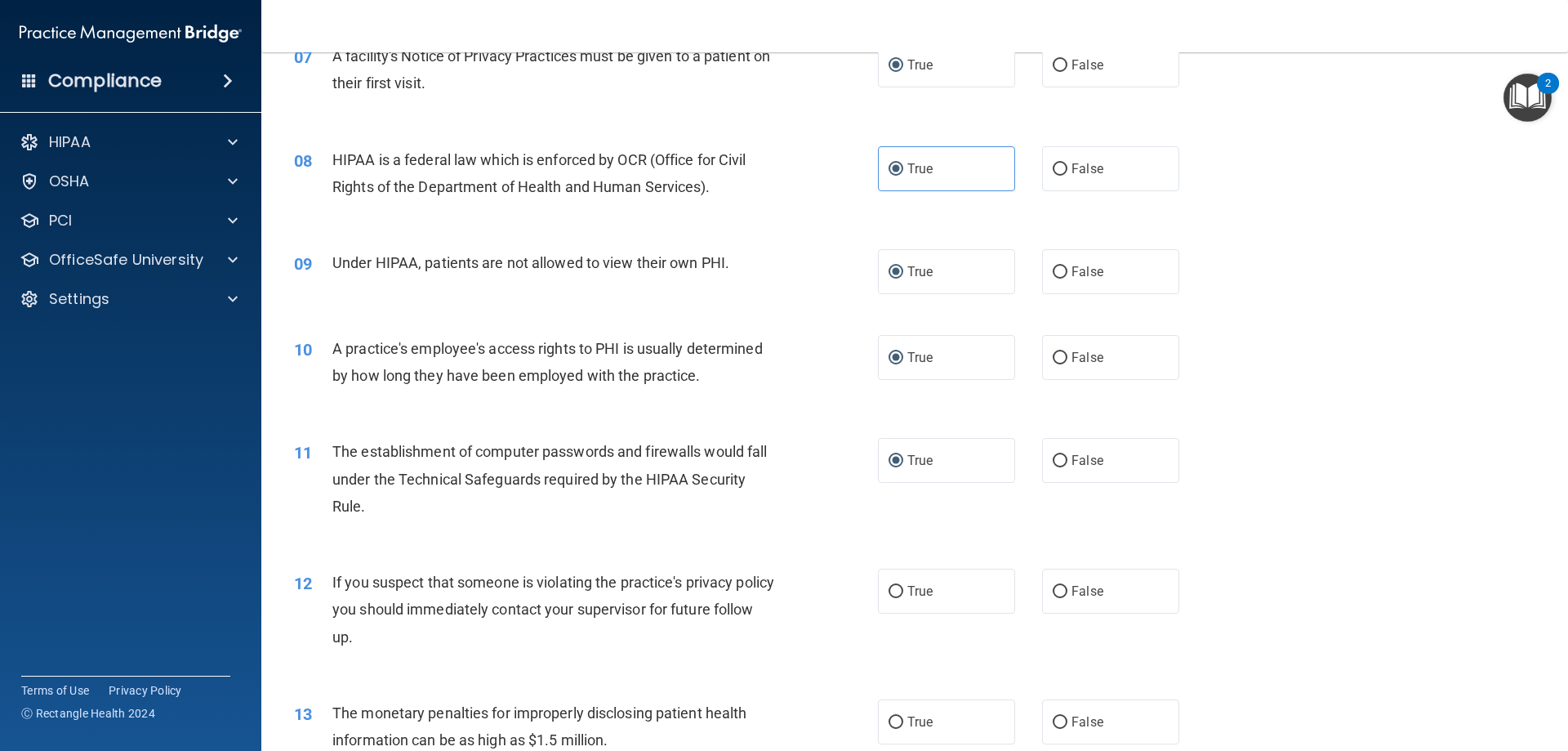
scroll to position [980, 0]
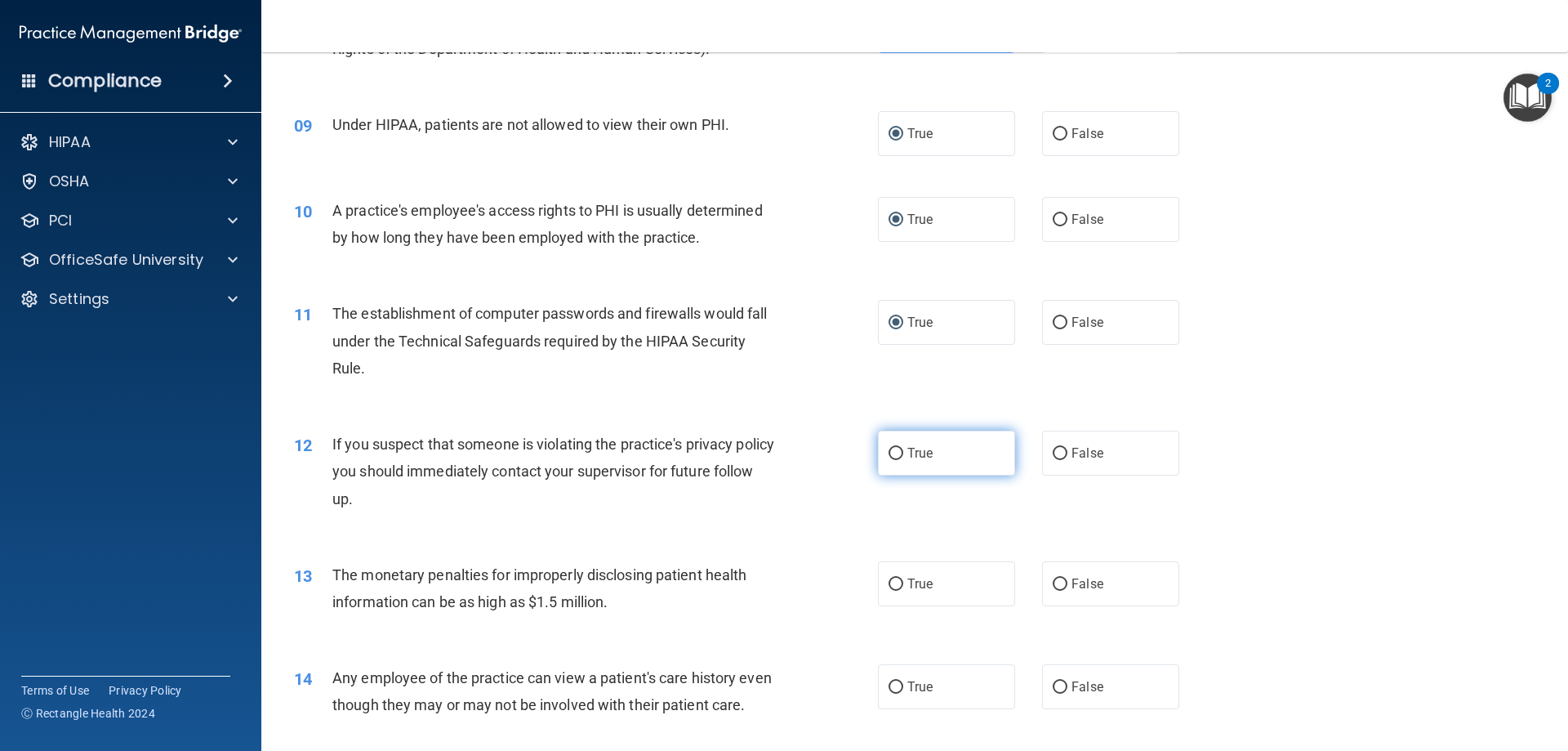
click at [890, 454] on input "True" at bounding box center [896, 453] width 15 height 12
radio input "true"
click at [889, 582] on input "True" at bounding box center [896, 584] width 15 height 12
radio input "true"
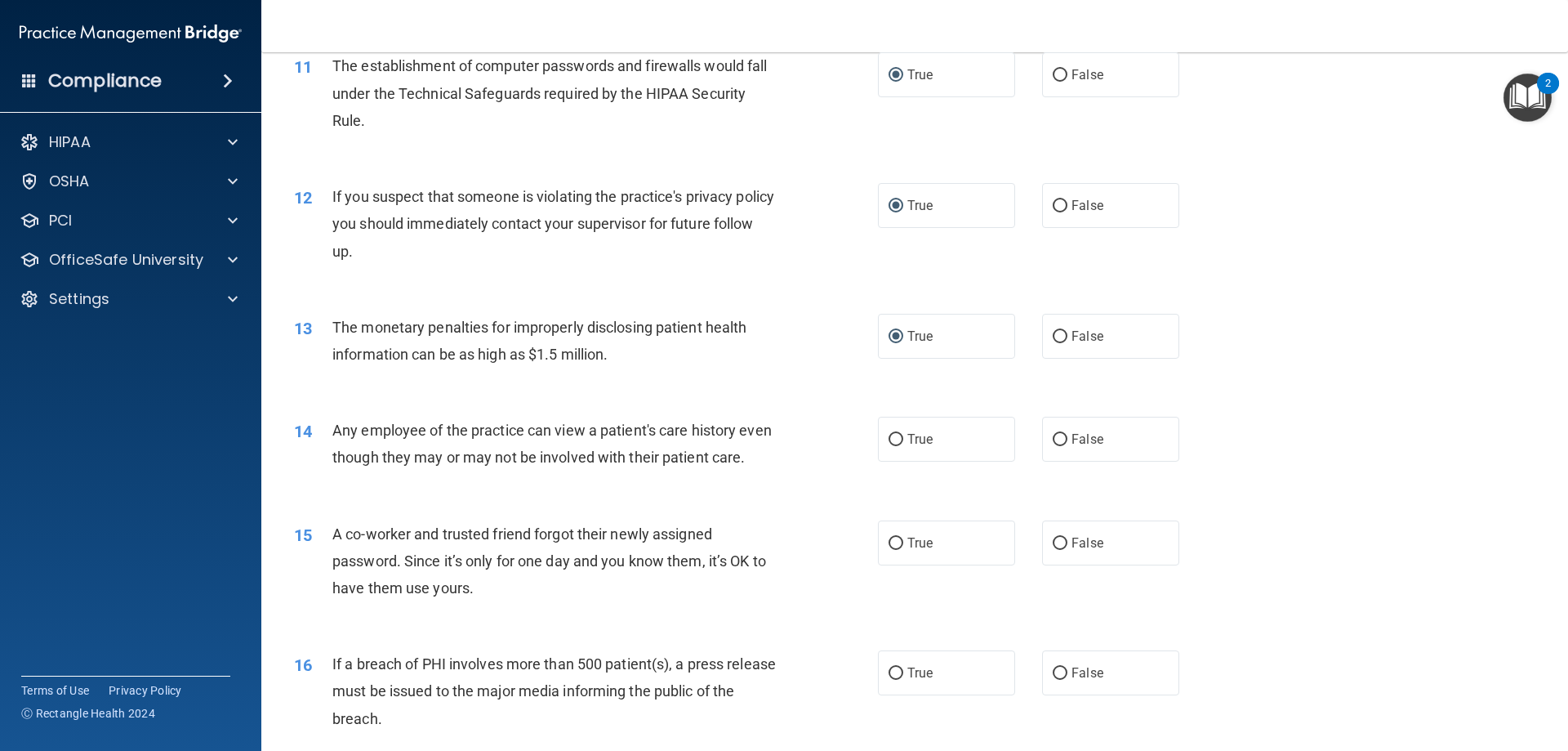
scroll to position [1307, 0]
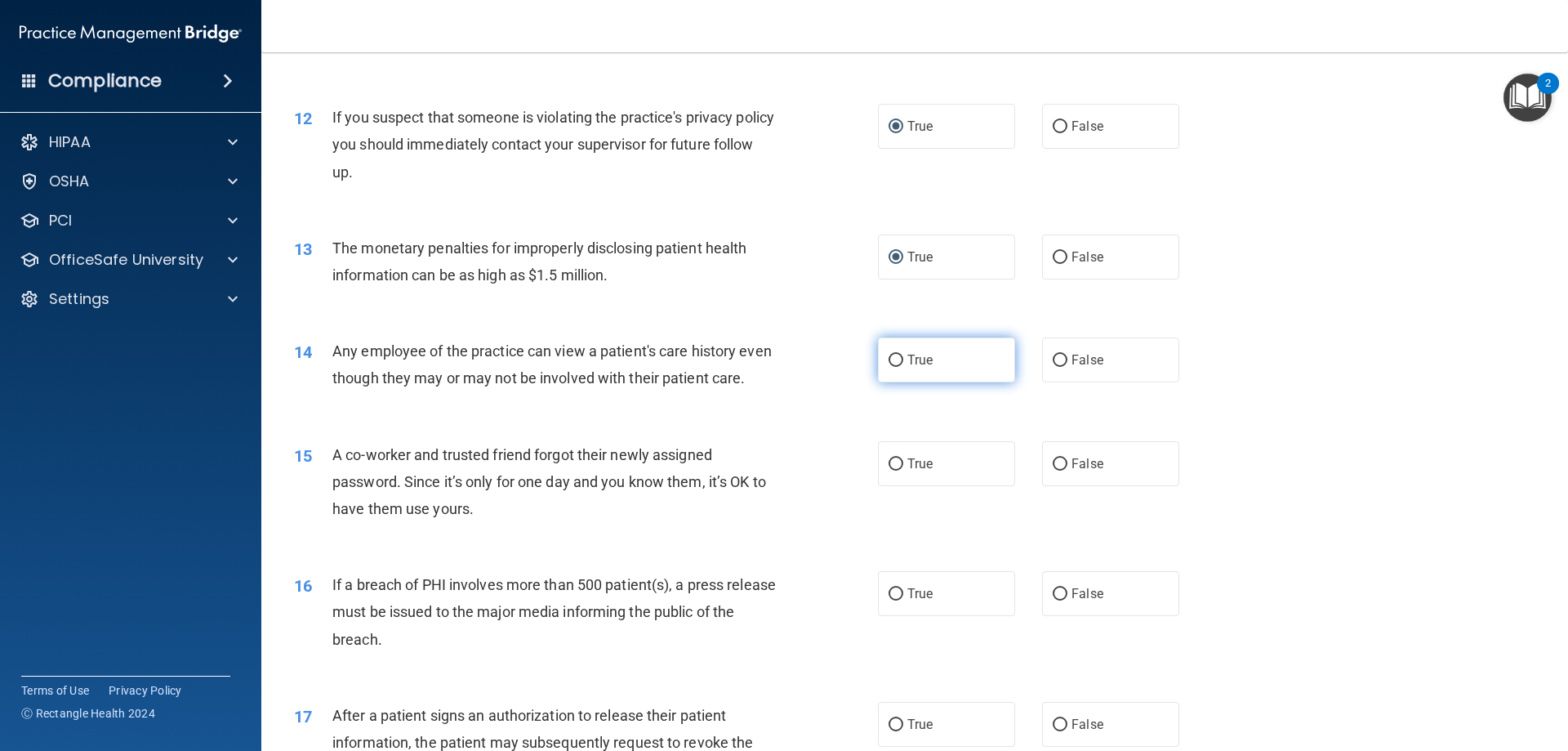
click at [891, 358] on input "True" at bounding box center [896, 360] width 15 height 12
radio input "true"
click at [889, 471] on input "True" at bounding box center [896, 464] width 15 height 12
radio input "true"
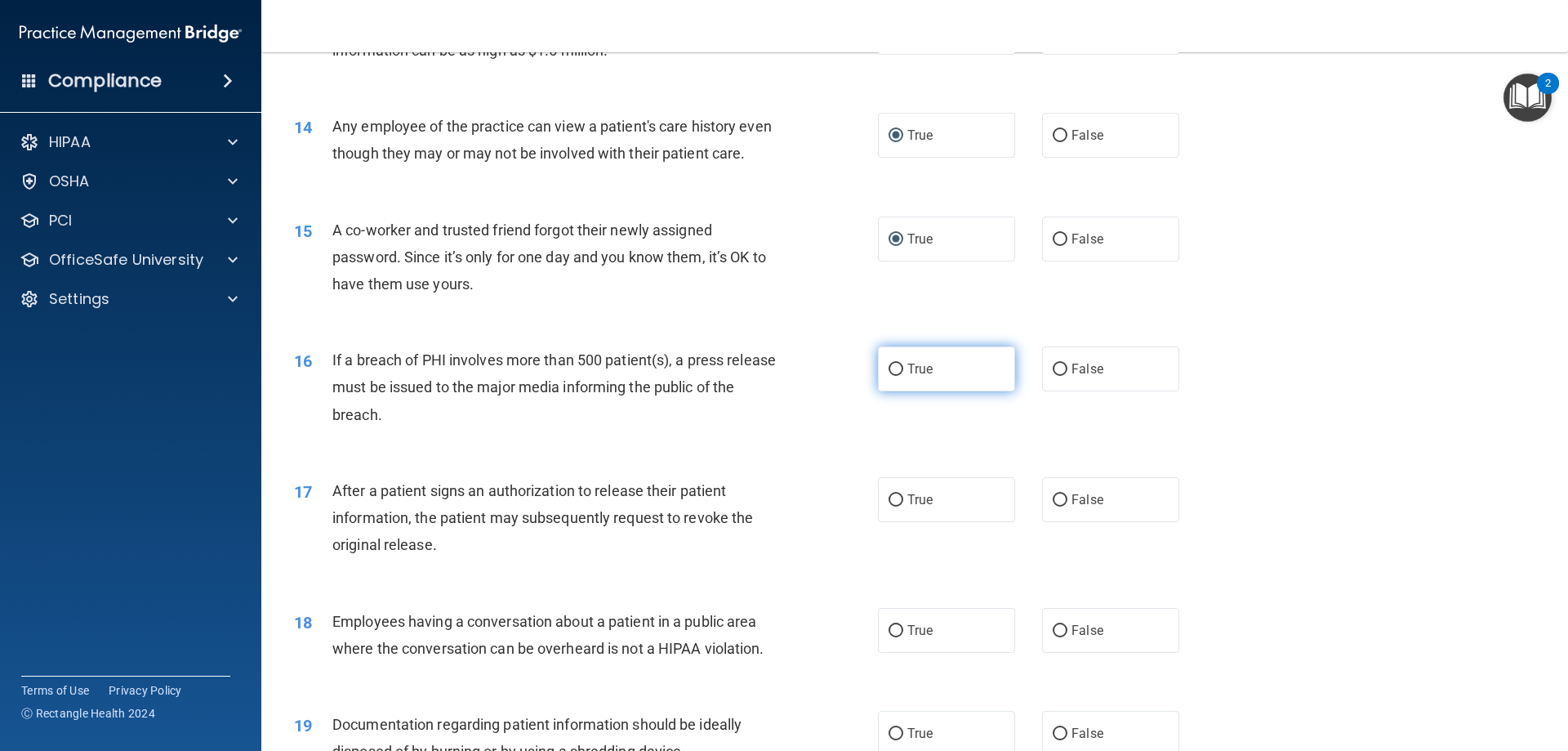
scroll to position [1552, 0]
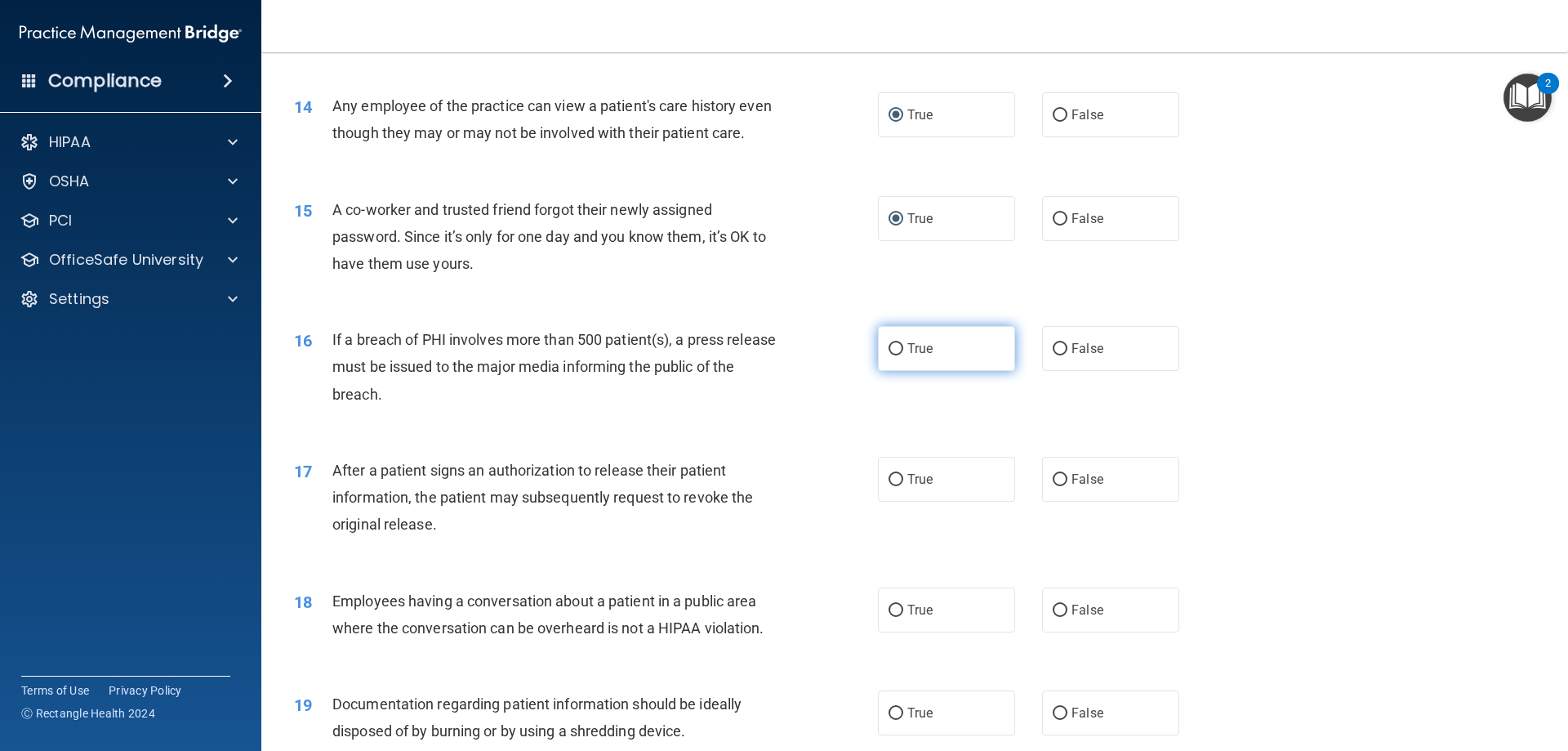
click at [897, 371] on label "True" at bounding box center [946, 348] width 137 height 45
click at [897, 355] on input "True" at bounding box center [896, 349] width 15 height 12
radio input "true"
click at [889, 486] on input "True" at bounding box center [896, 480] width 15 height 12
radio input "true"
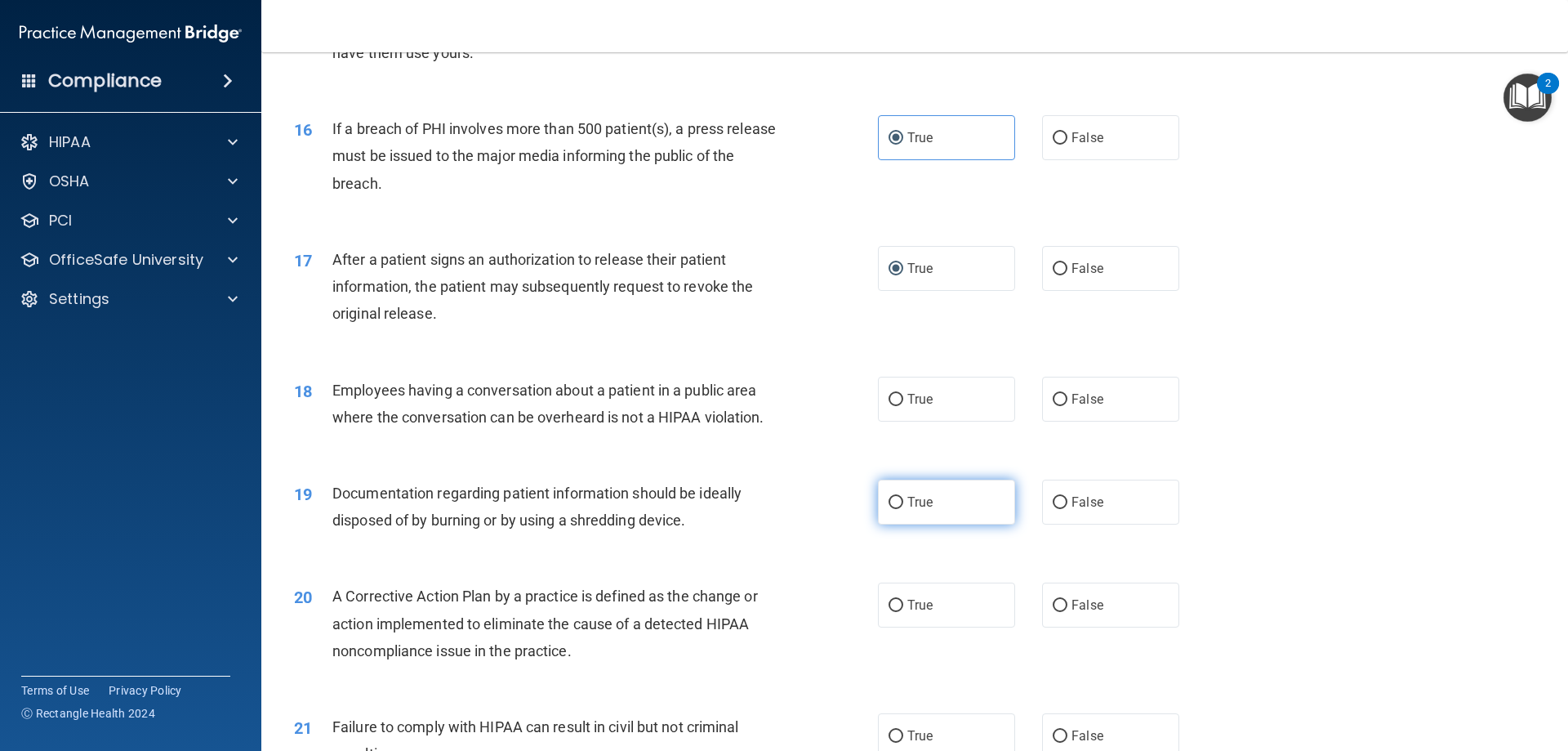
scroll to position [1797, 0]
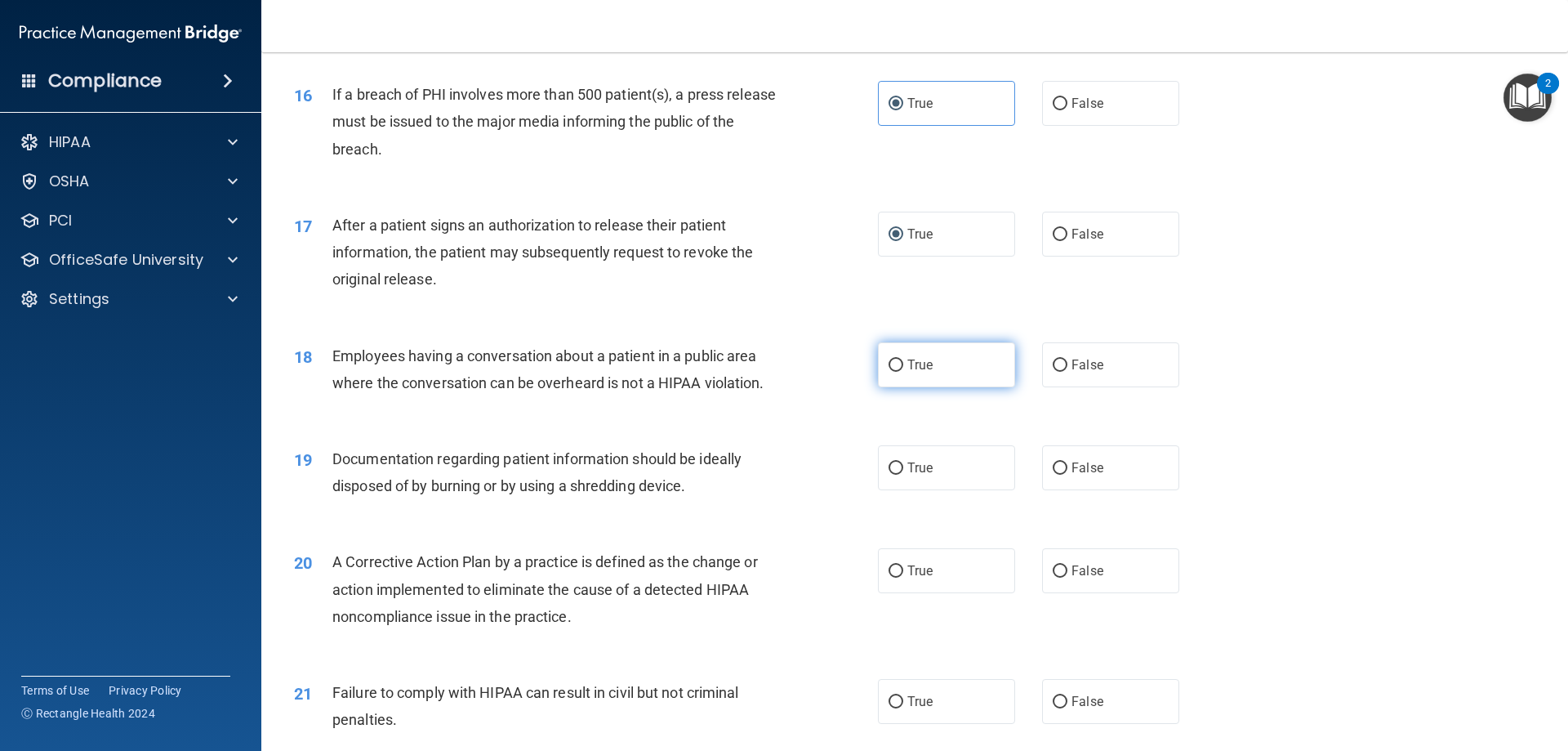
click at [890, 372] on input "True" at bounding box center [896, 365] width 15 height 12
radio input "true"
click at [889, 474] on input "True" at bounding box center [896, 468] width 15 height 12
radio input "true"
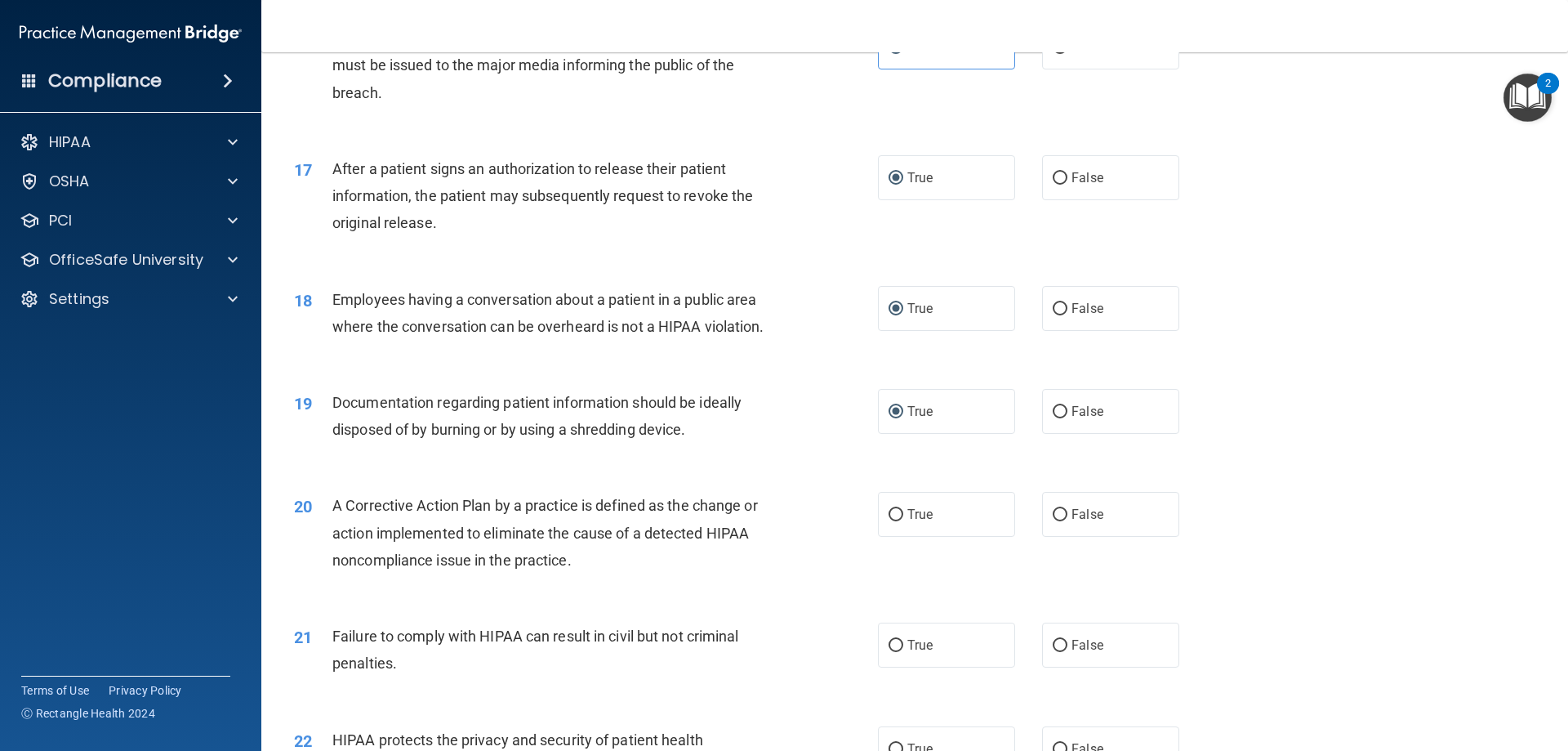
scroll to position [2124, 0]
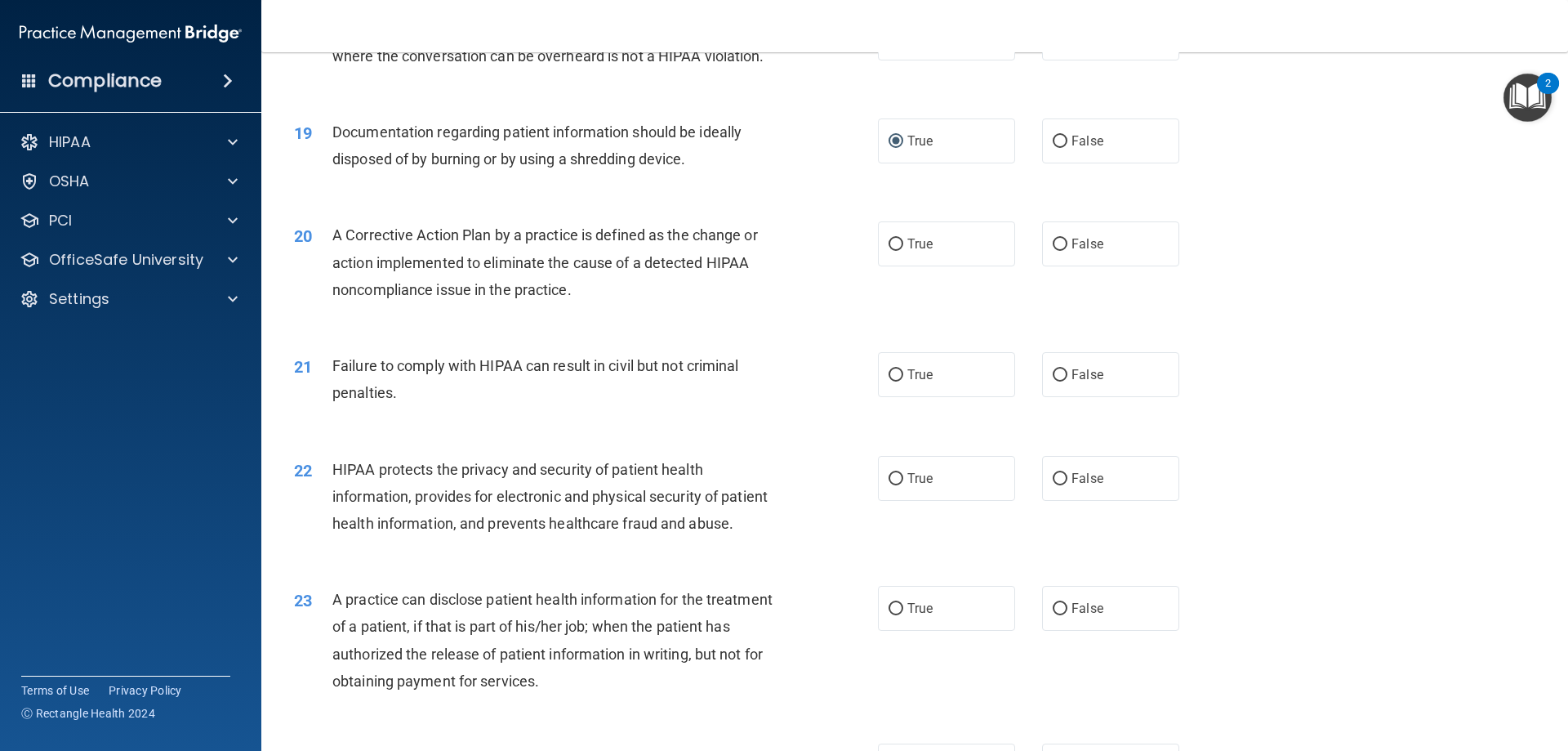
drag, startPoint x: 889, startPoint y: 266, endPoint x: 890, endPoint y: 296, distance: 30.0
click at [889, 250] on input "True" at bounding box center [896, 244] width 15 height 12
radio input "true"
click at [890, 382] on input "True" at bounding box center [896, 375] width 15 height 12
radio input "true"
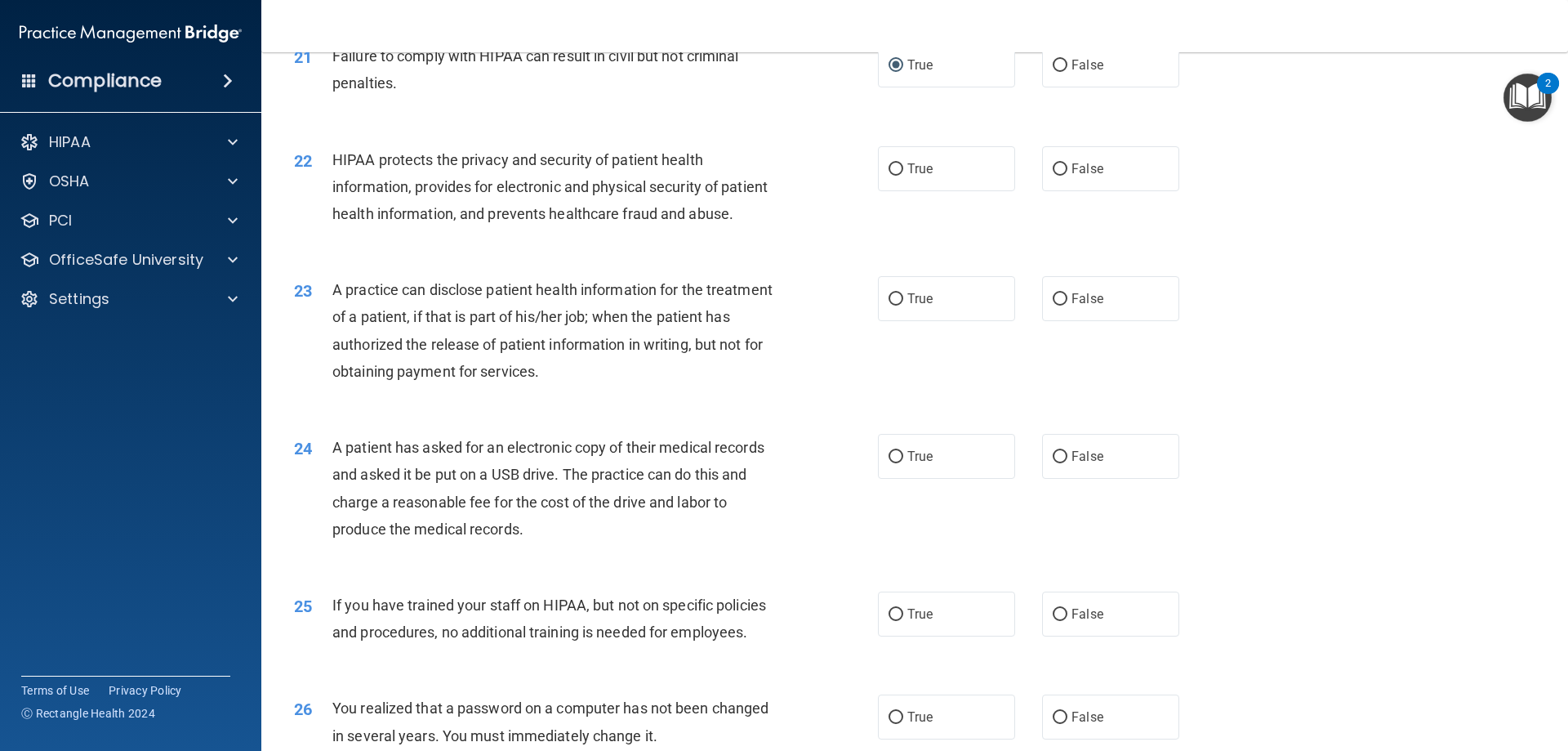
scroll to position [2450, 0]
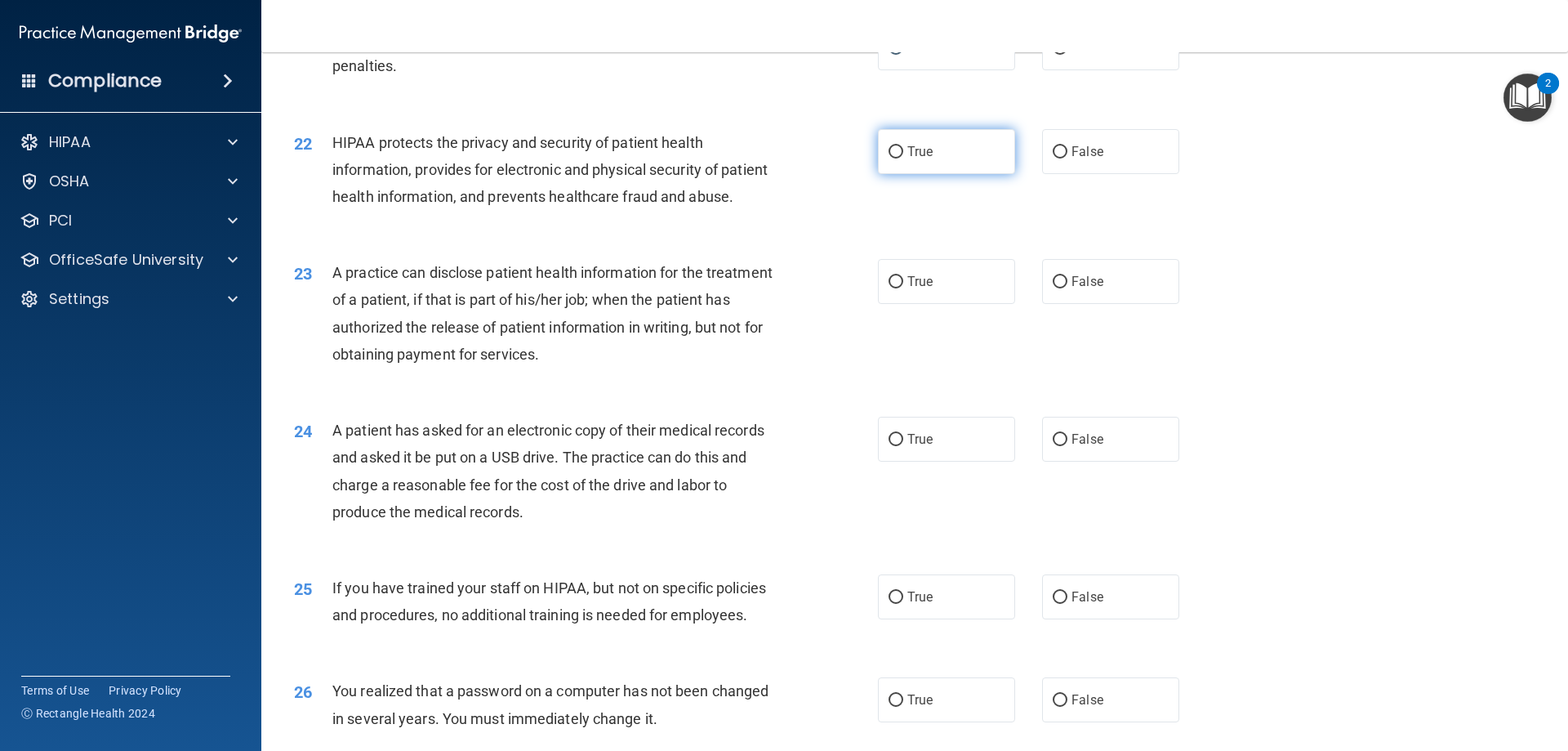
click at [891, 158] on input "True" at bounding box center [896, 152] width 15 height 12
radio input "true"
click at [890, 289] on input "True" at bounding box center [896, 281] width 15 height 12
radio input "true"
click at [889, 446] on input "True" at bounding box center [896, 439] width 15 height 12
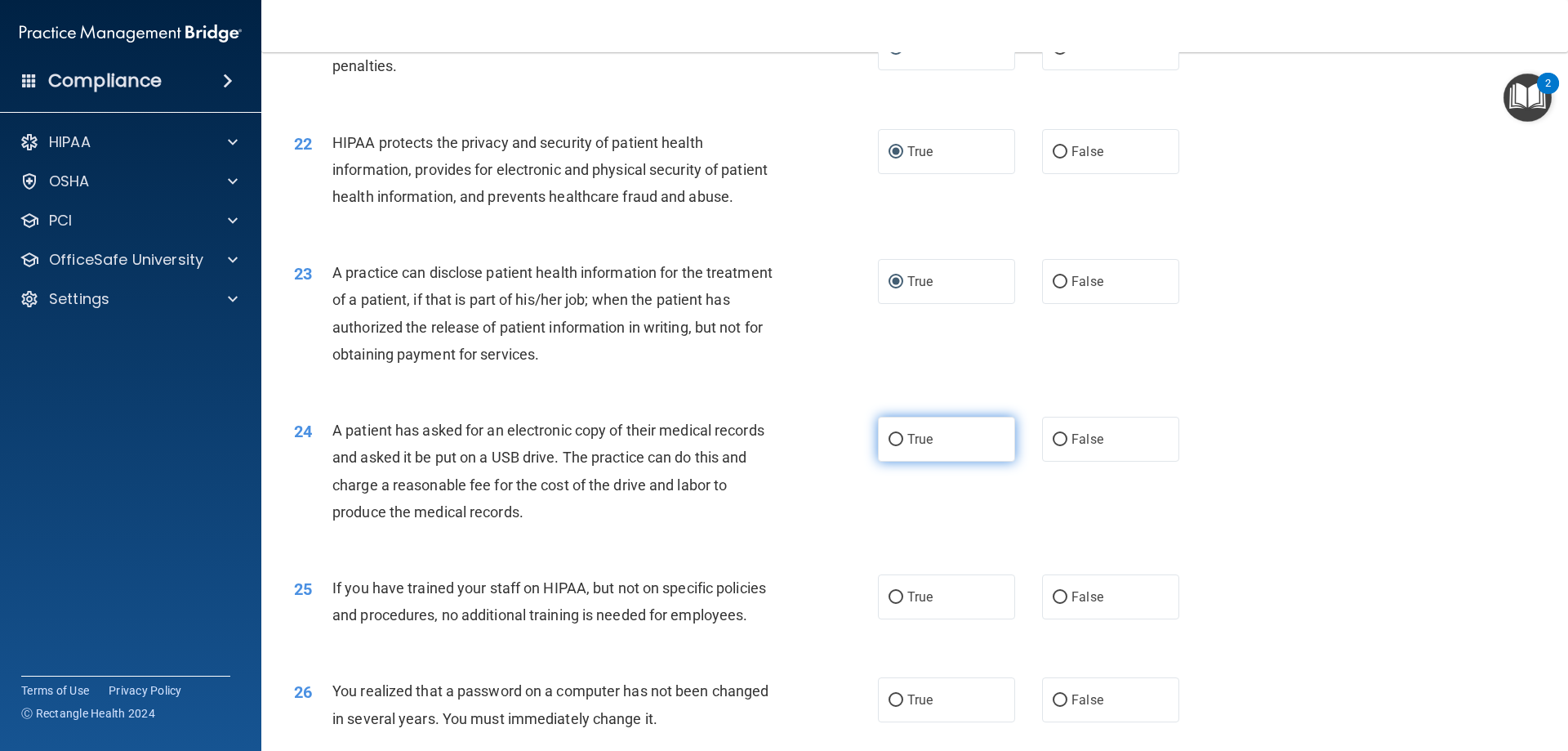
radio input "true"
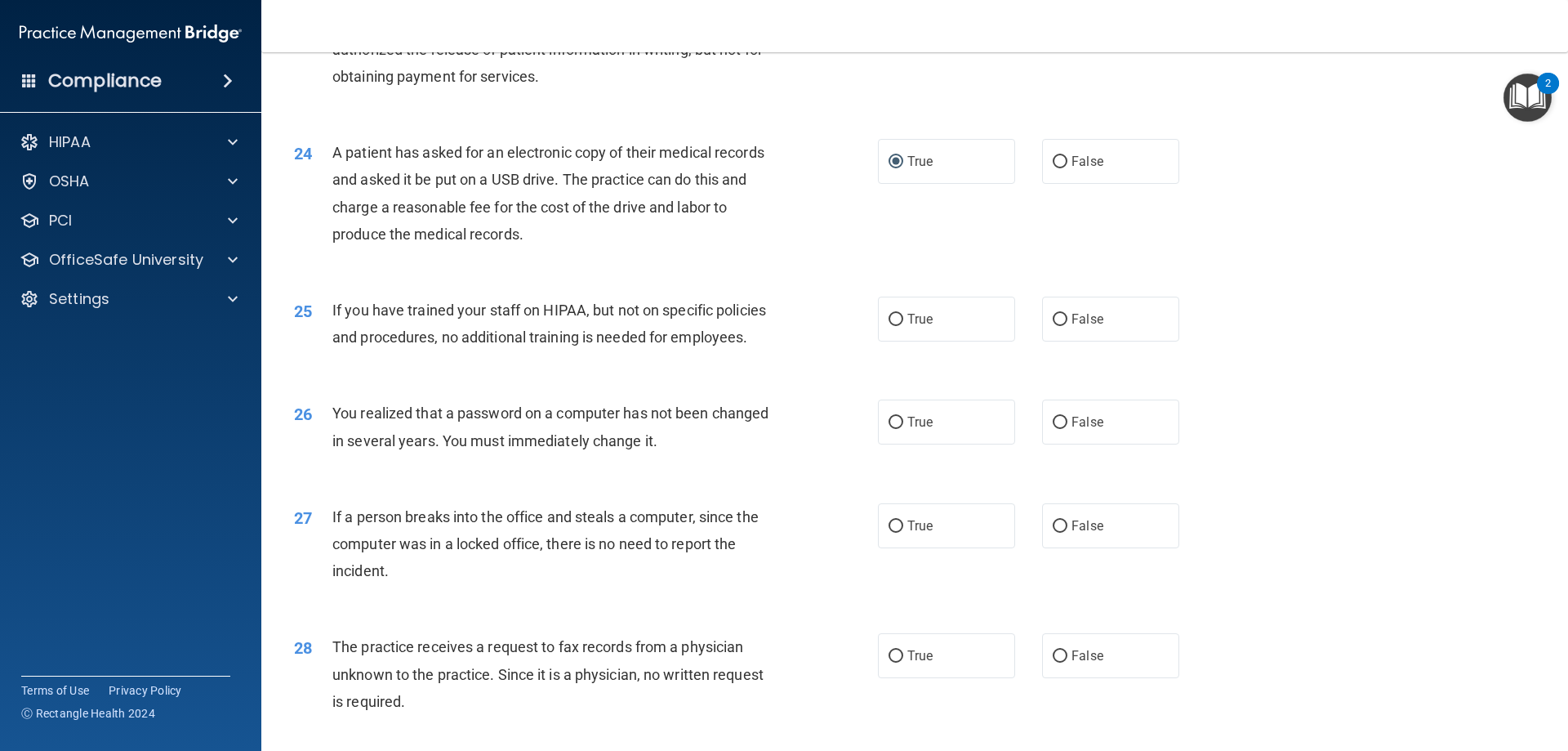
scroll to position [2777, 0]
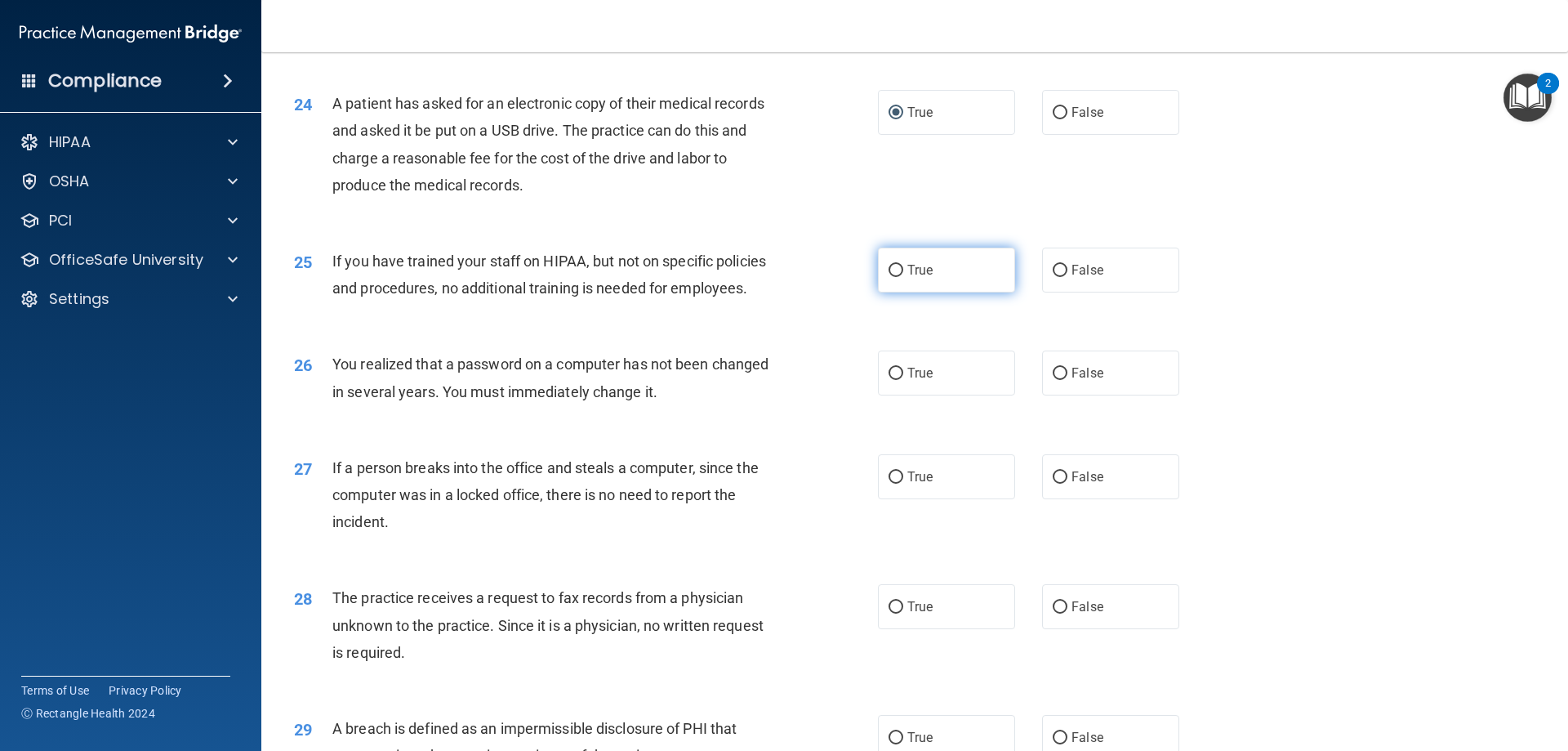
drag, startPoint x: 889, startPoint y: 327, endPoint x: 890, endPoint y: 341, distance: 14.0
click at [890, 292] on label "True" at bounding box center [946, 270] width 137 height 45
click at [890, 277] on input "True" at bounding box center [896, 270] width 15 height 12
radio input "true"
drag, startPoint x: 887, startPoint y: 428, endPoint x: 879, endPoint y: 466, distance: 38.8
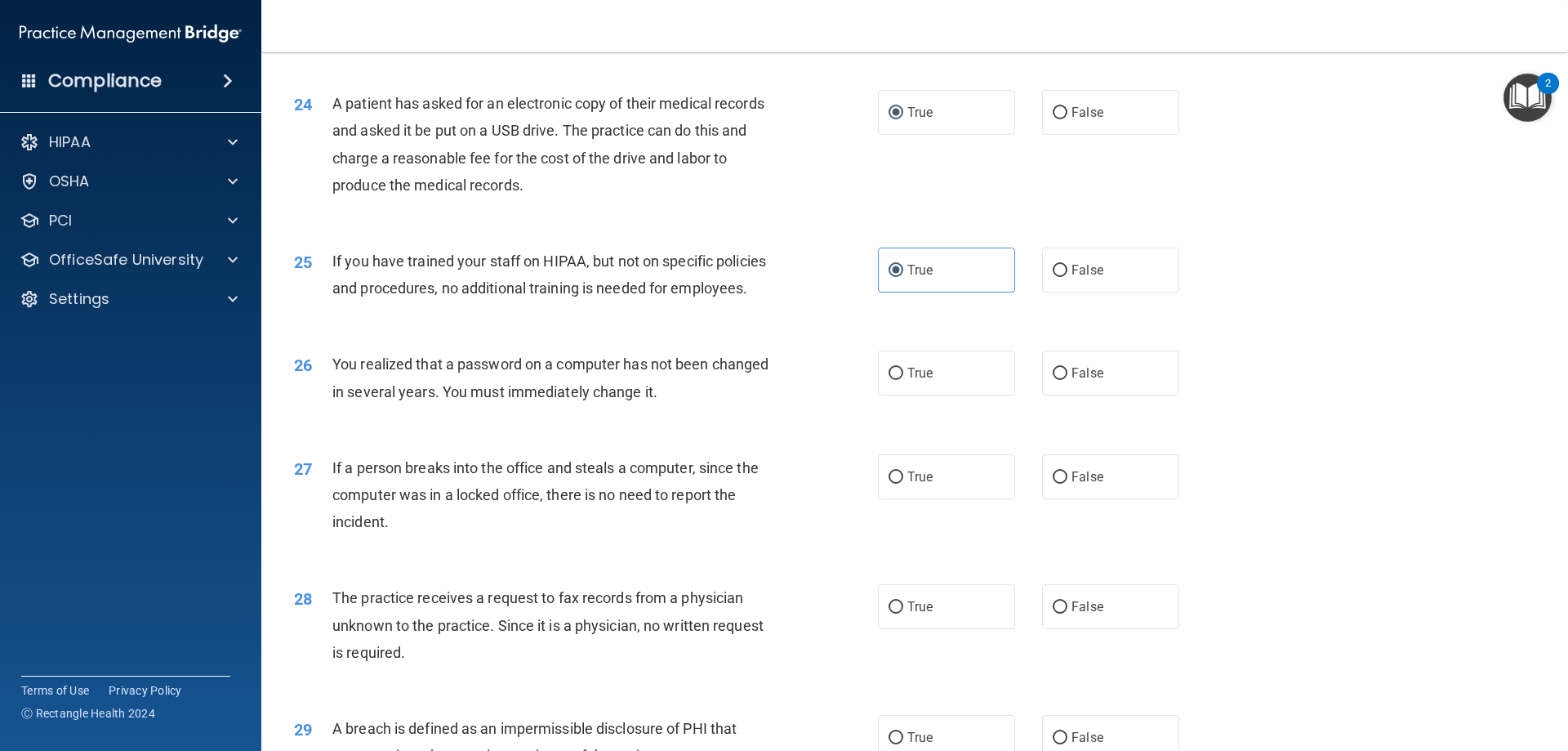
click at [889, 380] on input "True" at bounding box center [896, 373] width 15 height 12
radio input "true"
click at [895, 499] on label "True" at bounding box center [946, 476] width 137 height 45
click at [895, 483] on input "True" at bounding box center [896, 477] width 15 height 12
radio input "true"
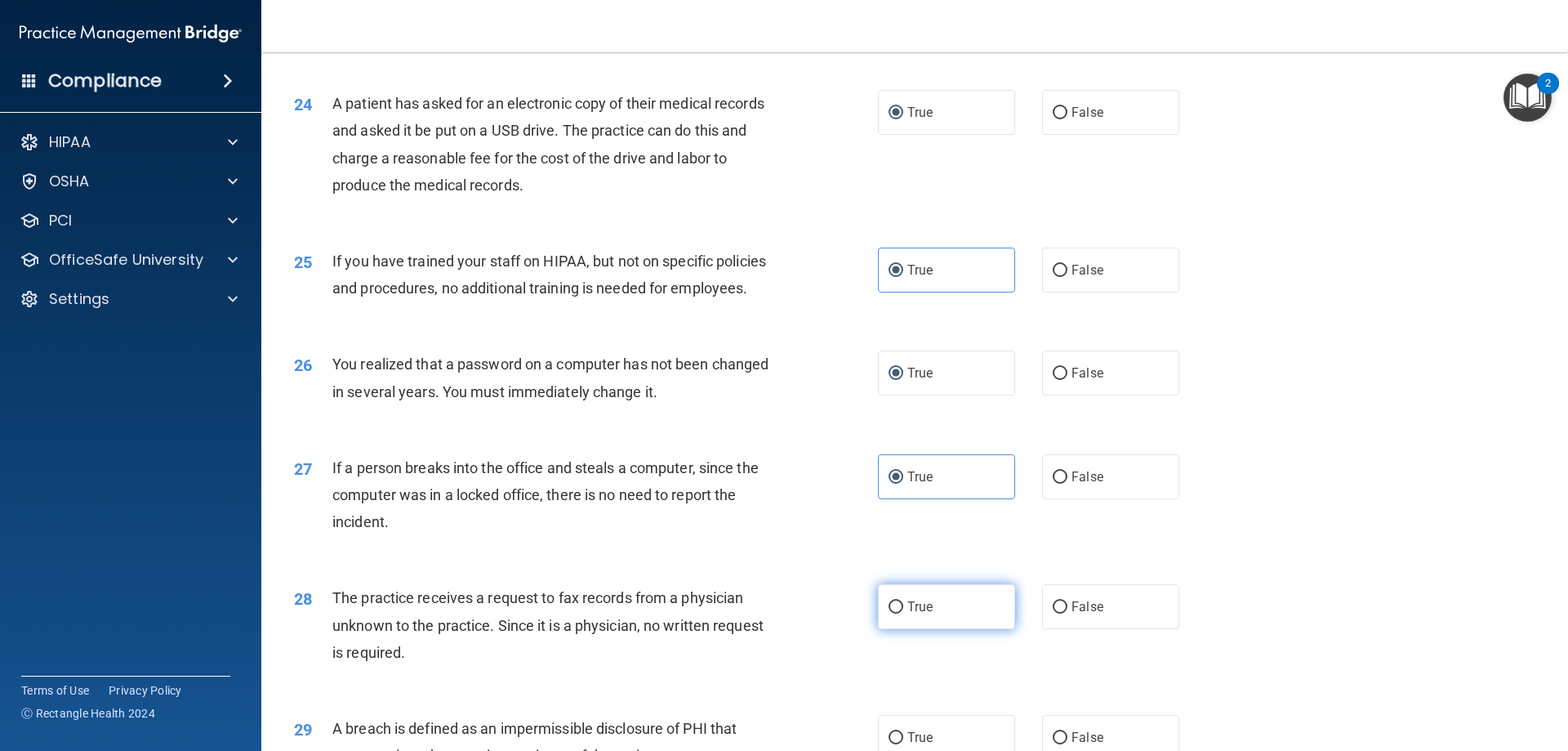
click at [895, 613] on input "True" at bounding box center [896, 607] width 15 height 12
radio input "true"
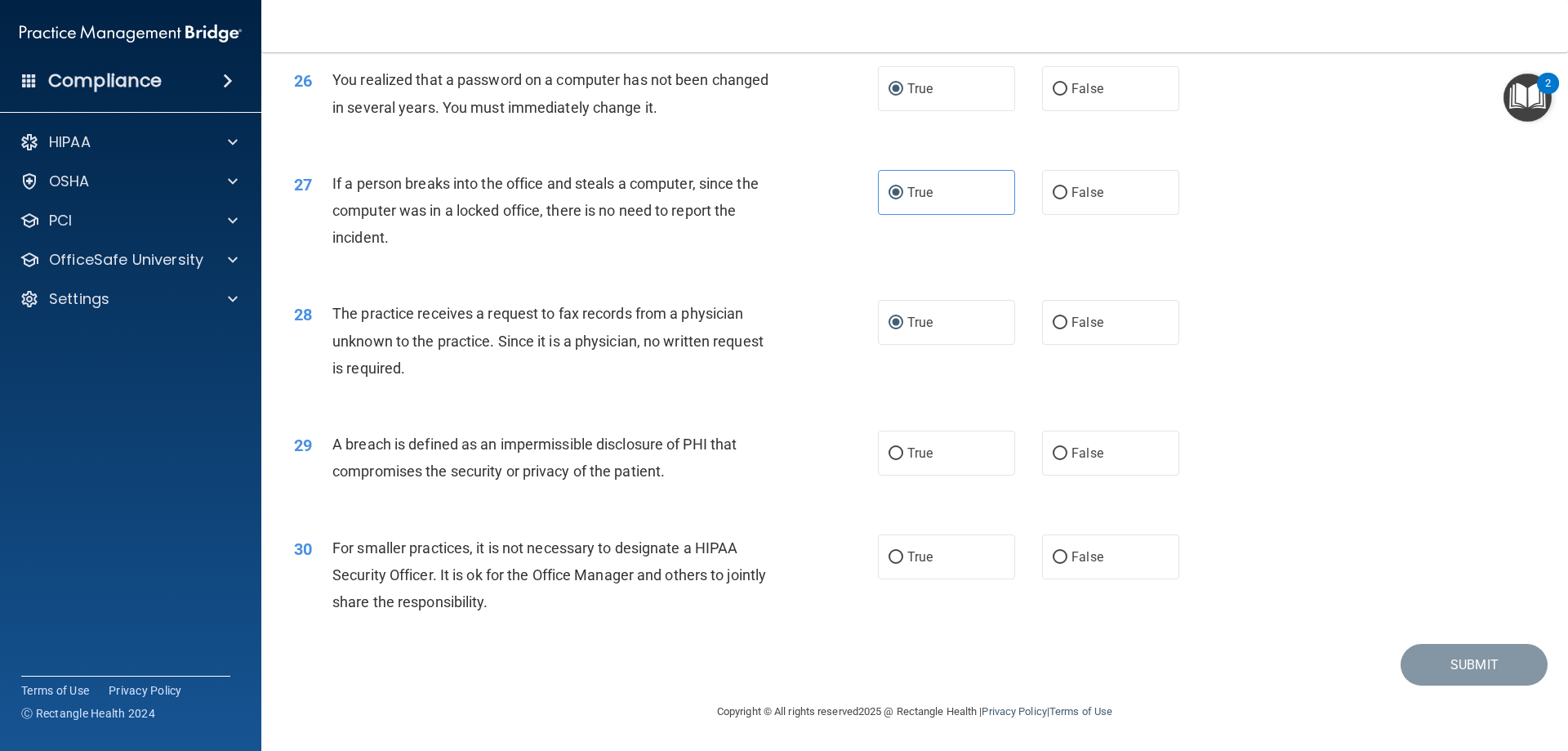
scroll to position [3115, 0]
click at [890, 455] on input "True" at bounding box center [896, 453] width 15 height 12
radio input "true"
click at [891, 565] on label "True" at bounding box center [946, 556] width 137 height 45
click at [891, 564] on input "True" at bounding box center [896, 557] width 15 height 12
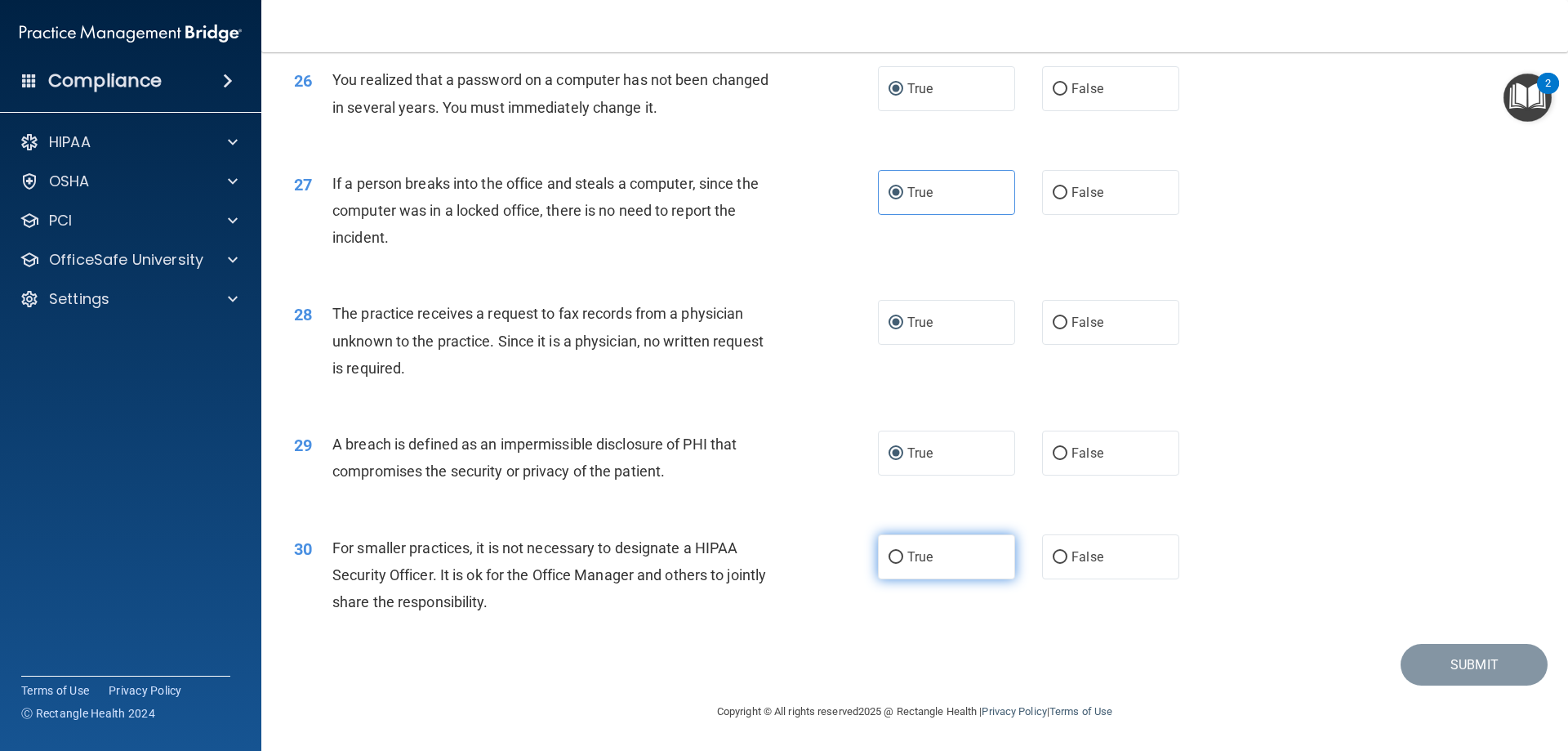
radio input "true"
click at [1467, 654] on button "Submit" at bounding box center [1473, 665] width 147 height 42
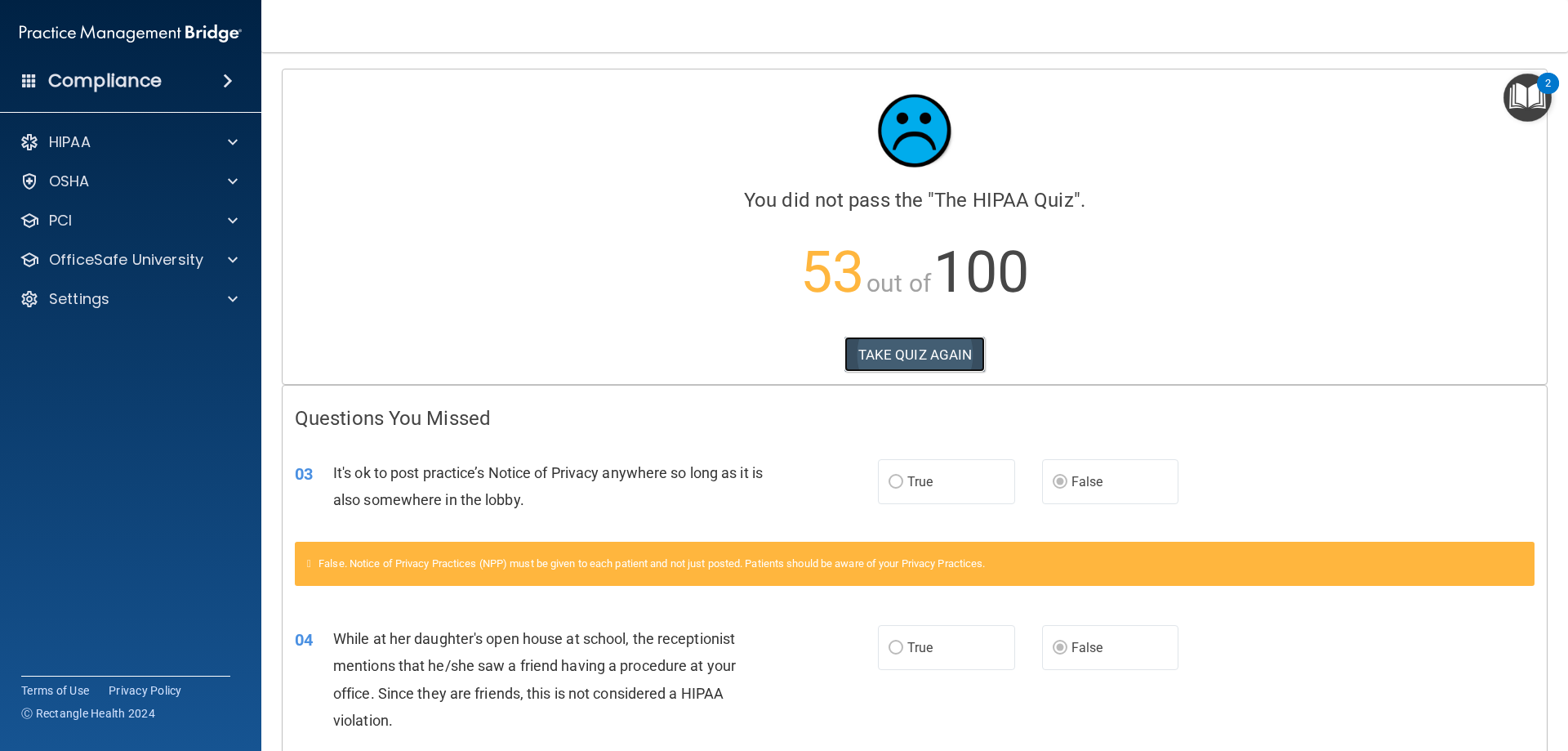
click at [943, 355] on button "TAKE QUIZ AGAIN" at bounding box center [915, 354] width 142 height 36
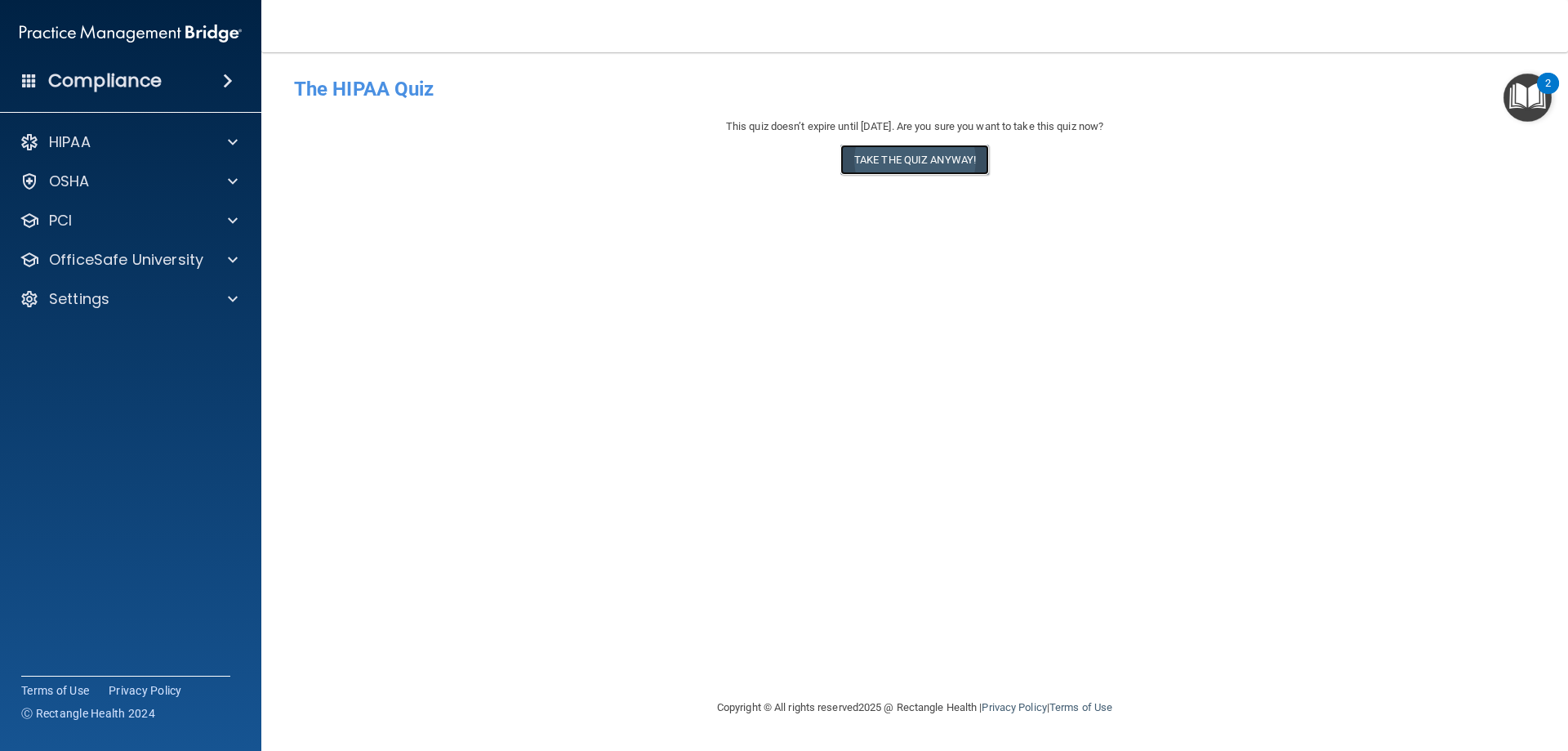
click at [934, 162] on button "Take the quiz anyway!" at bounding box center [914, 159] width 149 height 30
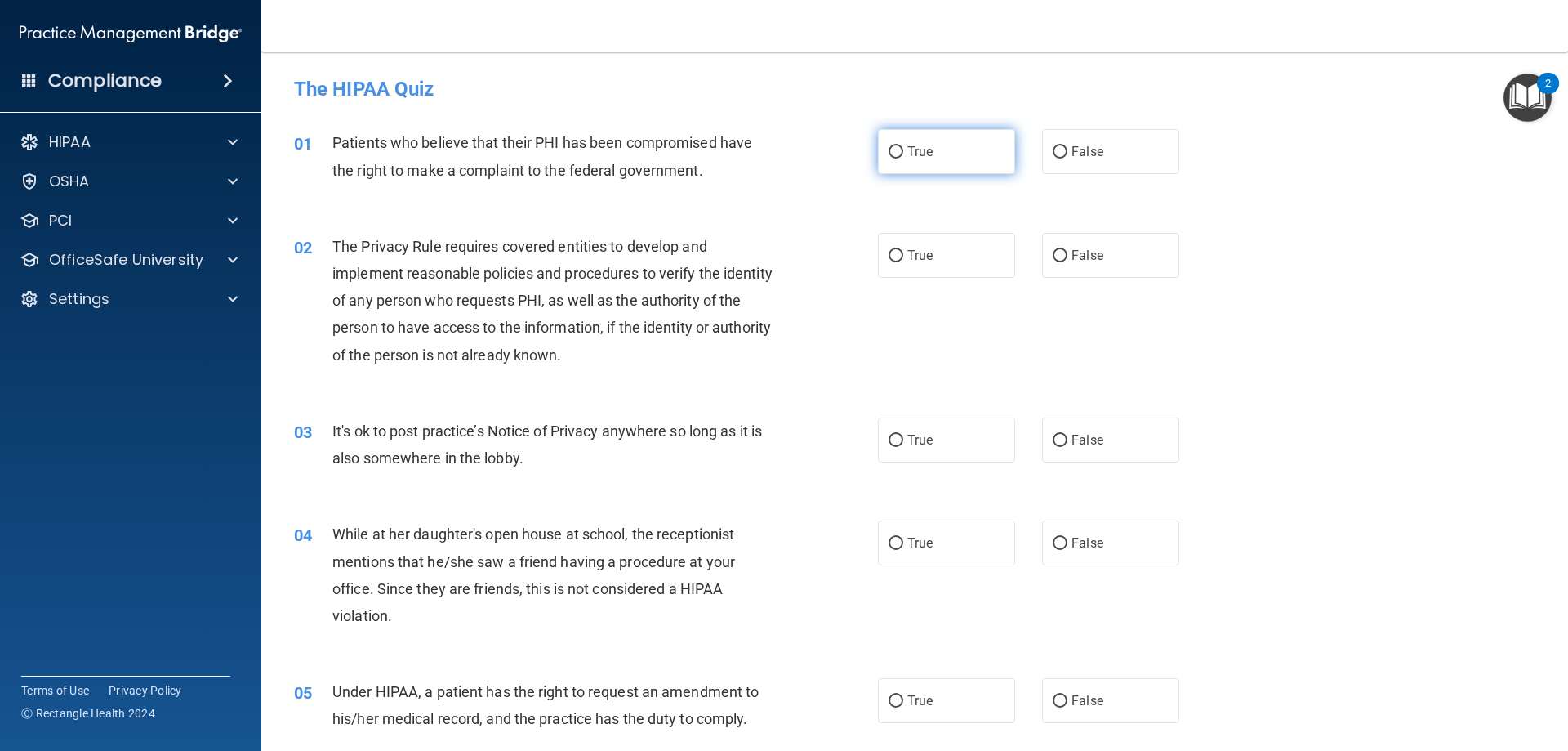
click at [880, 153] on label "True" at bounding box center [946, 151] width 137 height 45
click at [889, 153] on input "True" at bounding box center [896, 152] width 15 height 12
radio input "true"
click at [891, 250] on input "True" at bounding box center [896, 256] width 15 height 12
radio input "true"
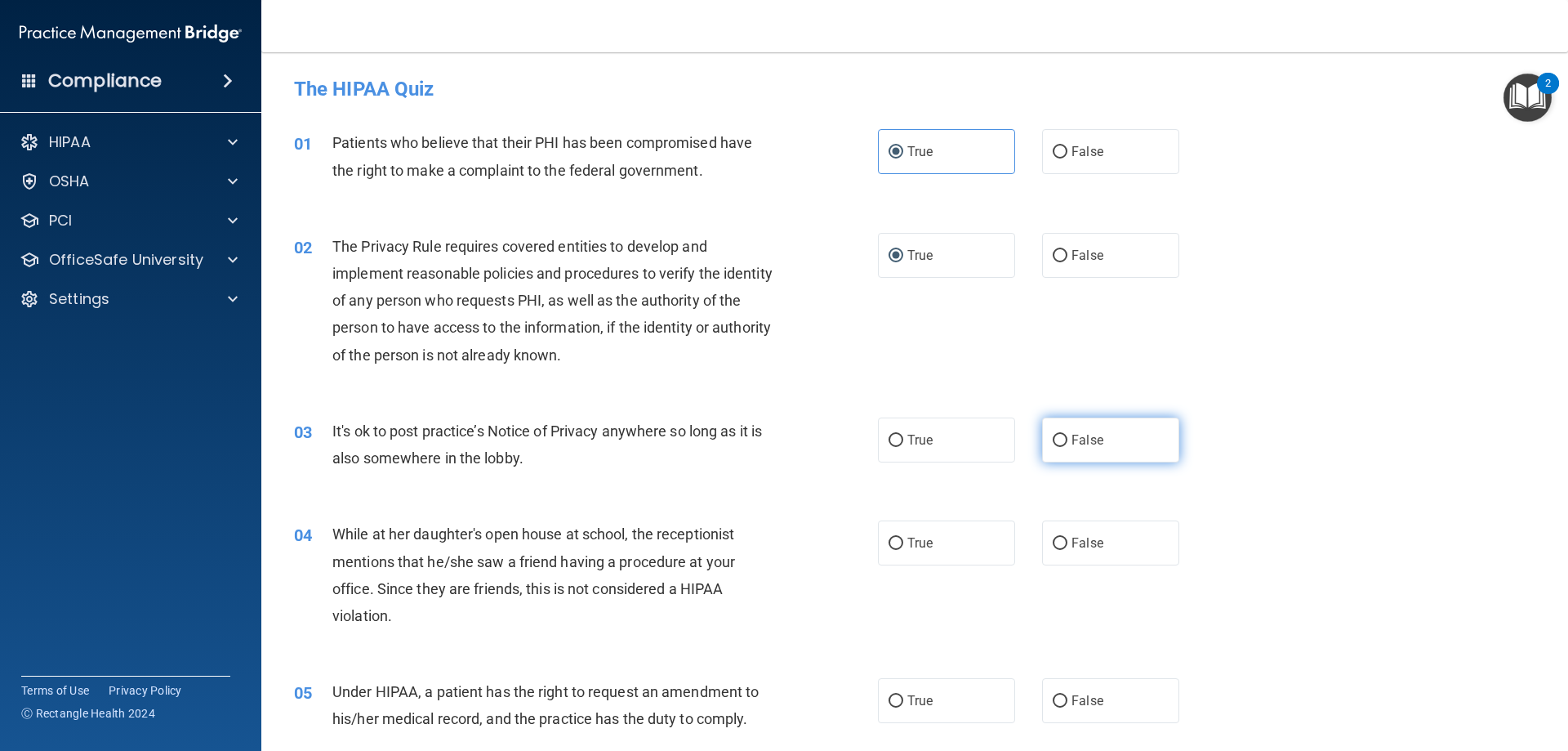
click at [1054, 439] on input "False" at bounding box center [1060, 440] width 15 height 12
radio input "true"
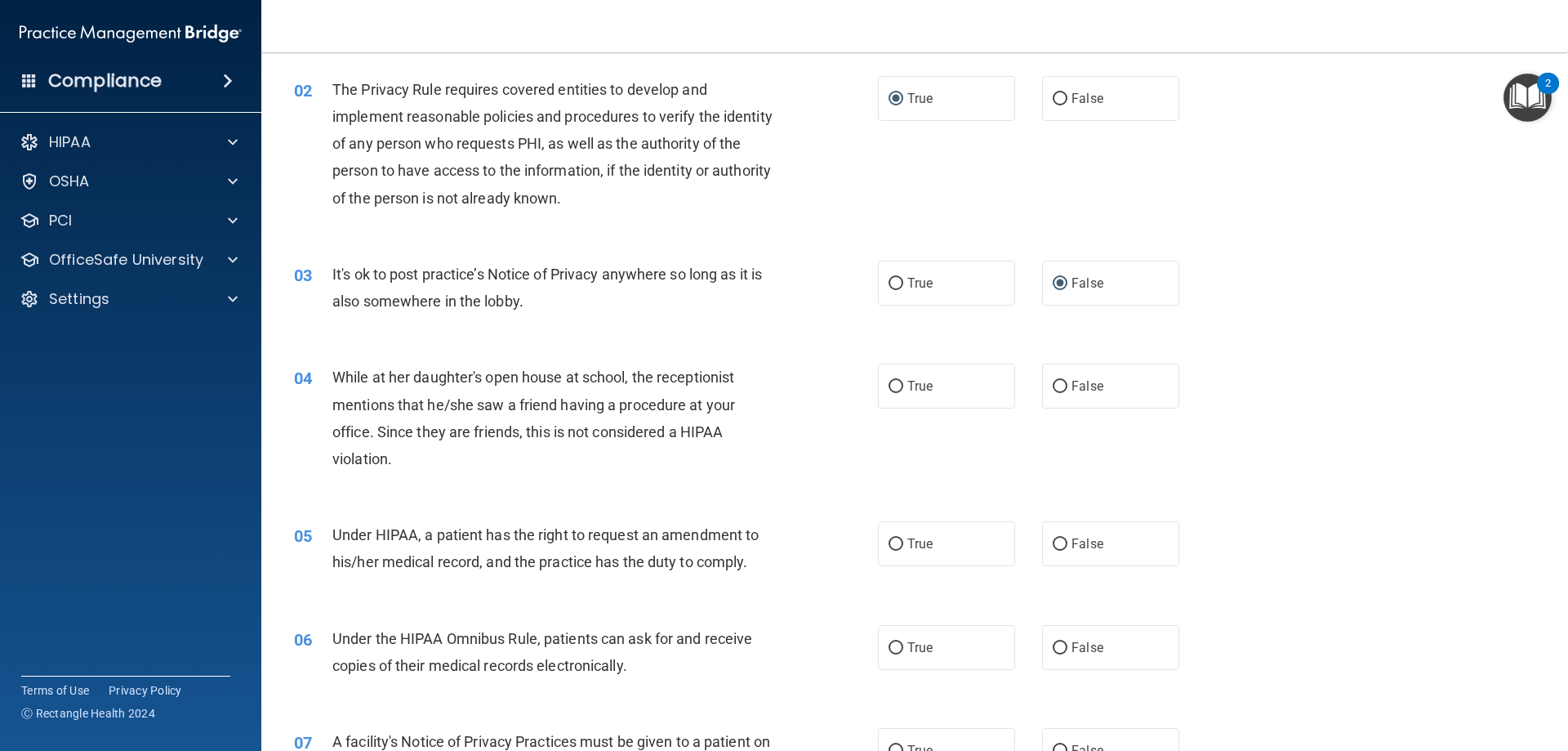
scroll to position [164, 0]
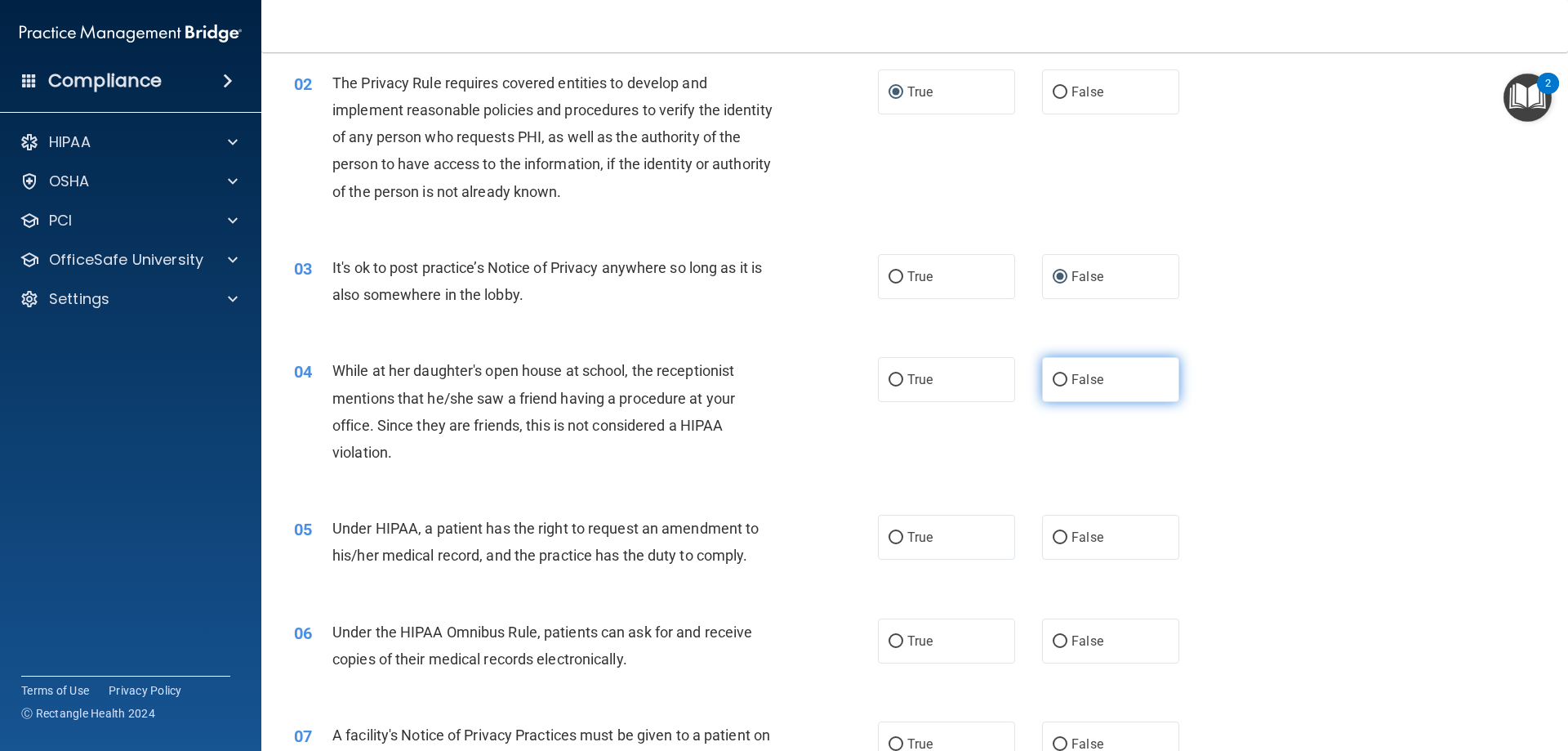
click at [1071, 379] on span "False" at bounding box center [1087, 379] width 32 height 16
click at [1068, 379] on input "False" at bounding box center [1060, 380] width 15 height 12
radio input "true"
click at [1059, 536] on input "False" at bounding box center [1060, 537] width 15 height 12
radio input "true"
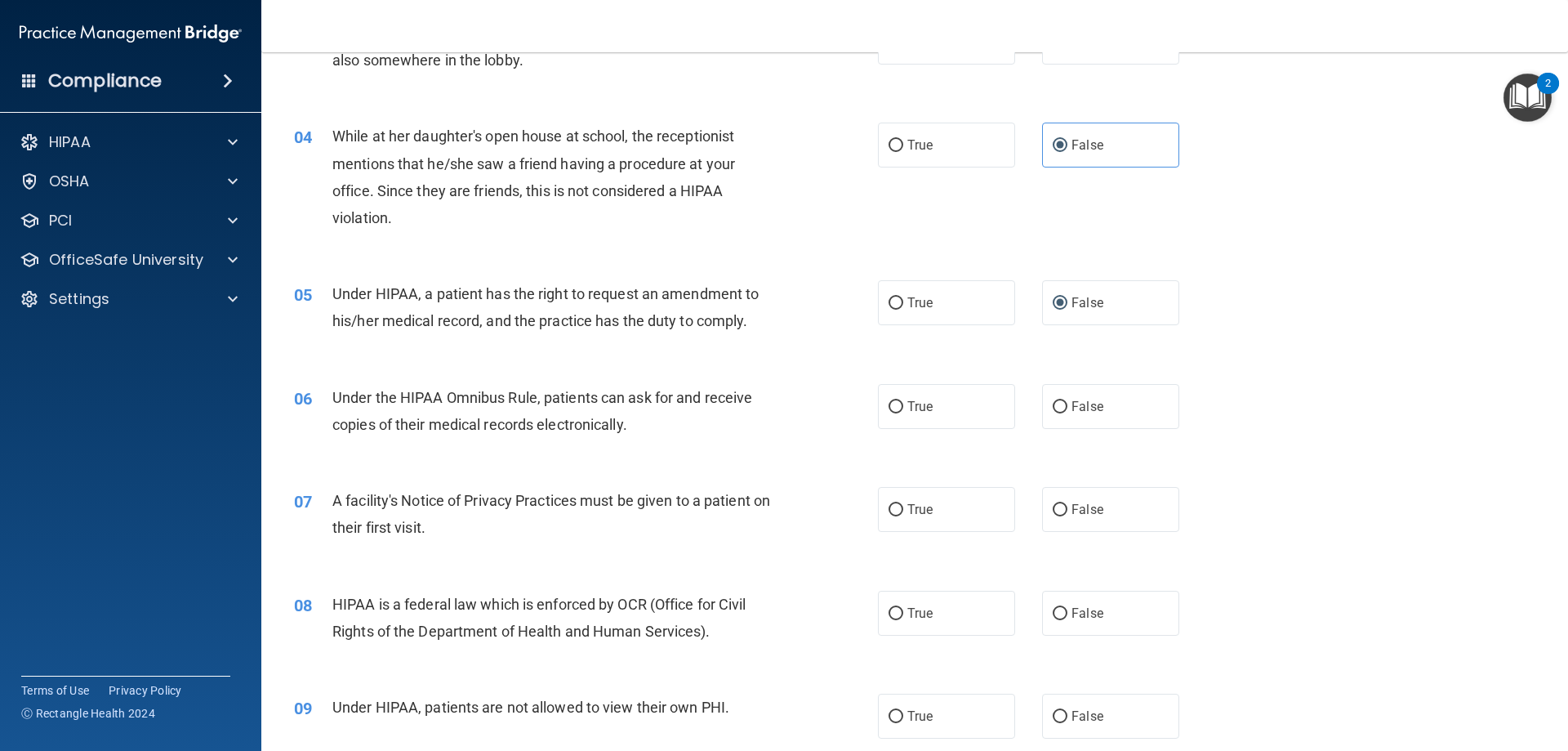
scroll to position [408, 0]
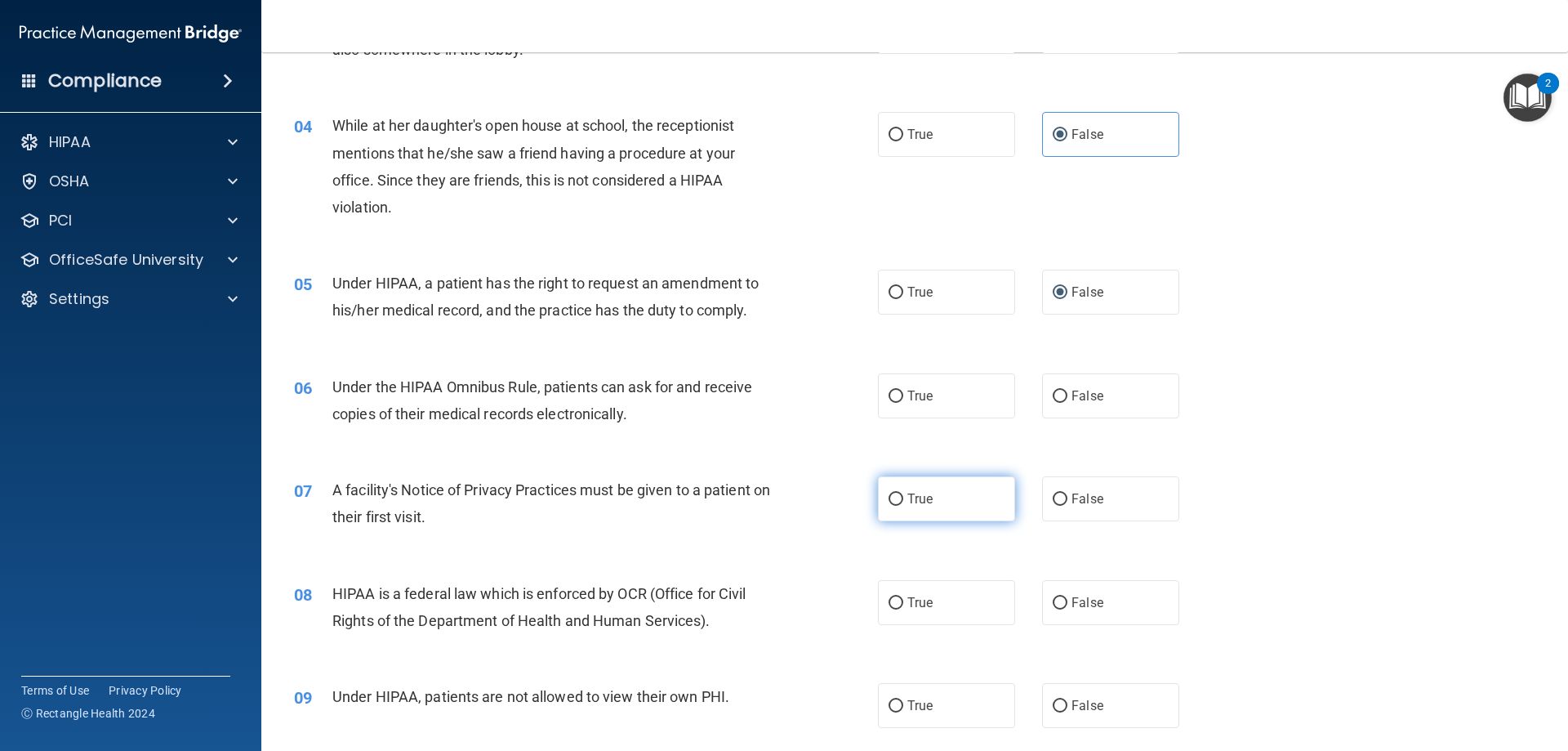
click at [896, 497] on input "True" at bounding box center [896, 499] width 15 height 12
radio input "true"
click at [890, 601] on input "True" at bounding box center [896, 603] width 15 height 12
radio input "true"
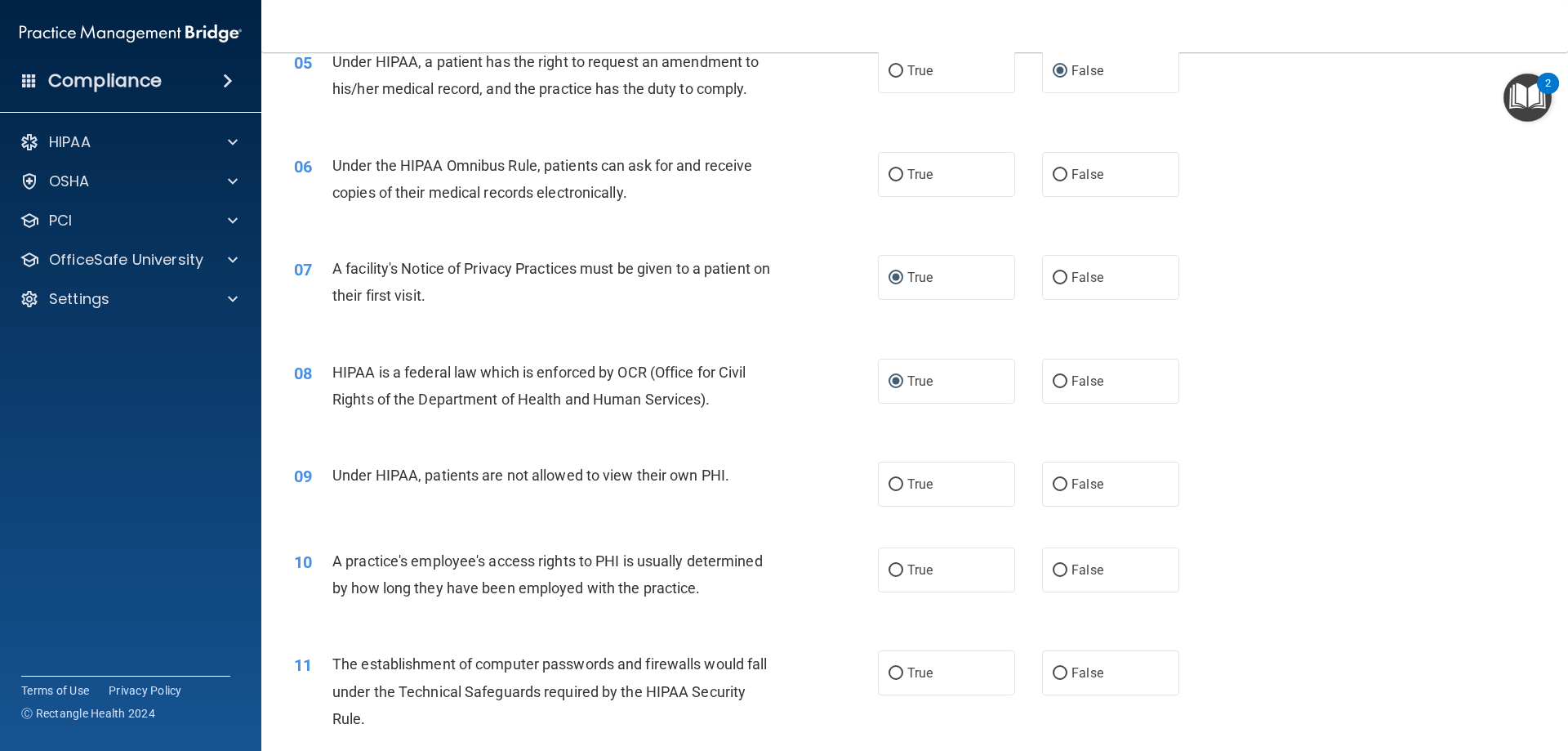
scroll to position [653, 0]
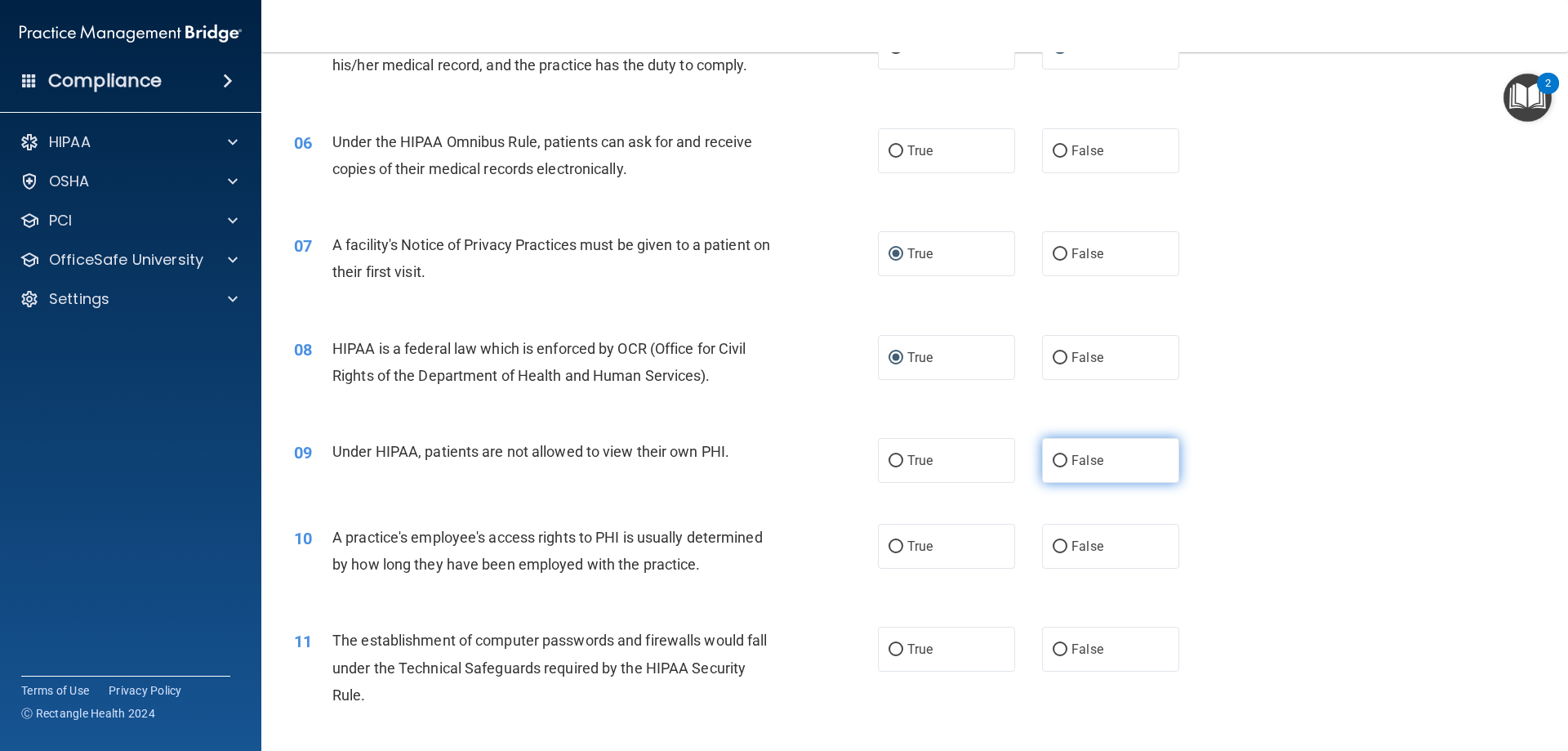
click at [1053, 459] on input "False" at bounding box center [1060, 460] width 15 height 12
radio input "true"
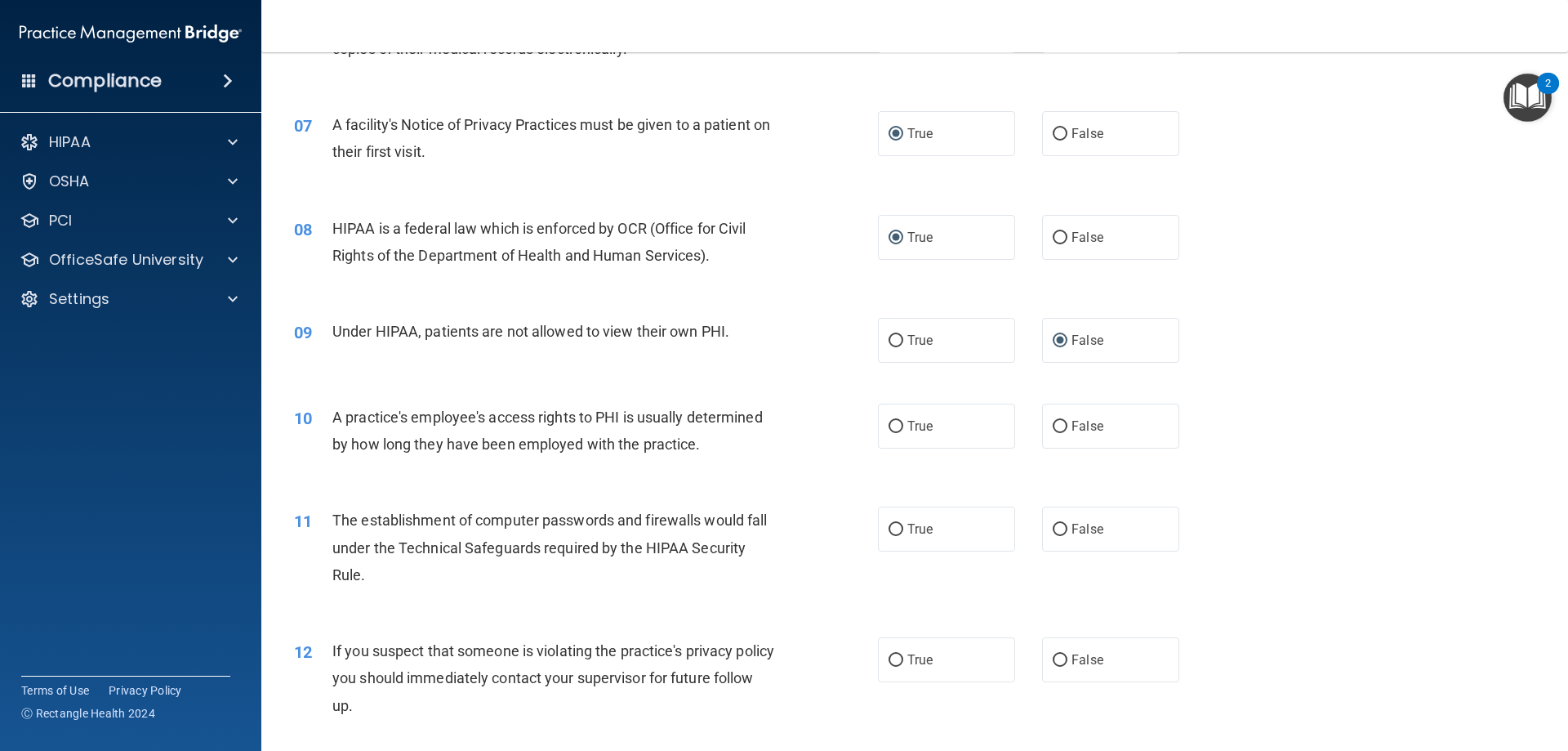
scroll to position [817, 0]
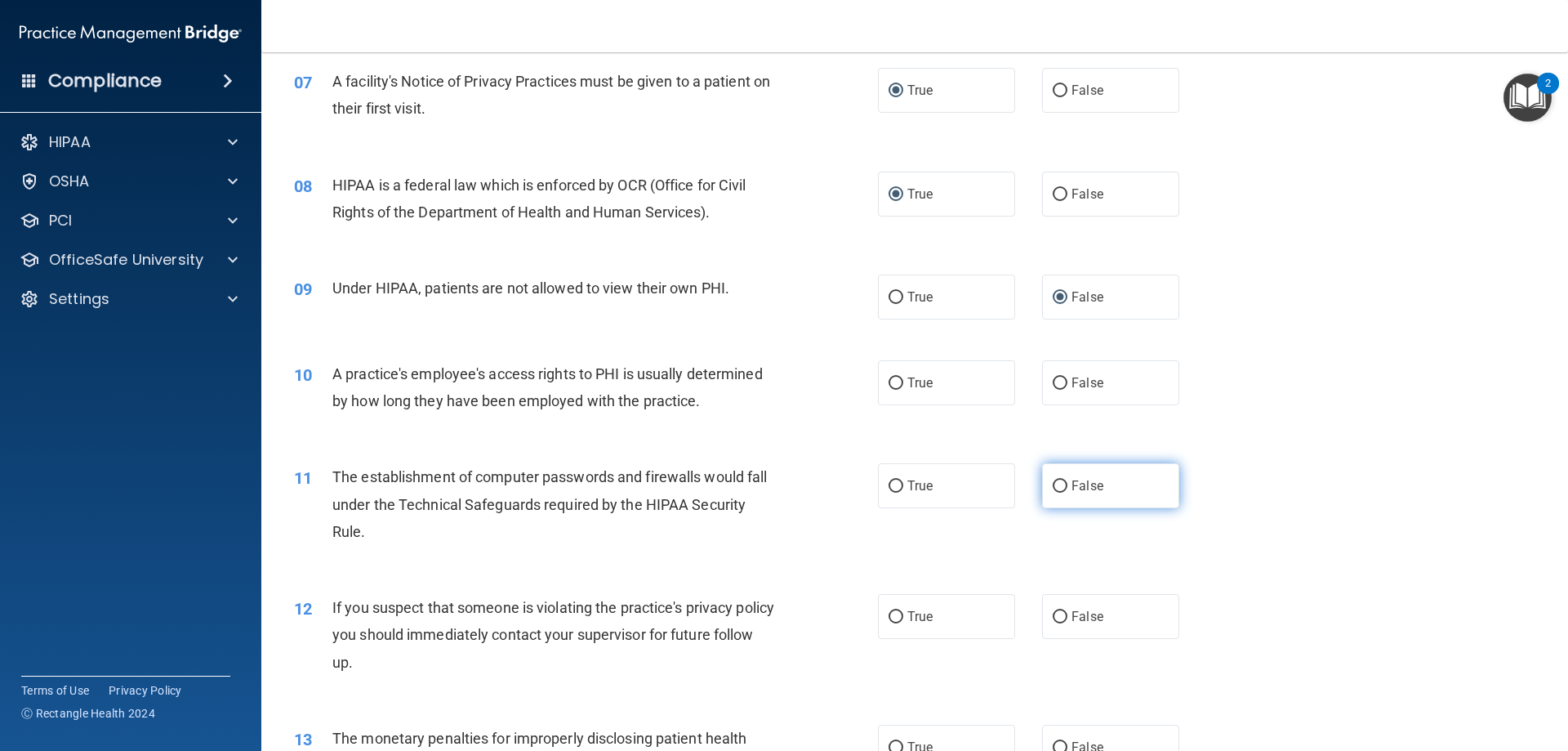
click at [1058, 484] on input "False" at bounding box center [1060, 486] width 15 height 12
radio input "true"
click at [893, 616] on input "True" at bounding box center [896, 617] width 15 height 12
radio input "true"
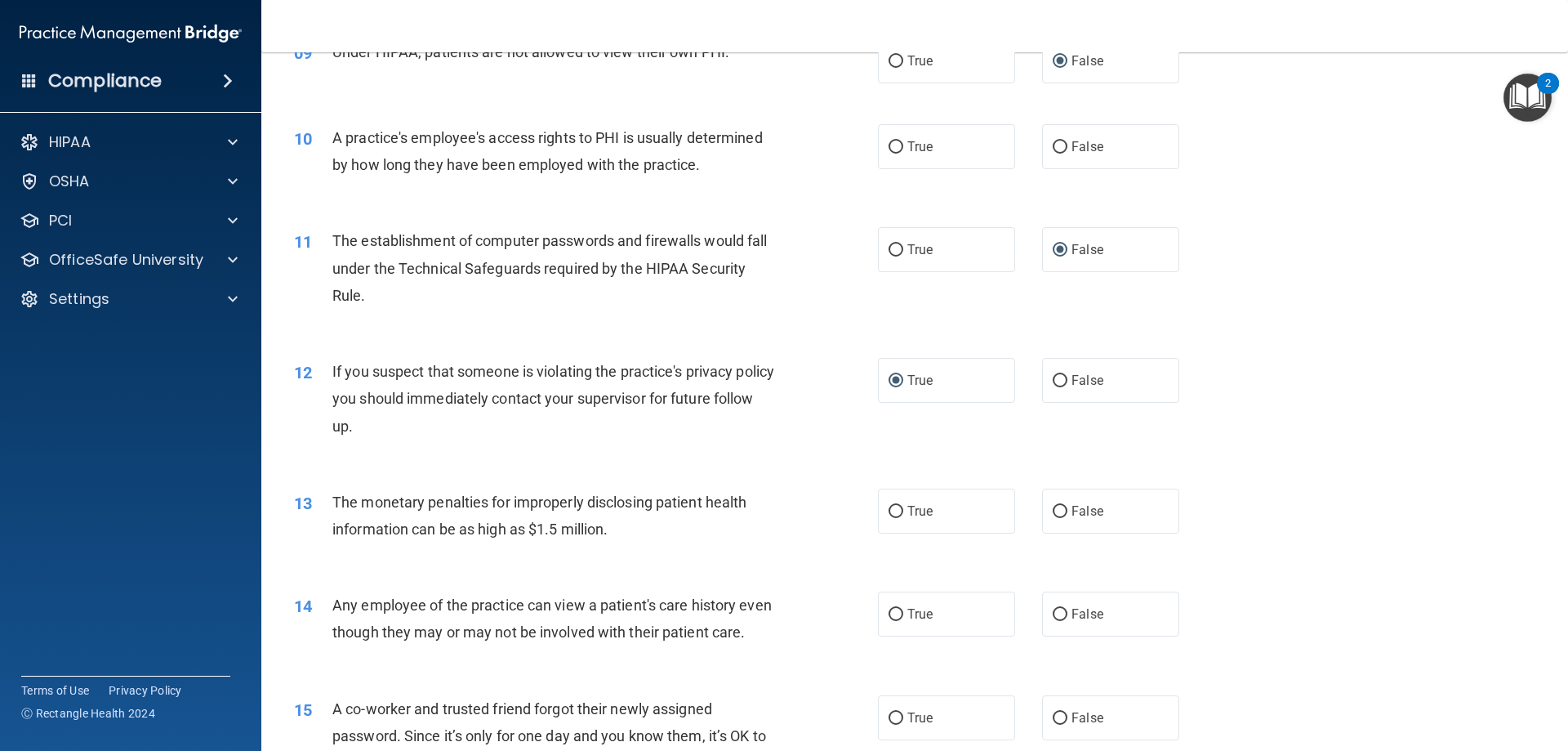
scroll to position [1062, 0]
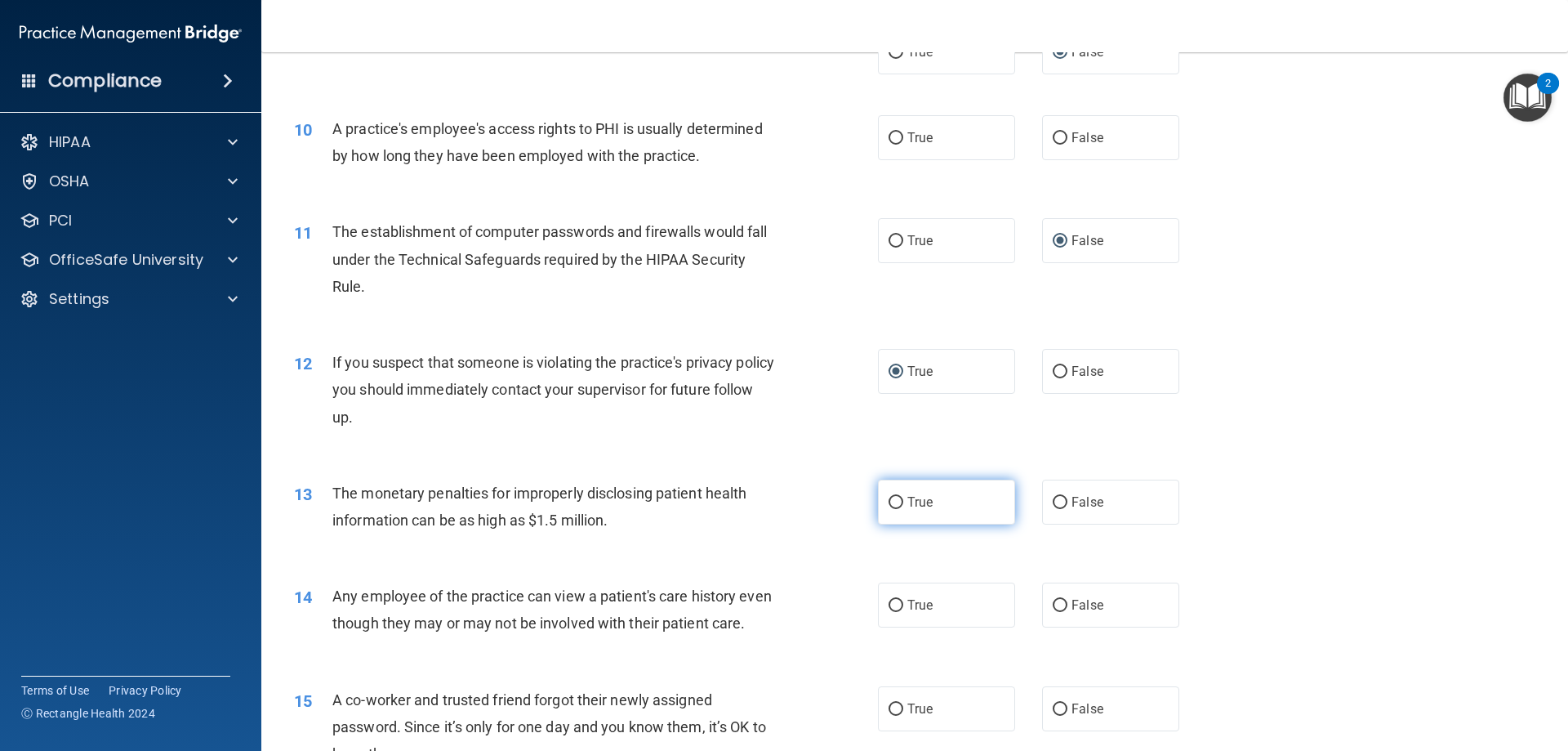
click at [890, 501] on input "True" at bounding box center [896, 502] width 15 height 12
radio input "true"
click at [1056, 602] on input "False" at bounding box center [1060, 605] width 15 height 12
radio input "true"
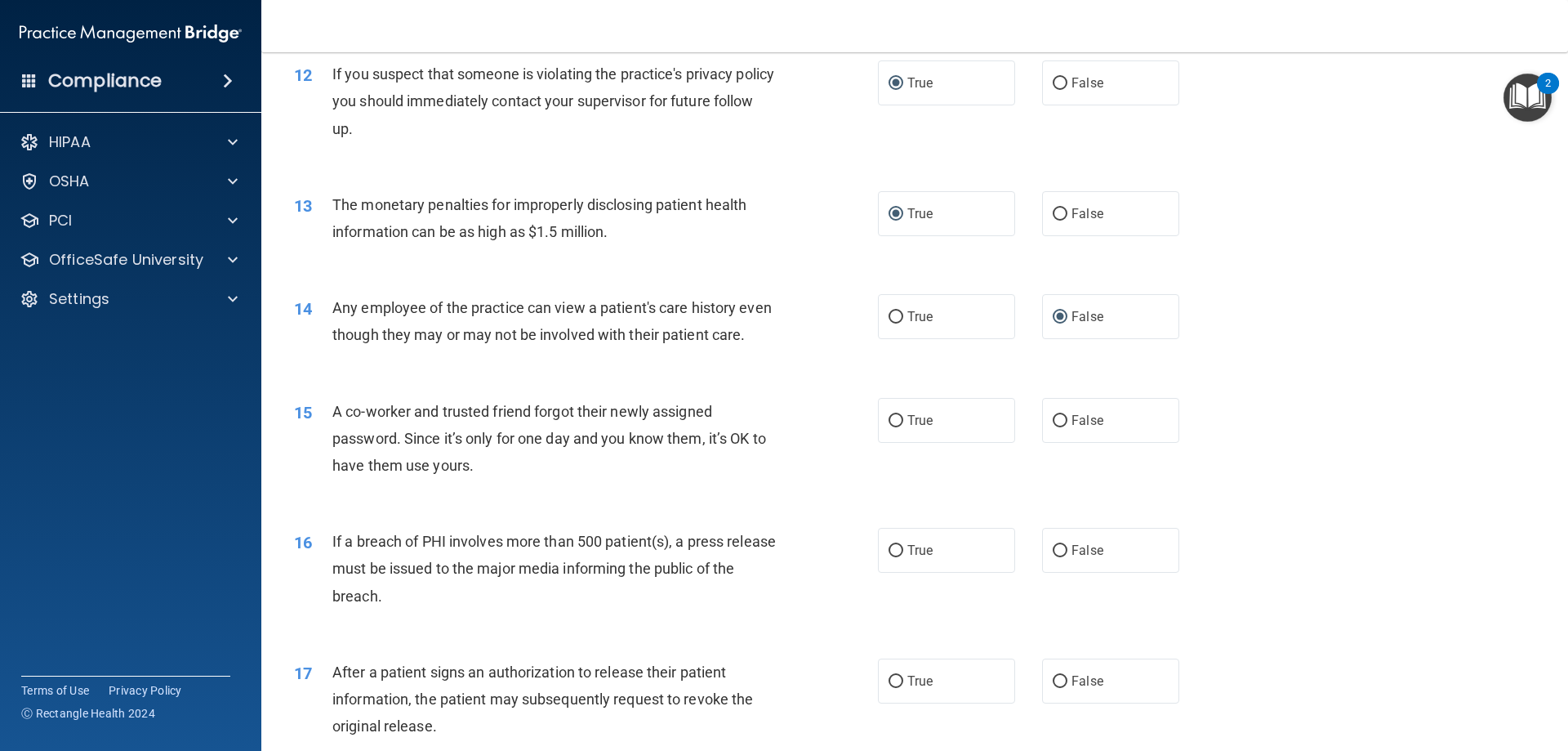
scroll to position [1389, 0]
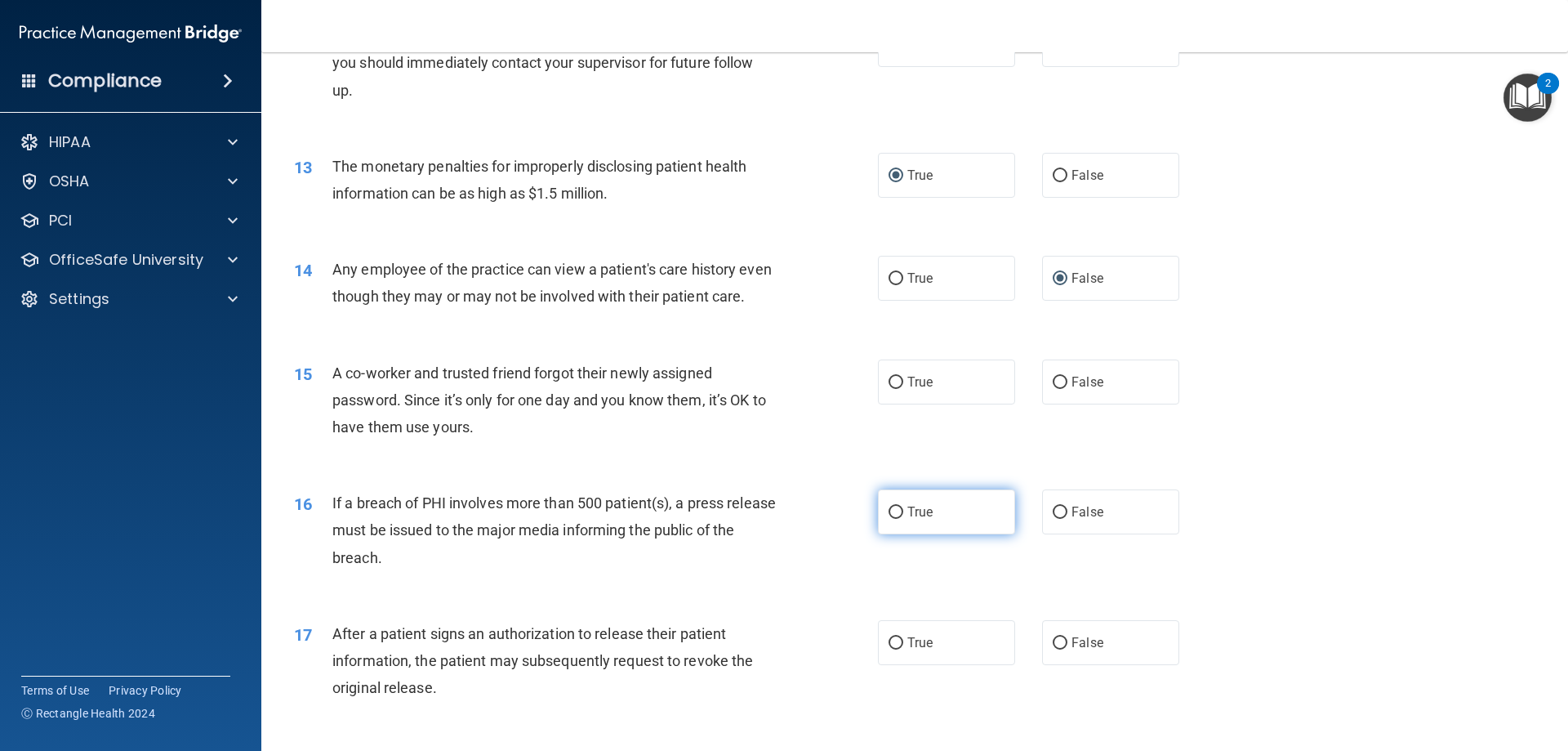
click at [889, 519] on input "True" at bounding box center [896, 512] width 15 height 12
radio input "true"
click at [892, 650] on input "True" at bounding box center [896, 642] width 15 height 12
radio input "true"
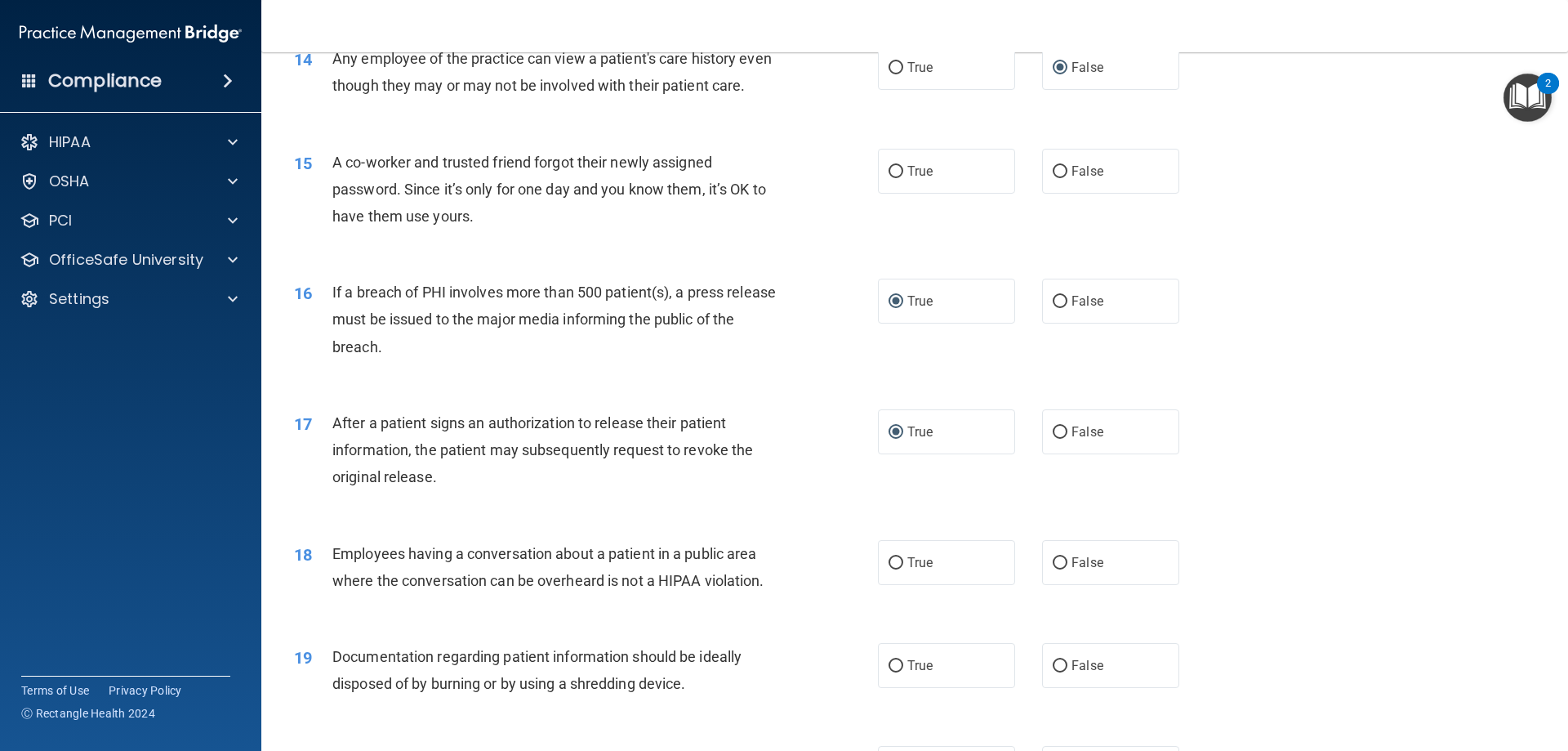
scroll to position [1634, 0]
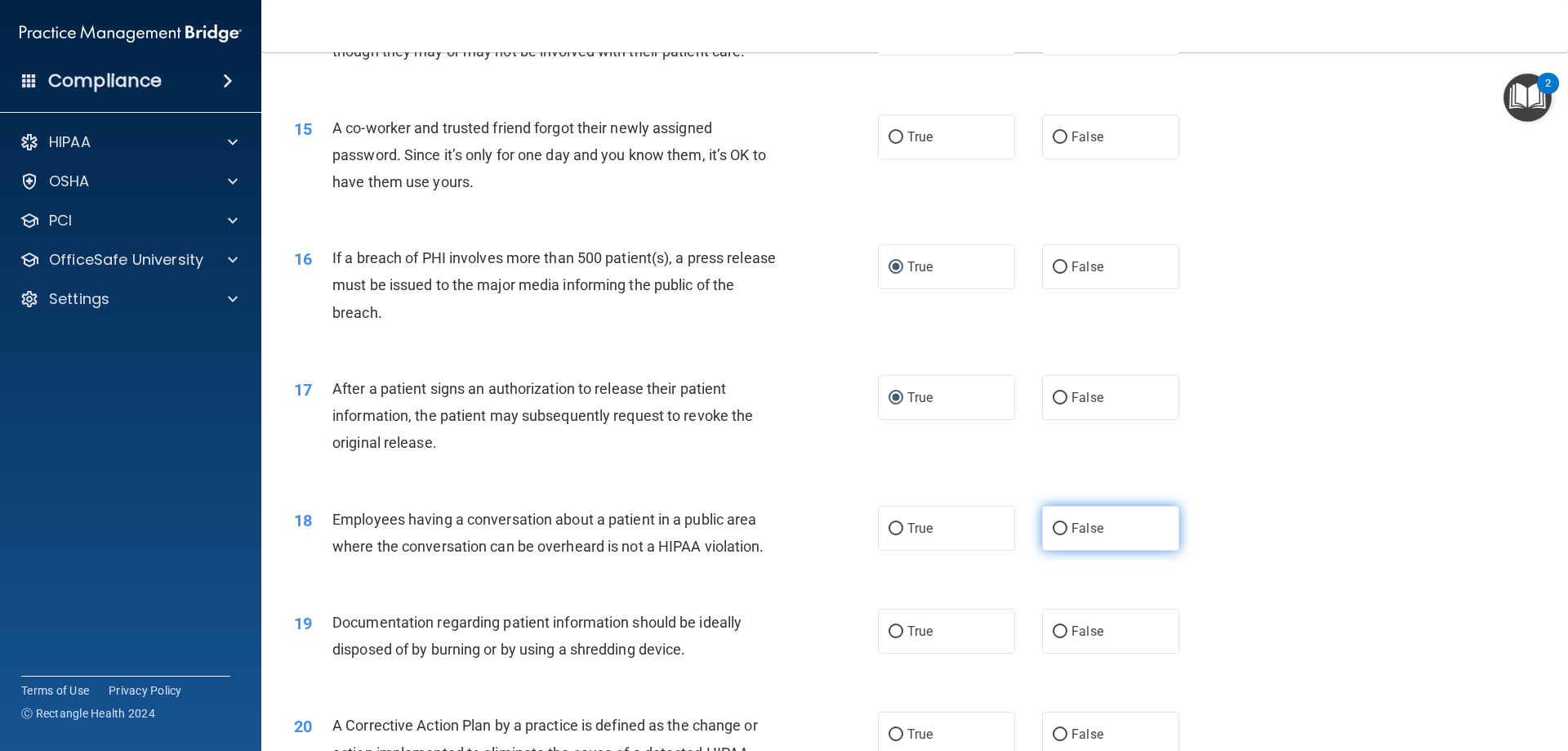
click at [1053, 535] on input "False" at bounding box center [1060, 528] width 15 height 12
radio input "true"
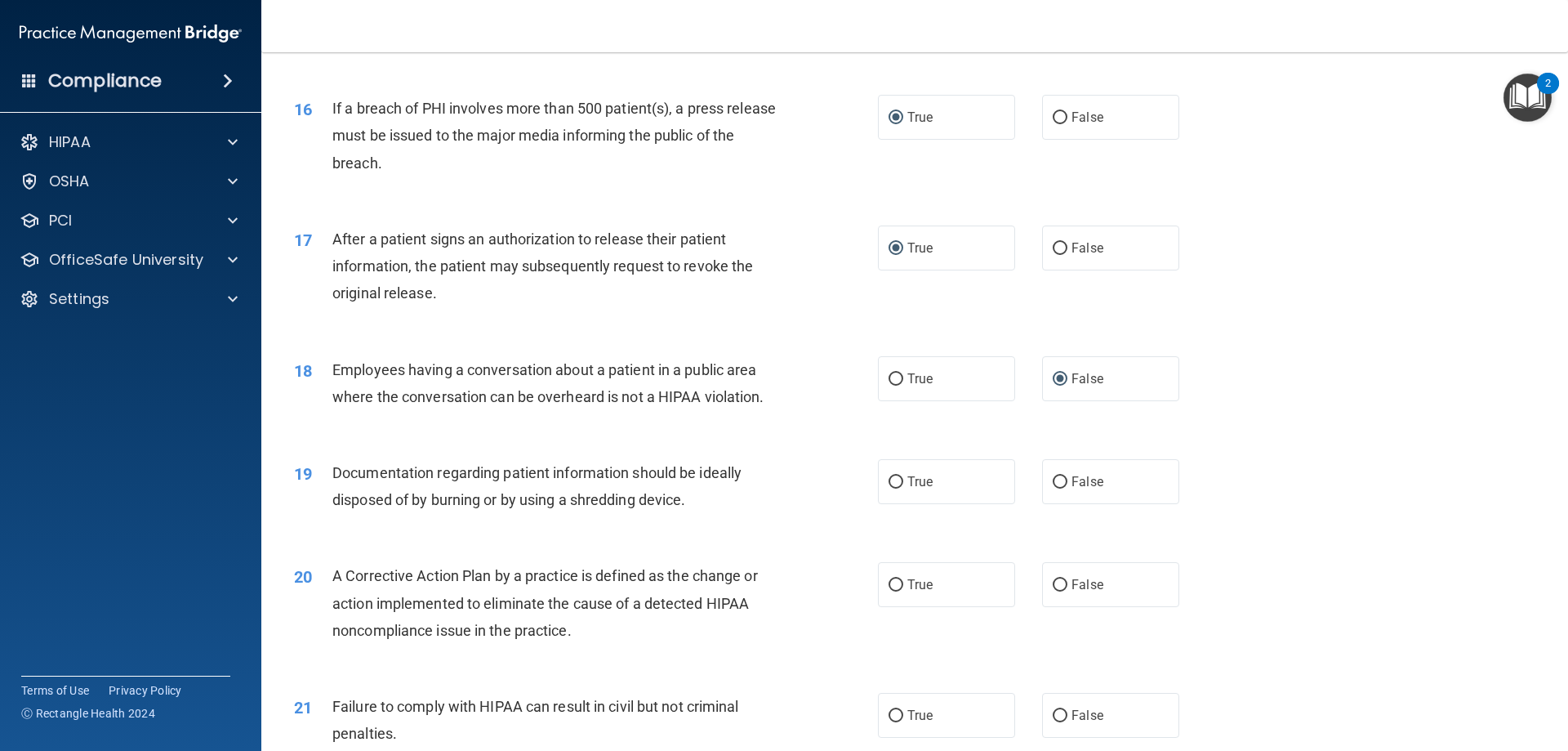
scroll to position [1797, 0]
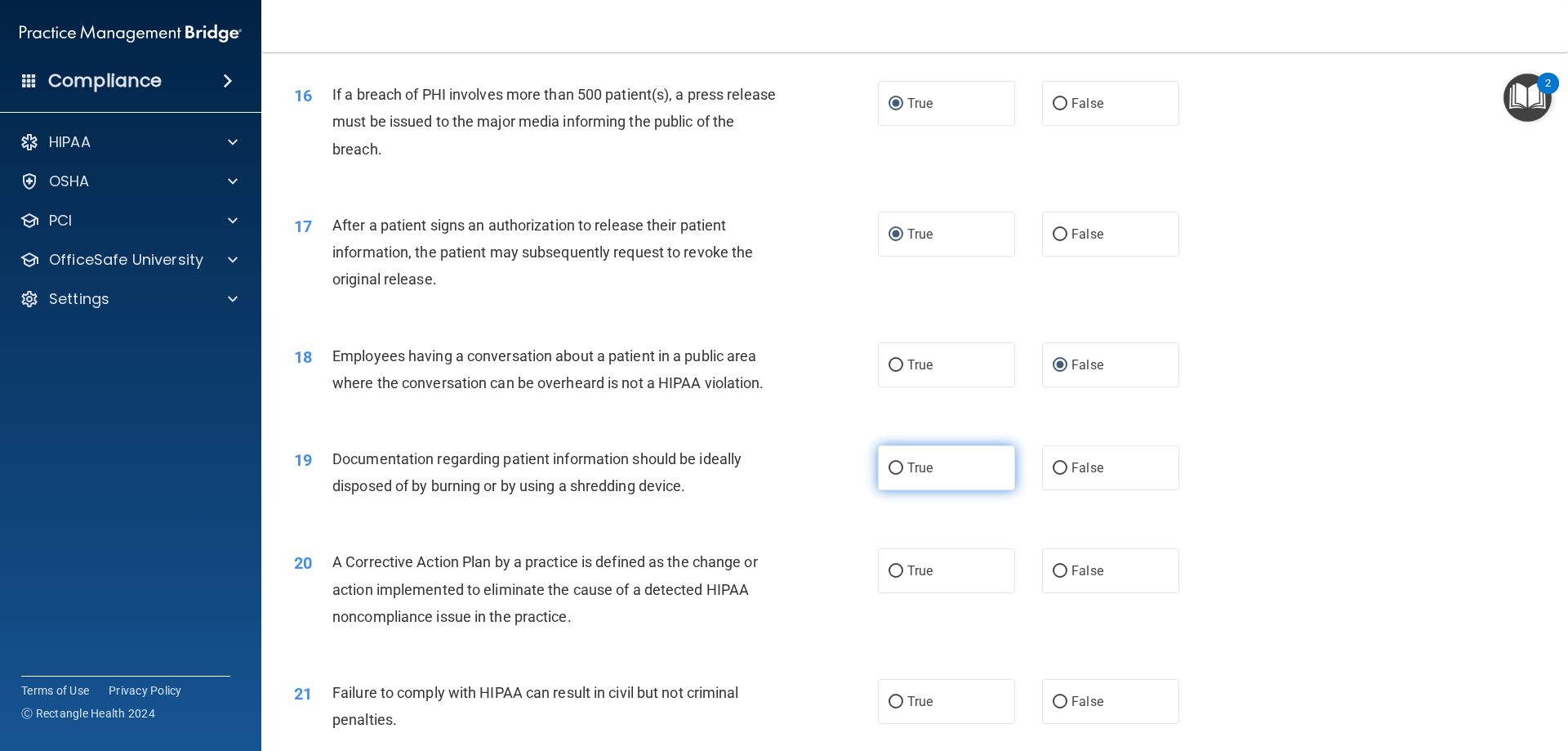
click at [884, 482] on label "True" at bounding box center [946, 467] width 137 height 45
click at [889, 474] on input "True" at bounding box center [896, 468] width 15 height 12
radio input "true"
click at [889, 577] on input "True" at bounding box center [896, 571] width 15 height 12
radio input "true"
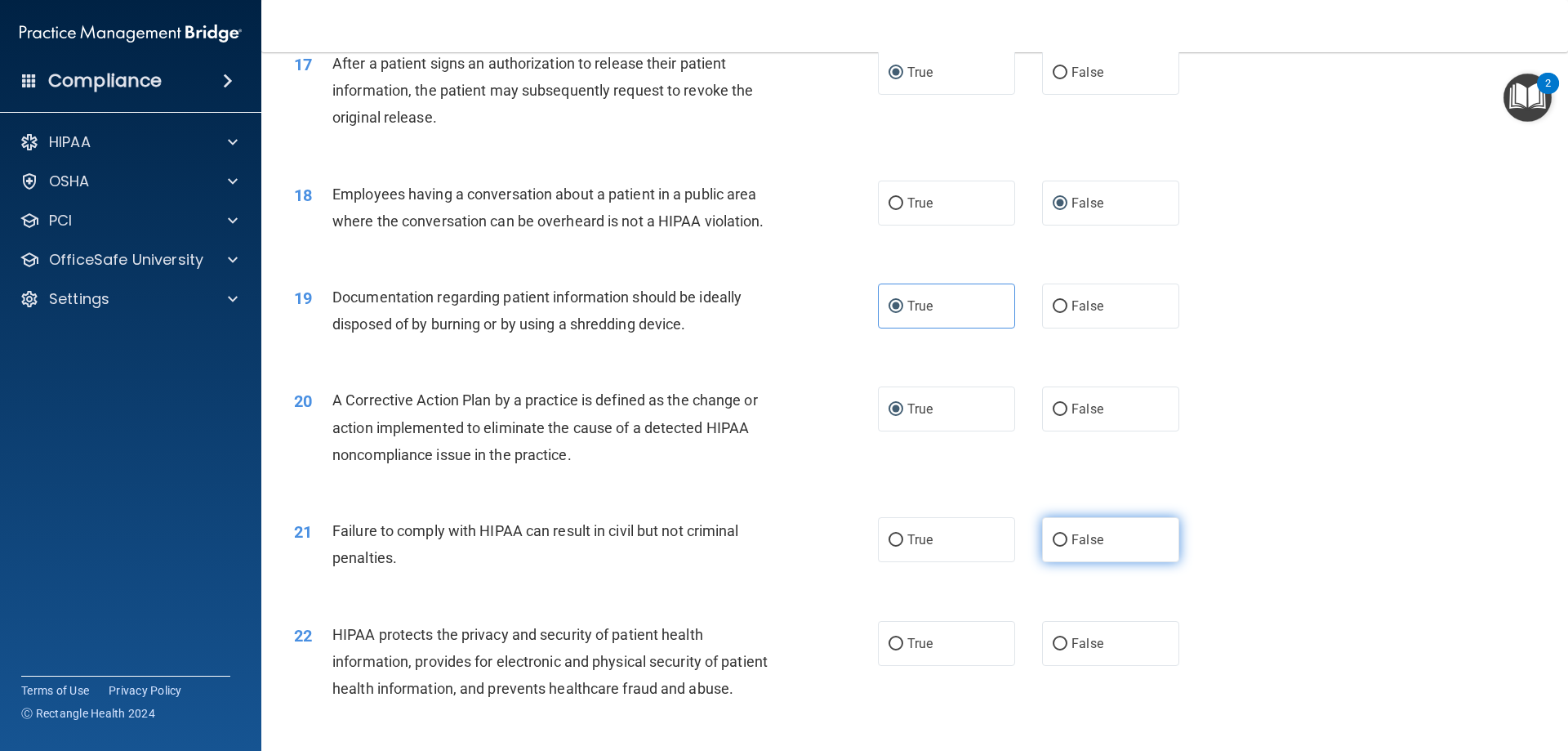
scroll to position [1961, 0]
click at [1053, 545] on input "False" at bounding box center [1060, 538] width 15 height 12
radio input "true"
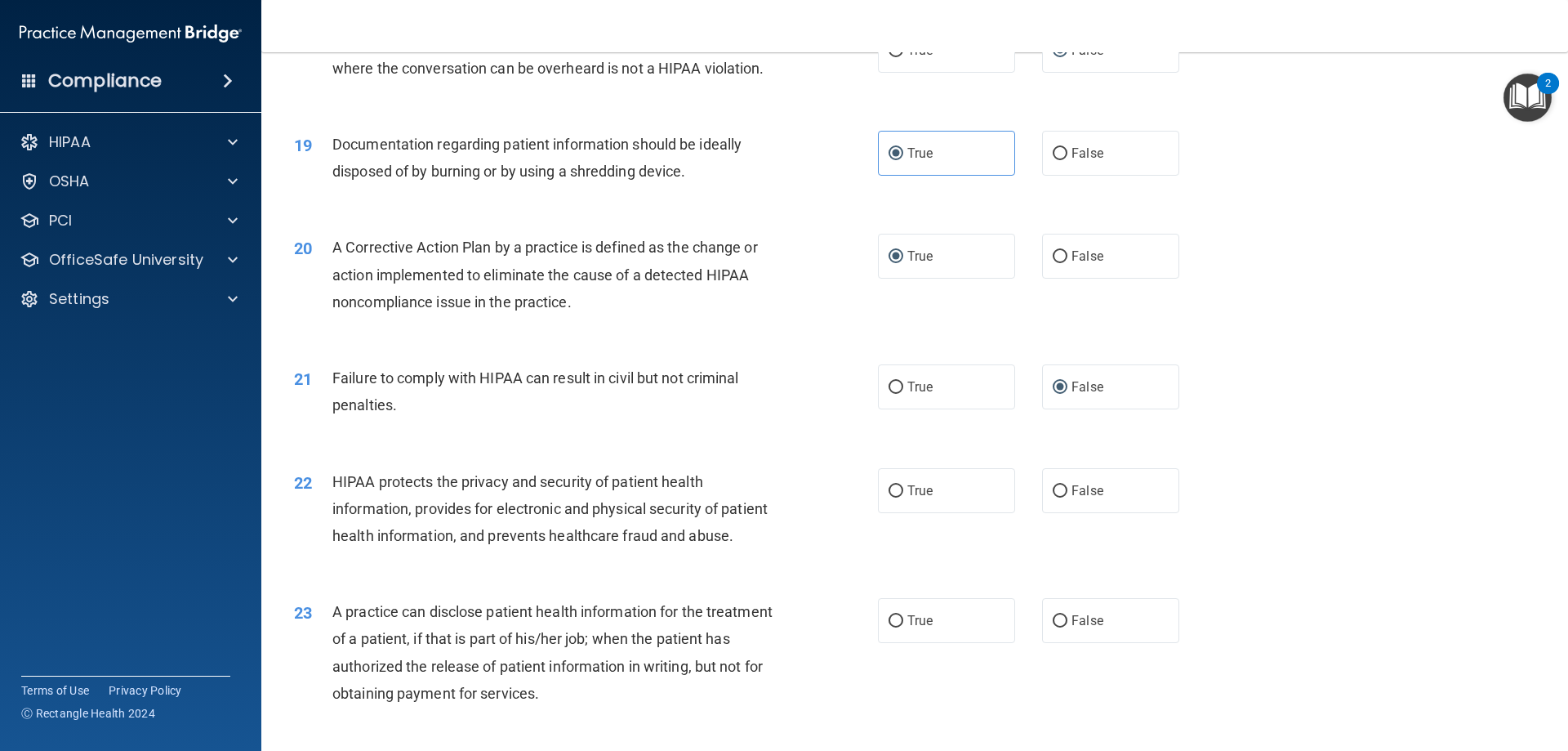
scroll to position [2124, 0]
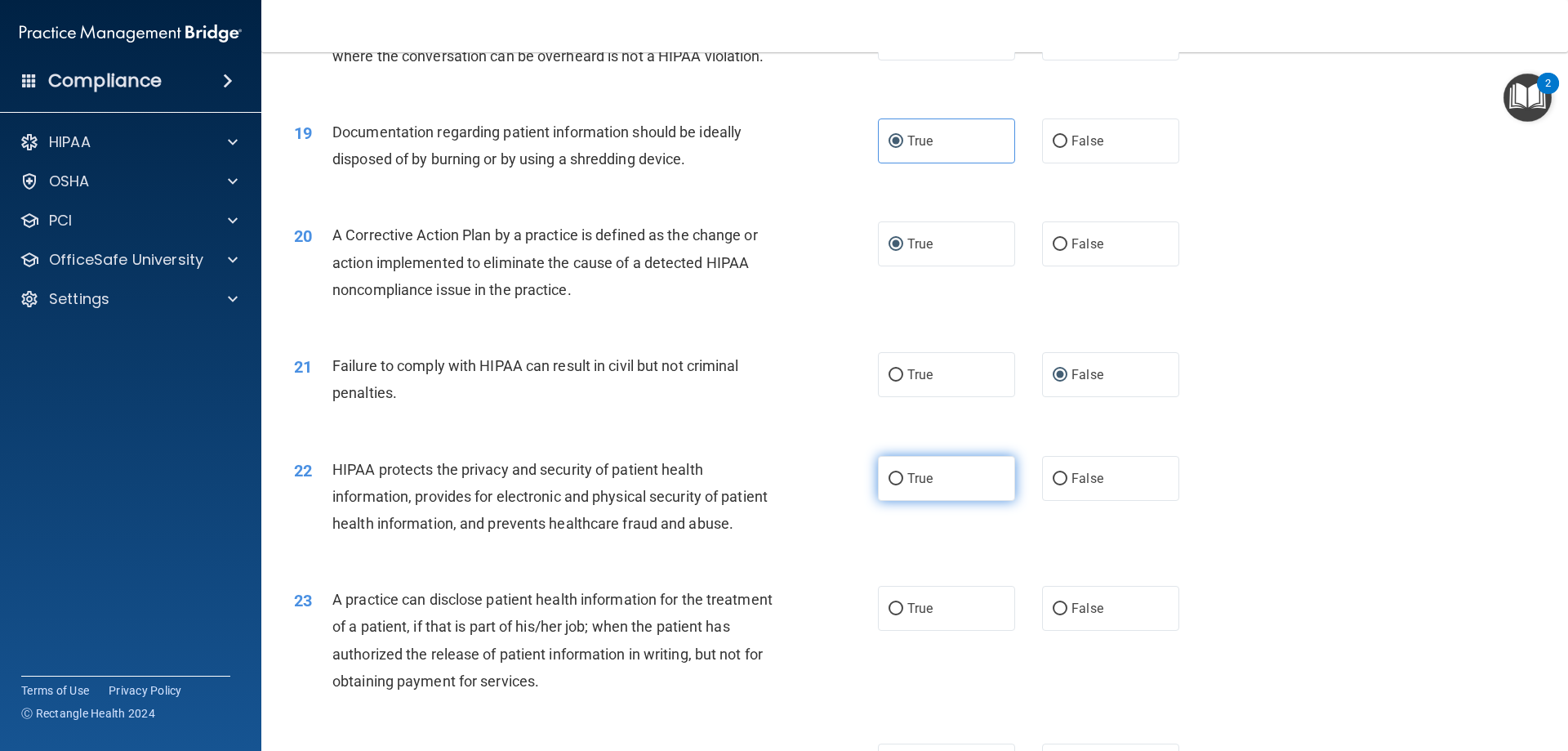
click at [889, 485] on input "True" at bounding box center [896, 479] width 15 height 12
radio input "true"
click at [1057, 615] on input "False" at bounding box center [1060, 608] width 15 height 12
radio input "true"
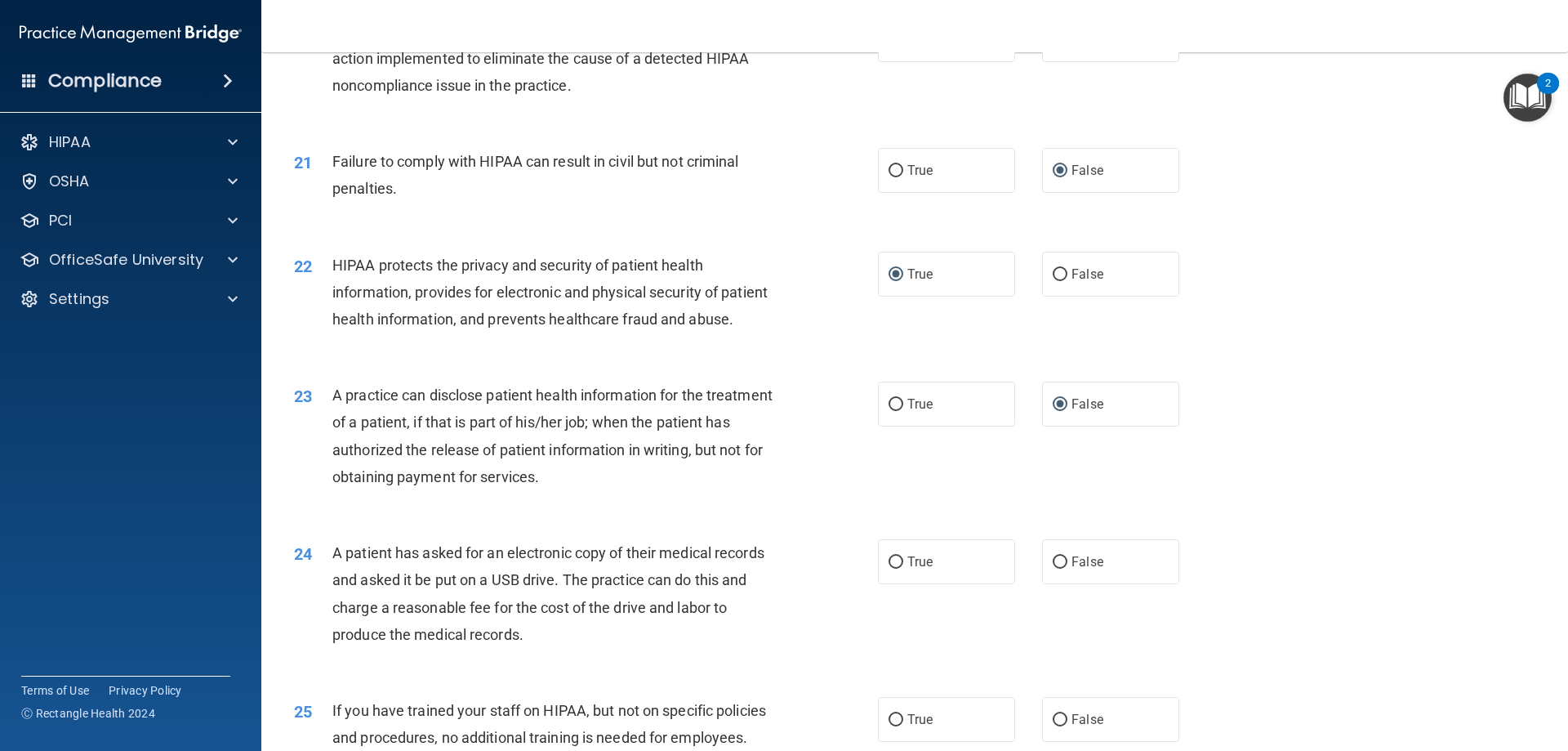
scroll to position [2450, 0]
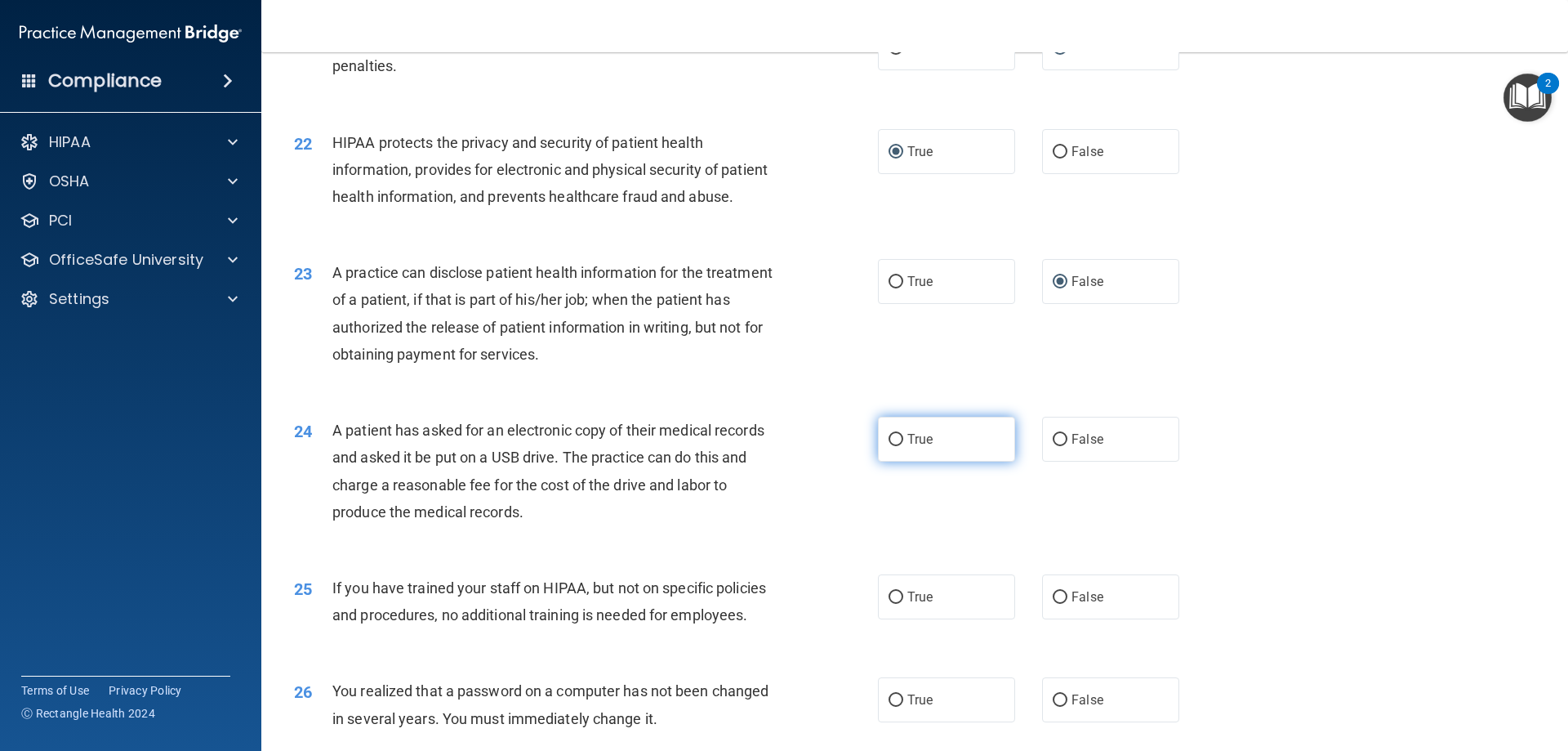
click at [889, 446] on input "True" at bounding box center [896, 439] width 15 height 12
radio input "true"
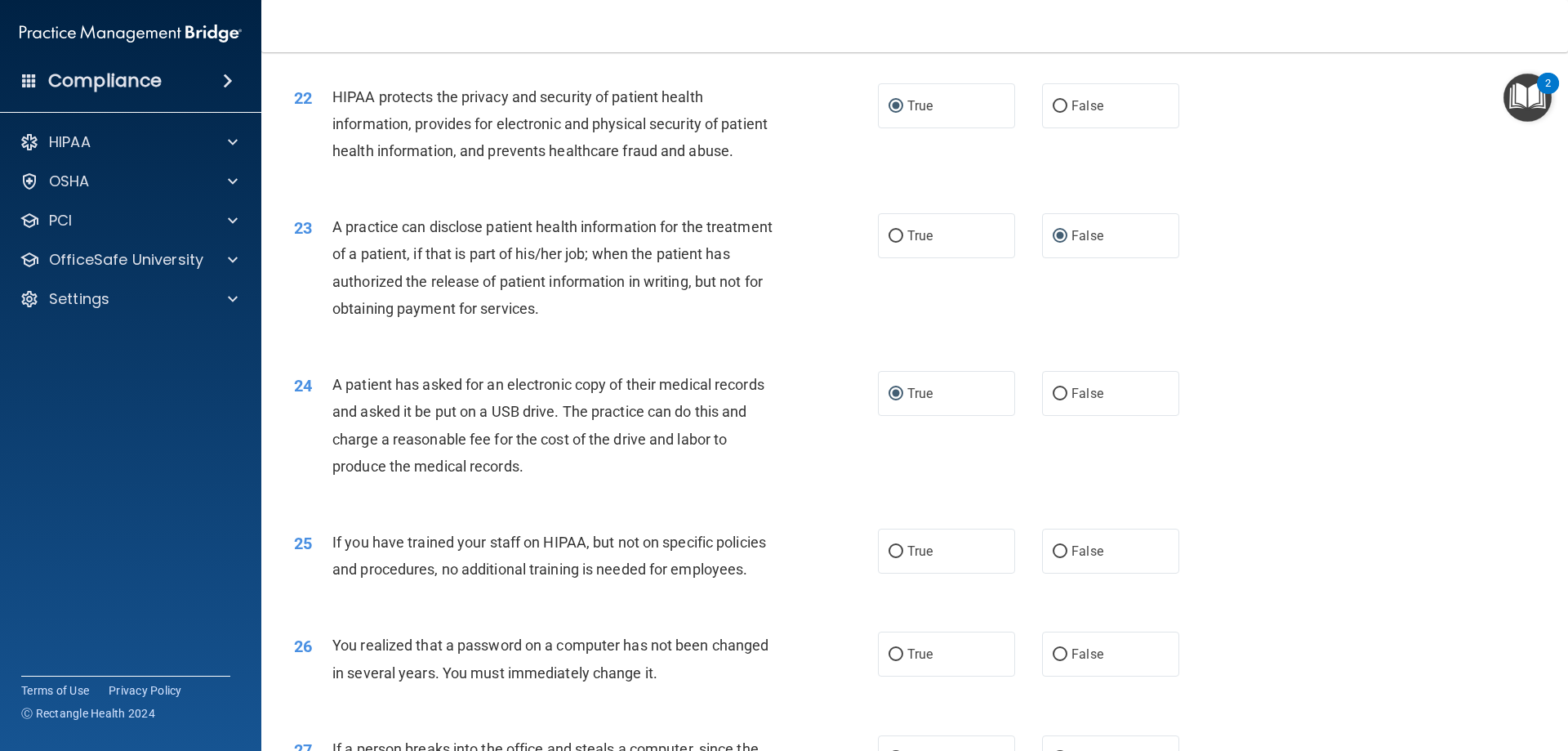
scroll to position [2614, 0]
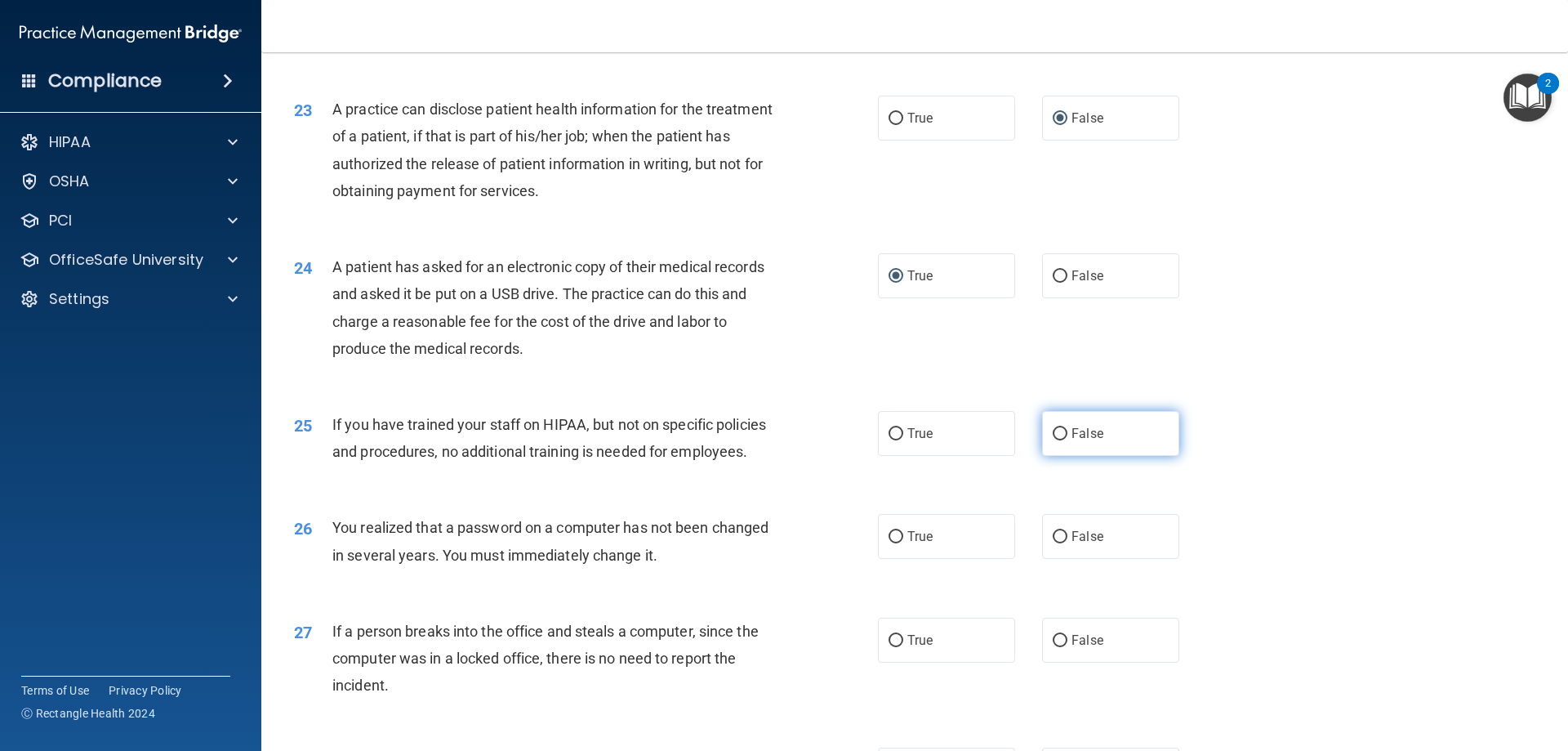
click at [1053, 440] on input "False" at bounding box center [1060, 434] width 15 height 12
radio input "true"
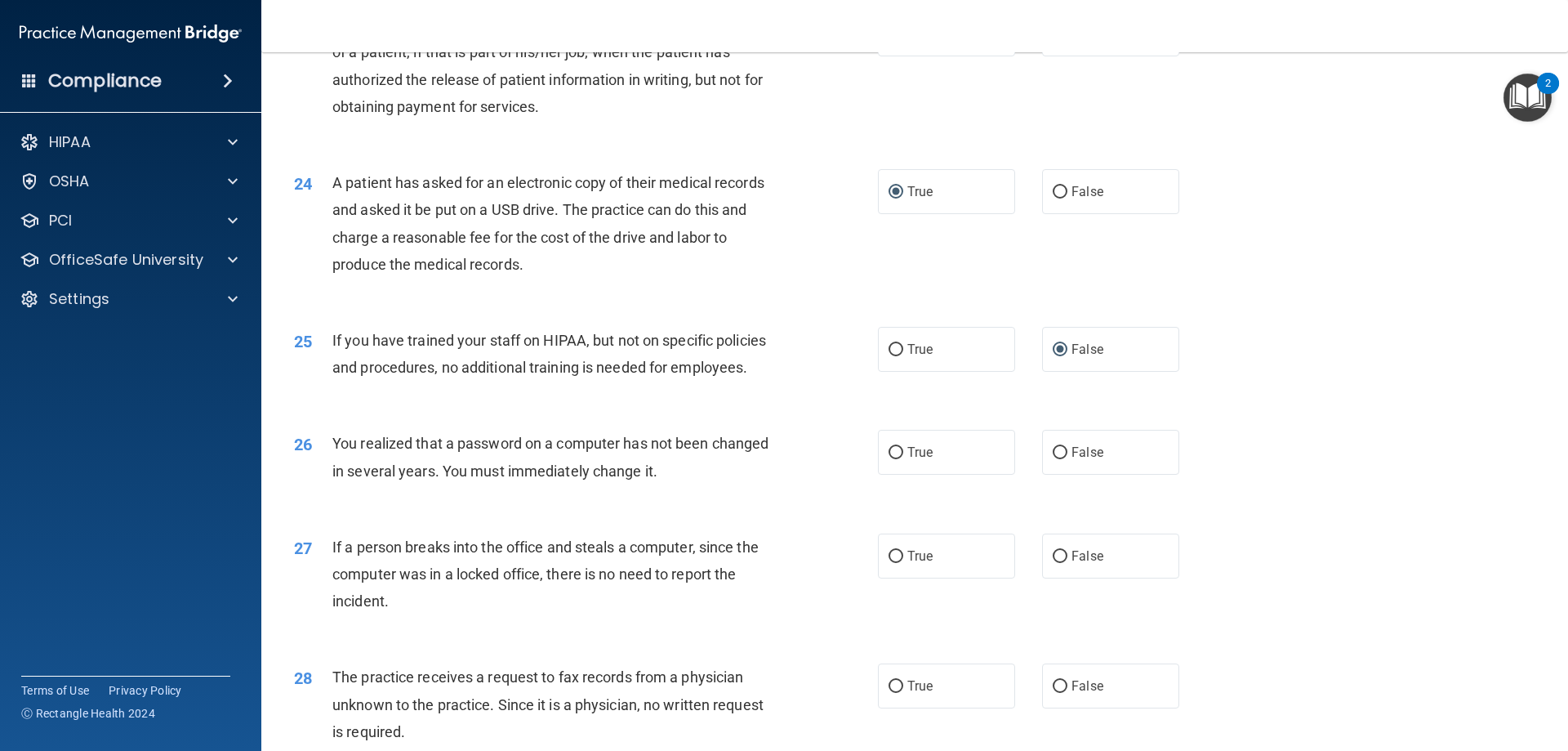
scroll to position [2777, 0]
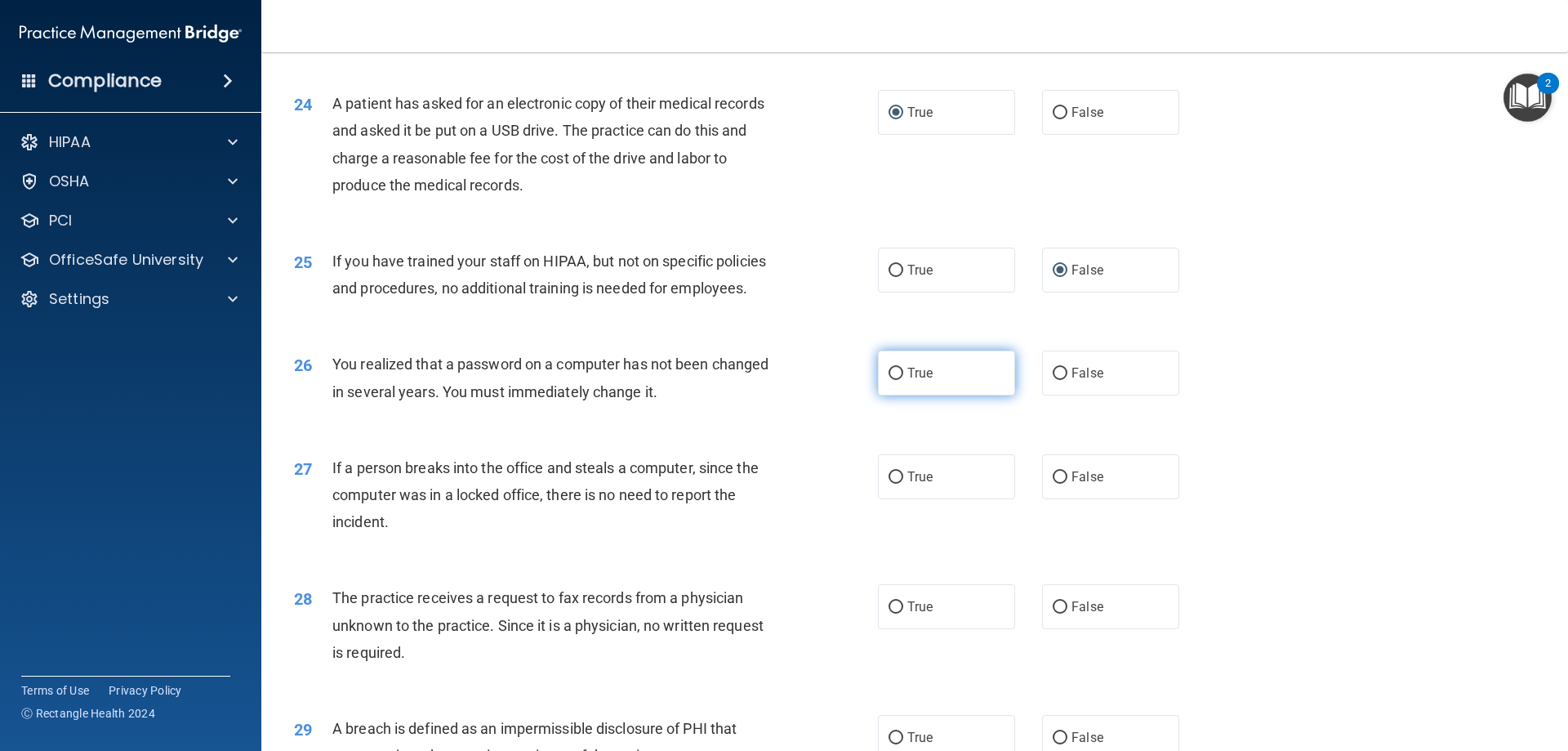
click at [890, 396] on label "True" at bounding box center [946, 373] width 137 height 45
click at [890, 380] on input "True" at bounding box center [896, 373] width 15 height 12
radio input "true"
click at [1053, 483] on input "False" at bounding box center [1060, 477] width 15 height 12
radio input "true"
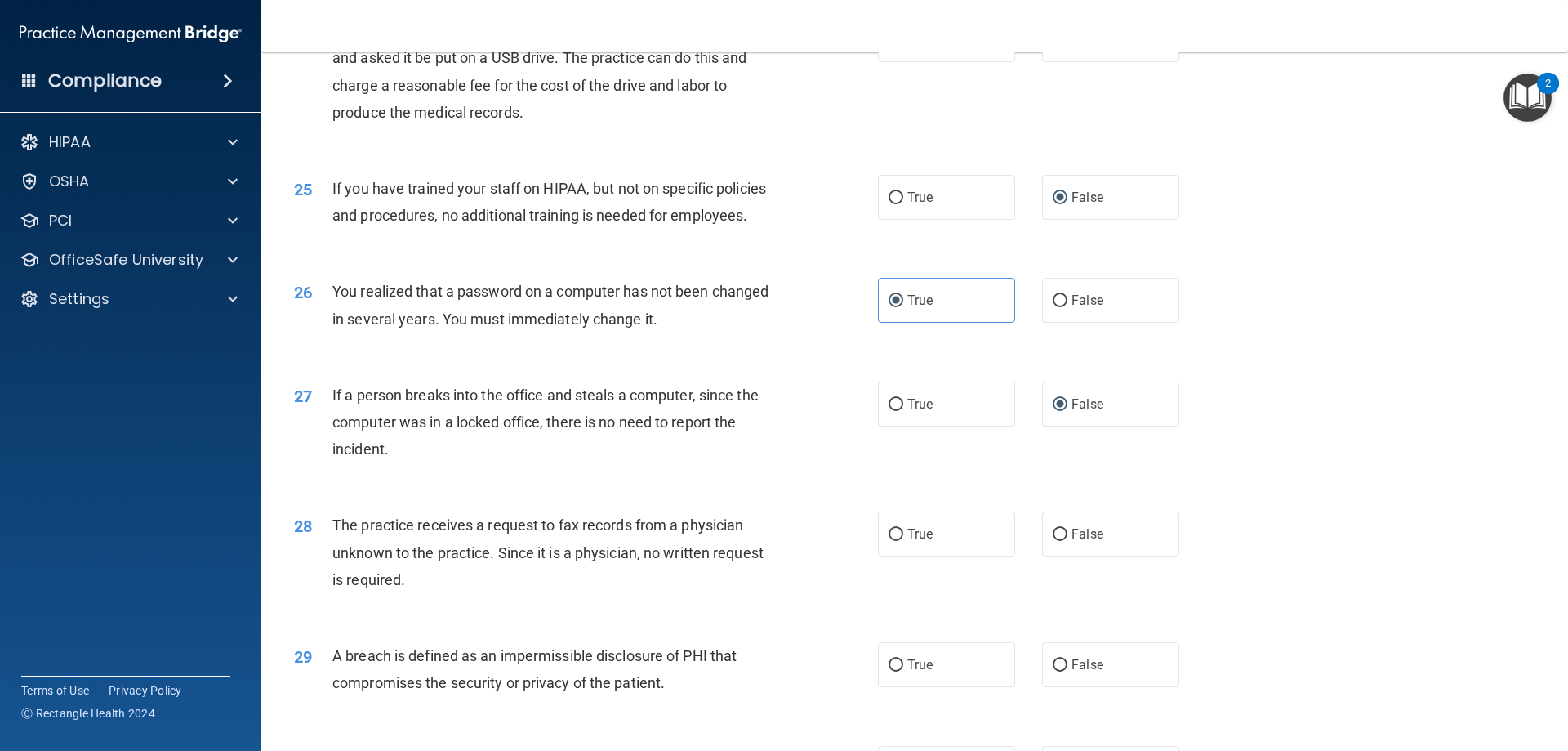
scroll to position [3022, 0]
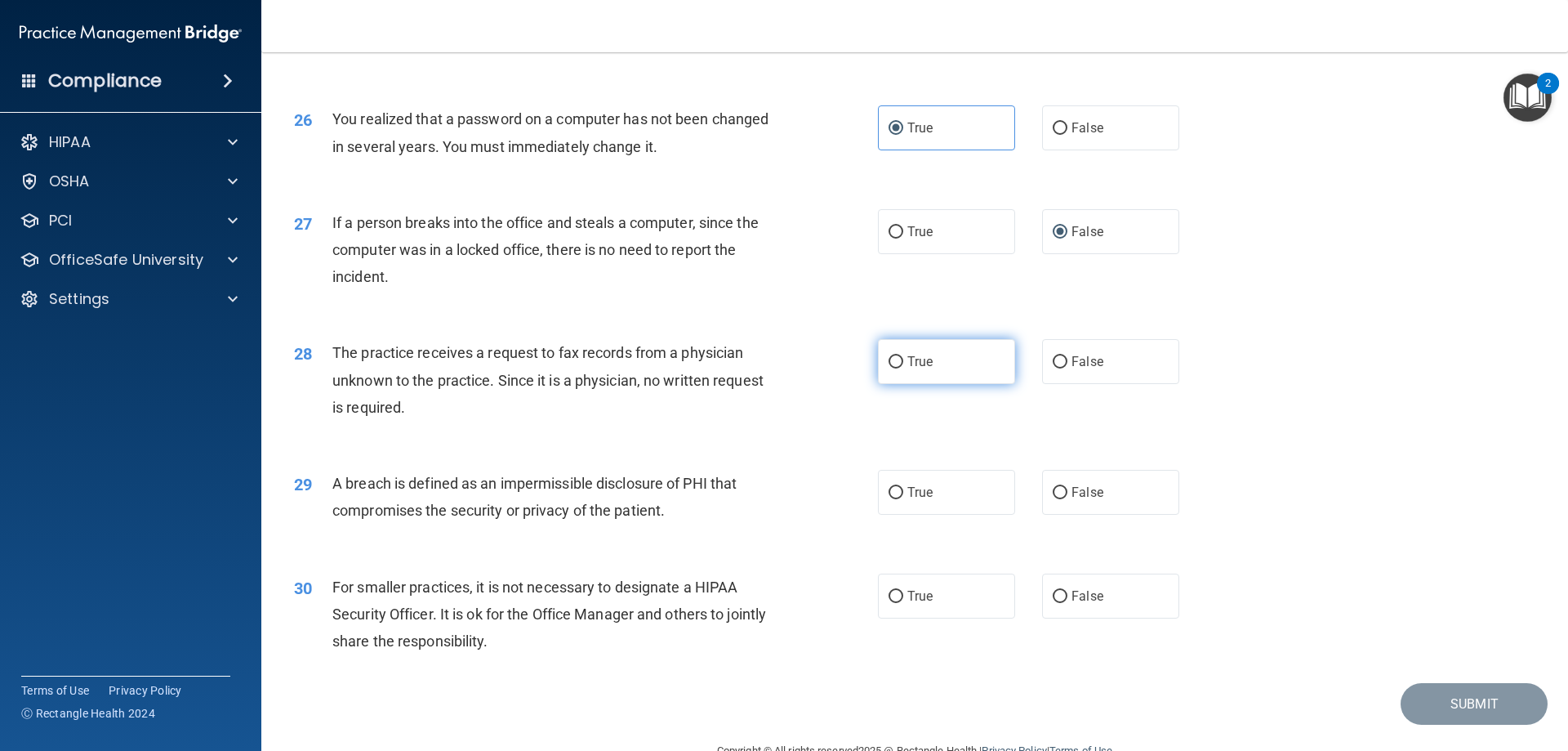
click at [889, 368] on input "True" at bounding box center [896, 362] width 15 height 12
radio input "true"
click at [1053, 368] on input "False" at bounding box center [1060, 362] width 15 height 12
radio input "true"
radio input "false"
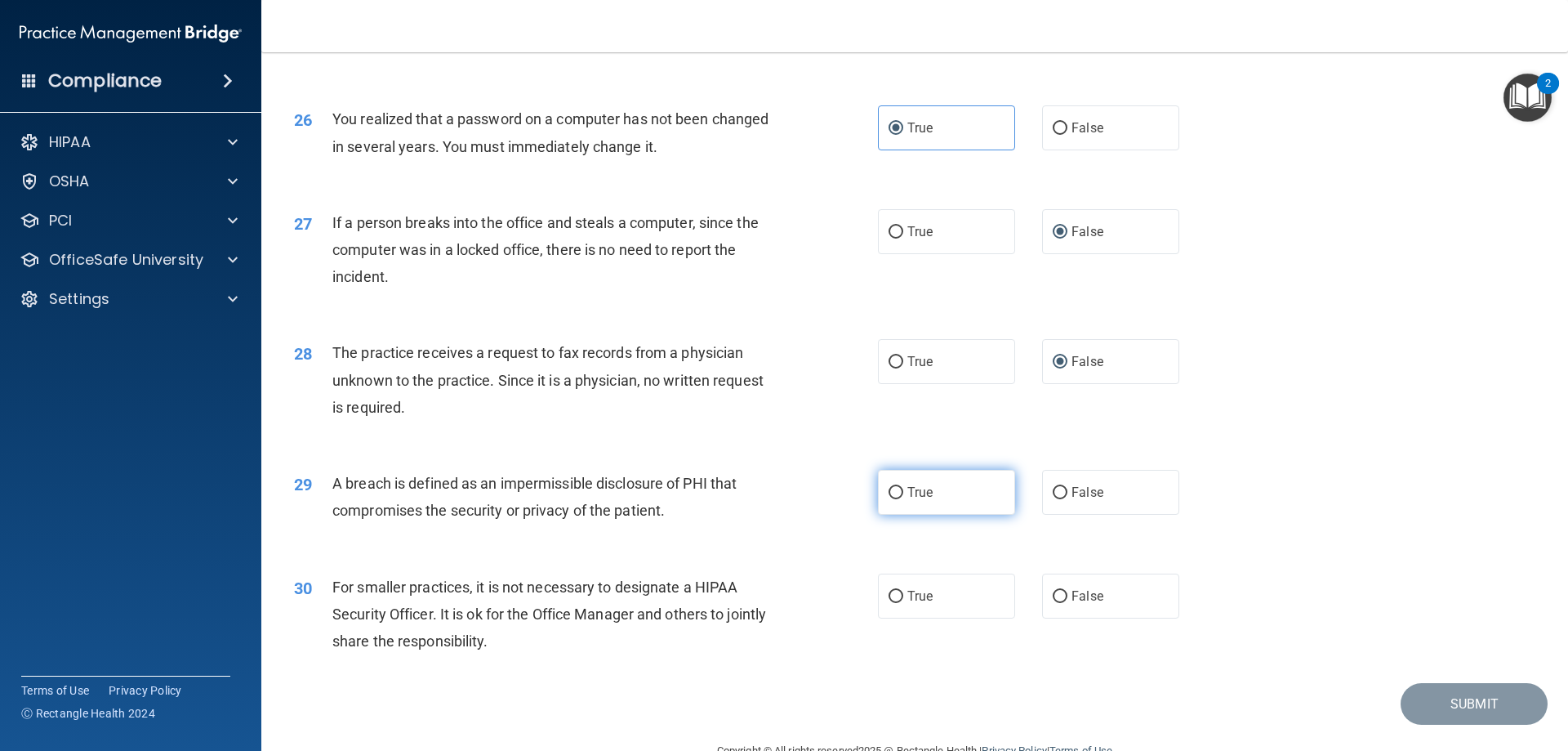
click at [889, 499] on input "True" at bounding box center [896, 492] width 15 height 12
radio input "true"
click at [1042, 619] on label "False" at bounding box center [1110, 596] width 137 height 45
click at [1053, 603] on input "False" at bounding box center [1060, 596] width 15 height 12
radio input "true"
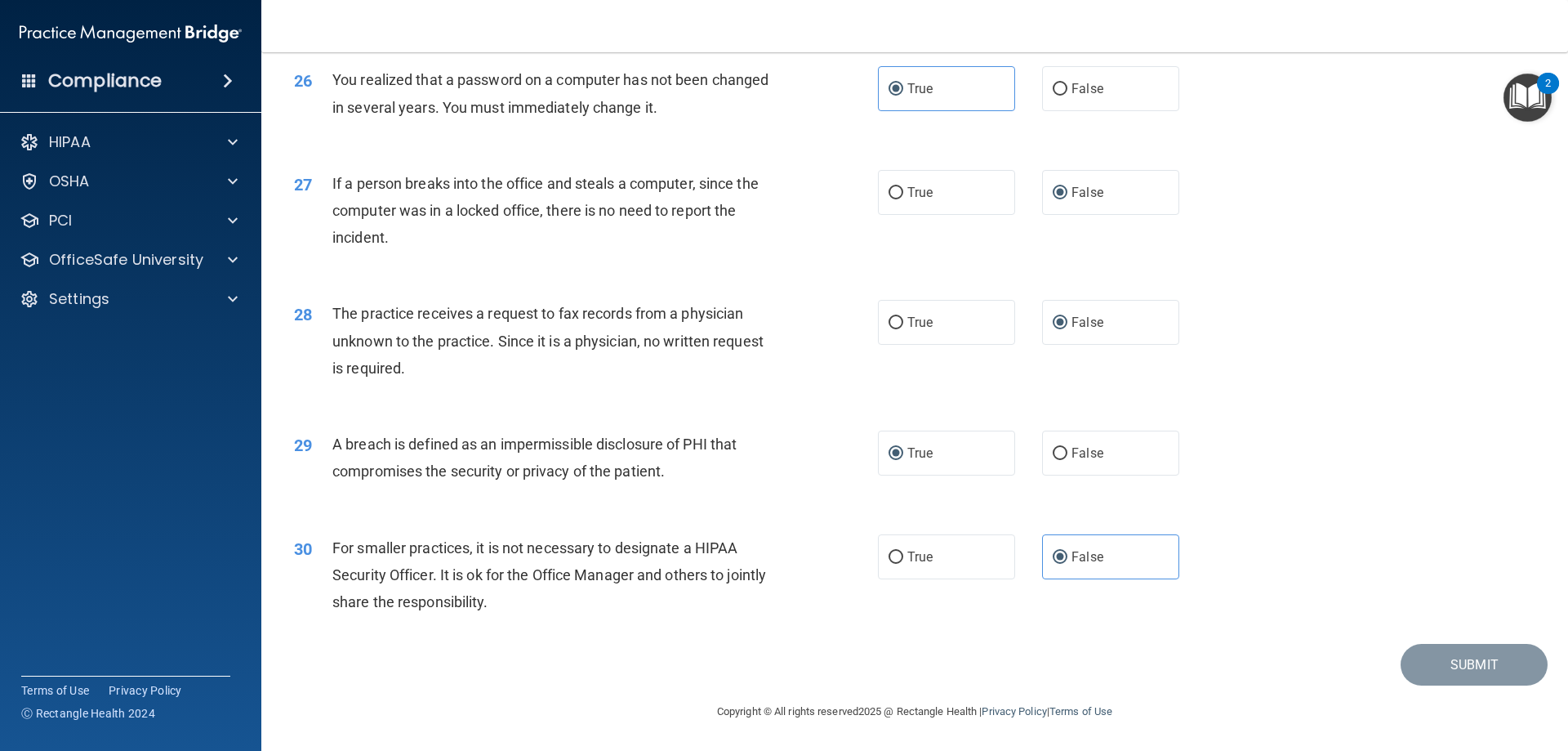
scroll to position [3115, 0]
click at [1284, 671] on div "Submit" at bounding box center [914, 665] width 1266 height 42
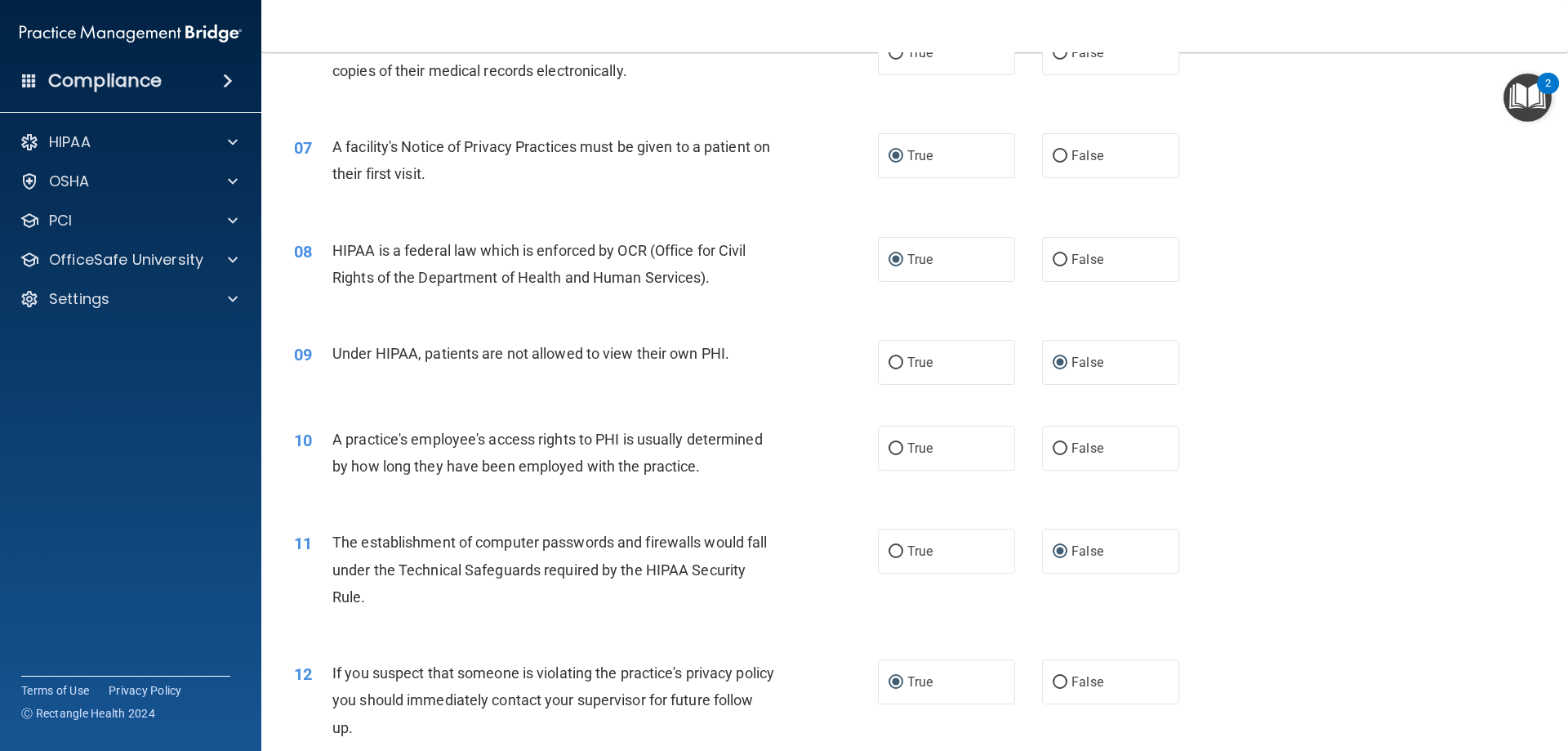
scroll to position [746, 0]
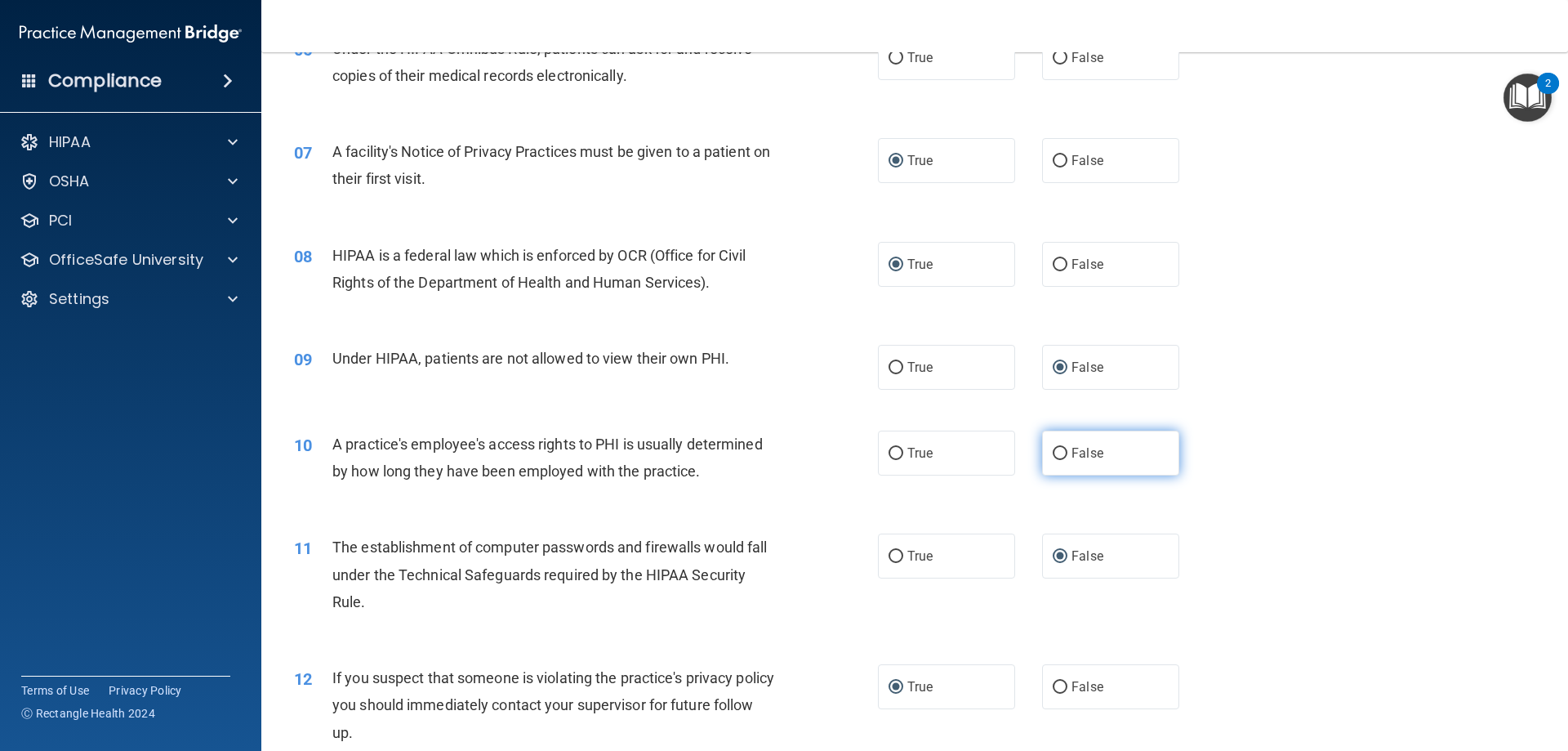
click at [1062, 451] on label "False" at bounding box center [1110, 452] width 137 height 45
click at [1062, 451] on input "False" at bounding box center [1060, 453] width 15 height 12
radio input "true"
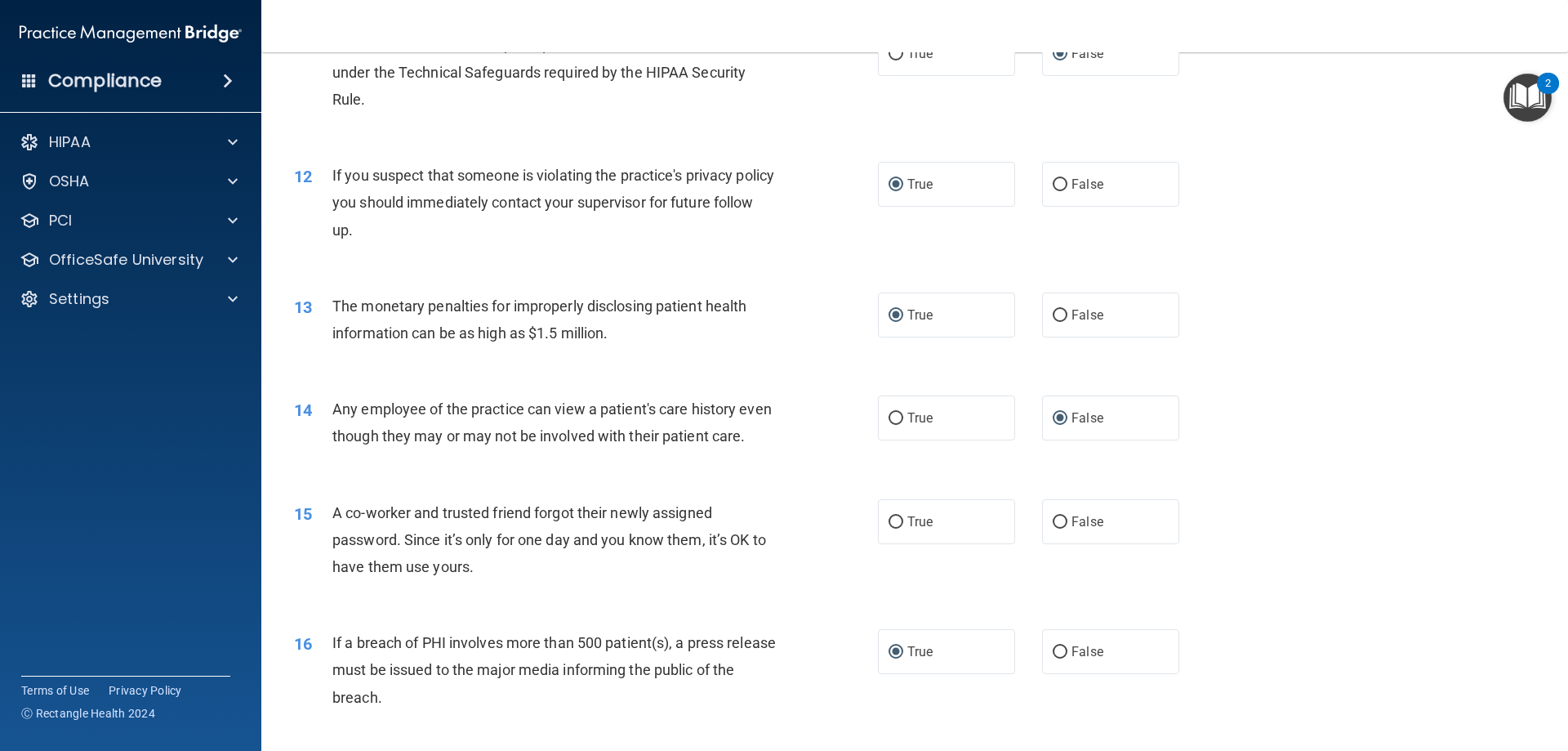
scroll to position [1237, 0]
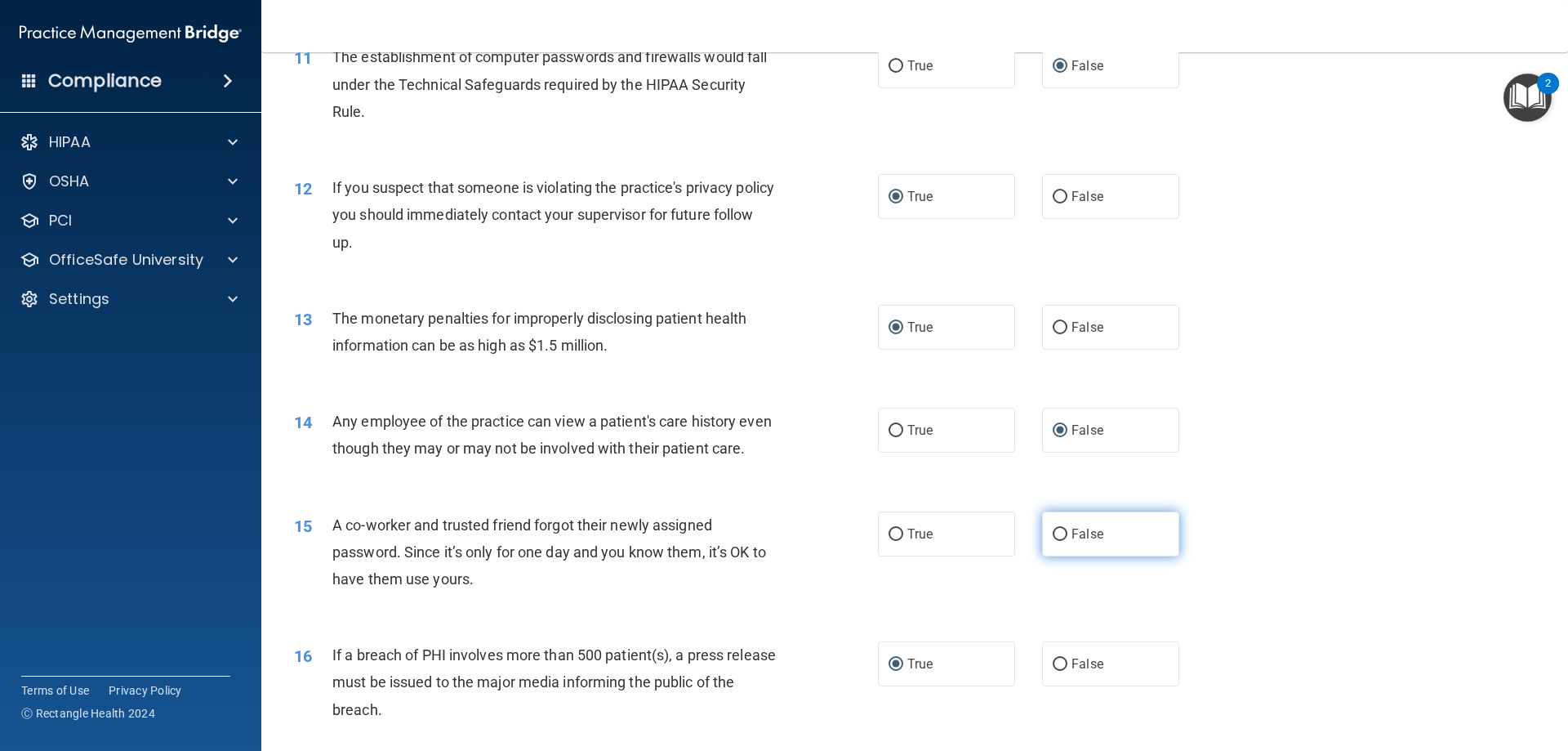
click at [1054, 541] on input "False" at bounding box center [1060, 534] width 15 height 12
radio input "true"
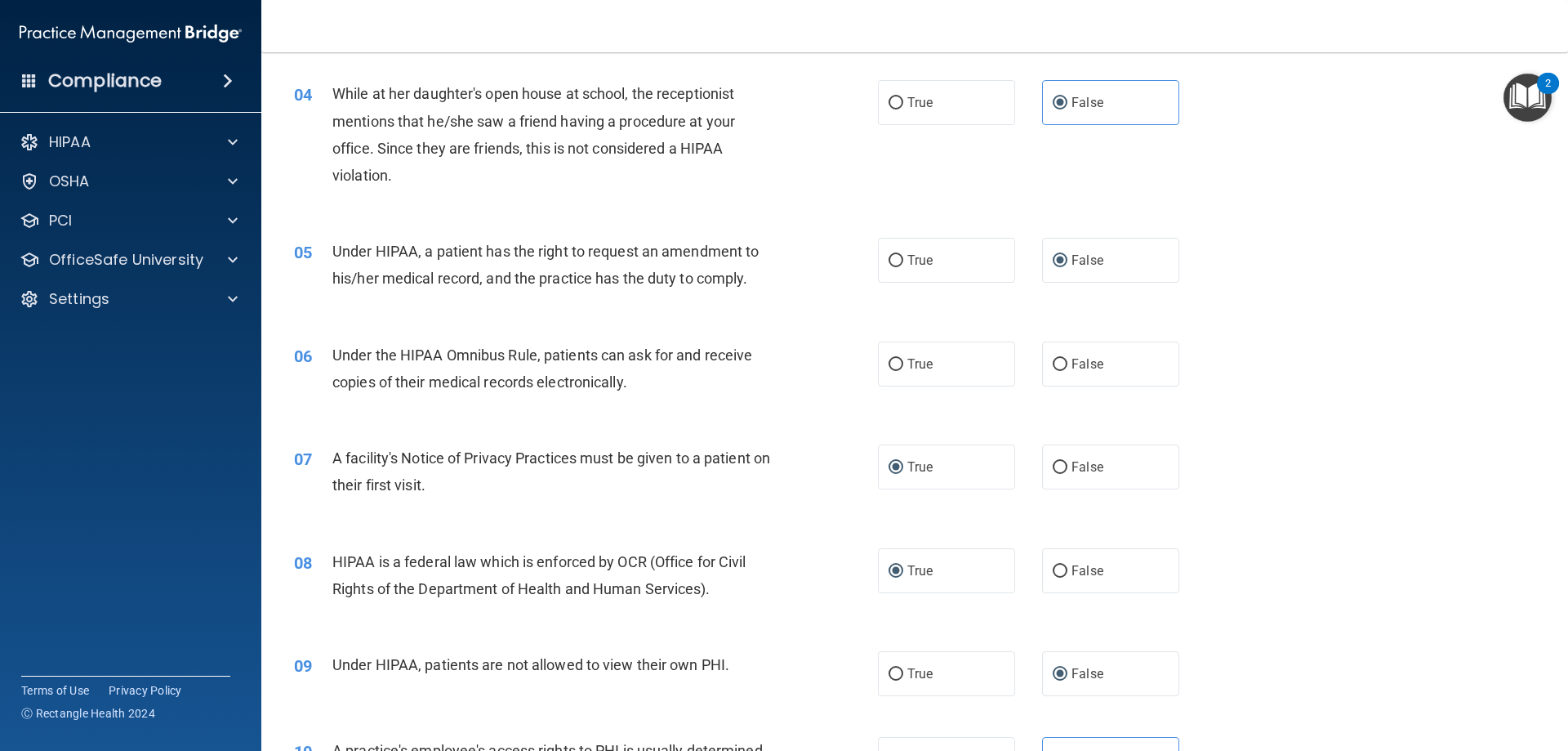
scroll to position [420, 0]
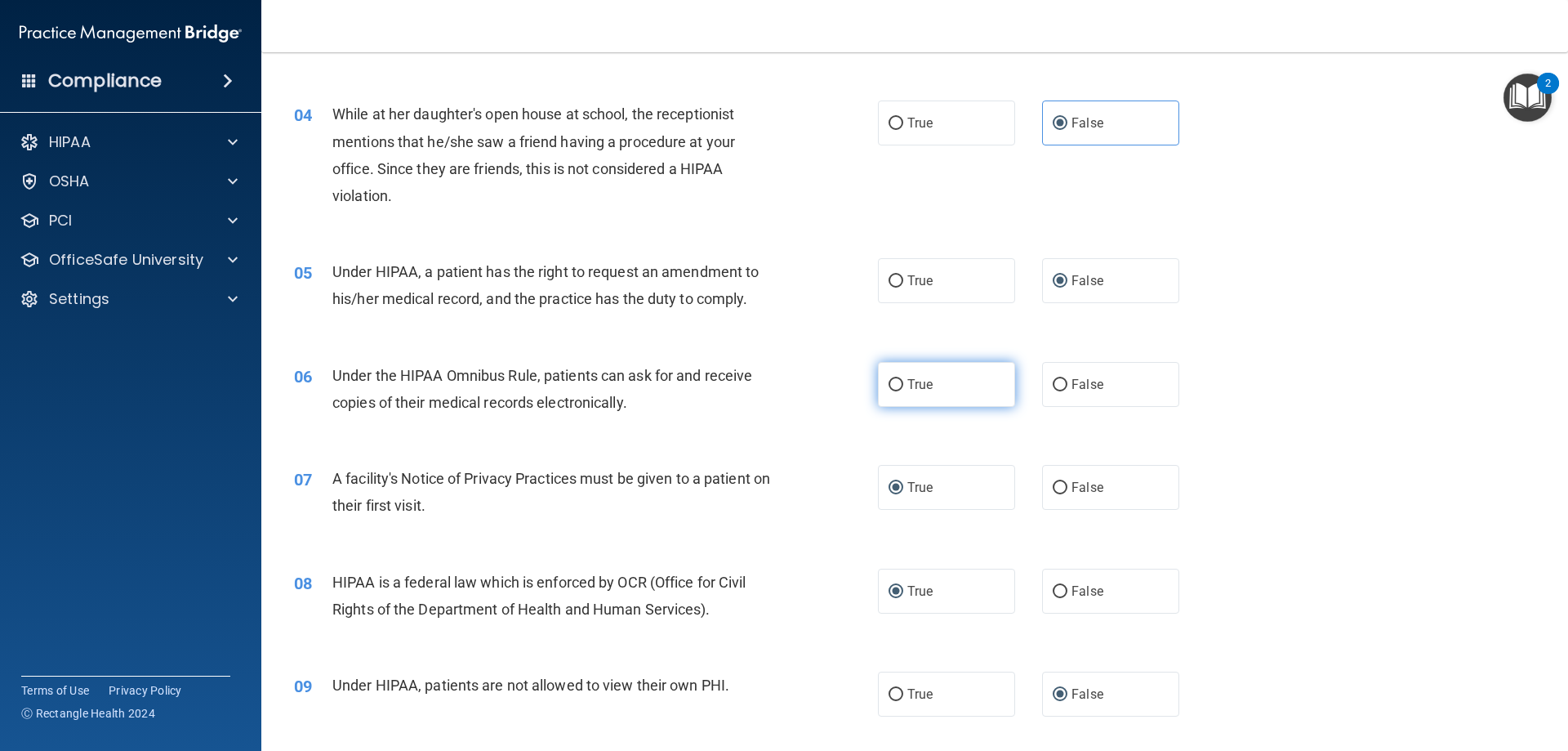
click at [889, 382] on input "True" at bounding box center [896, 385] width 15 height 12
radio input "true"
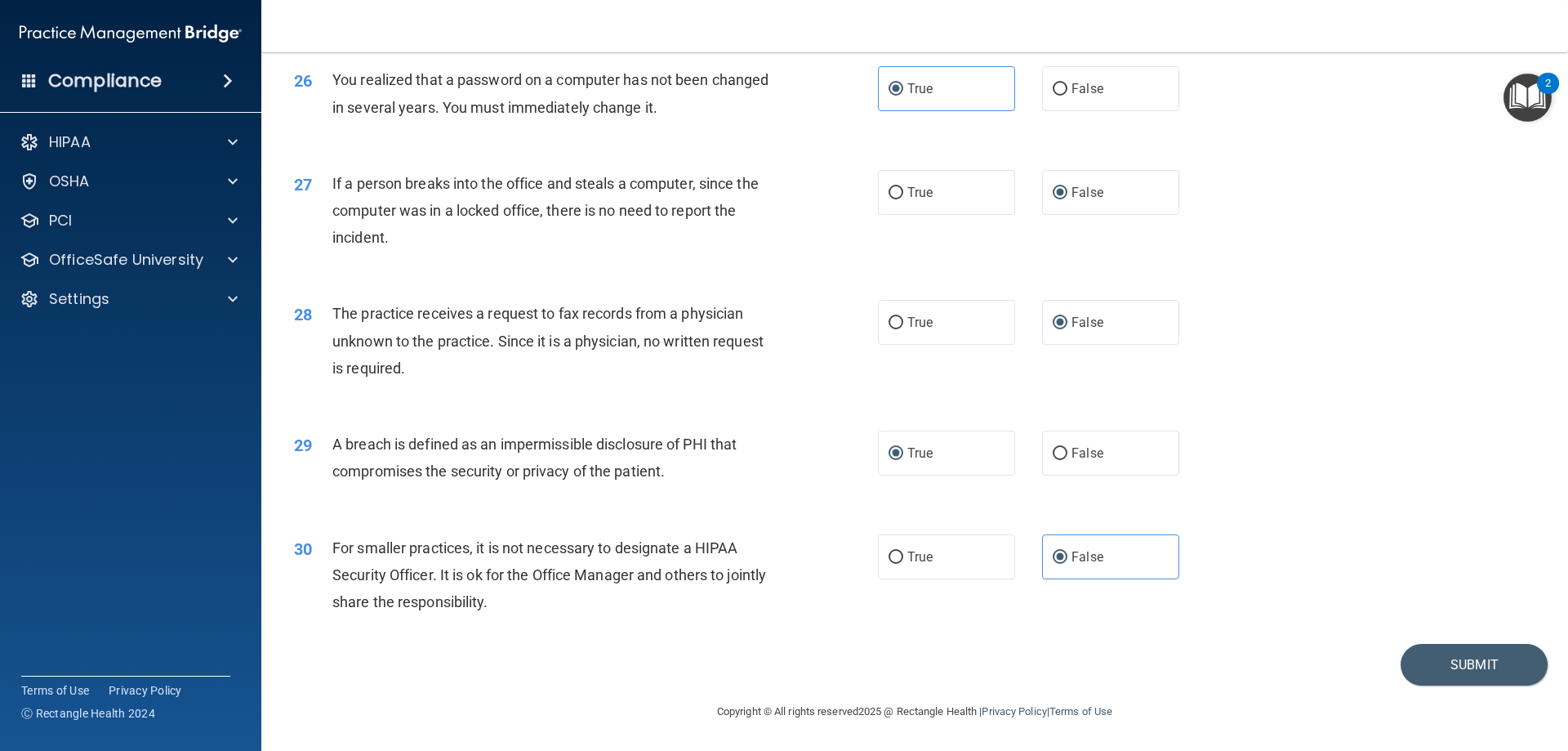
scroll to position [3115, 0]
click at [1454, 661] on button "Submit" at bounding box center [1473, 665] width 147 height 42
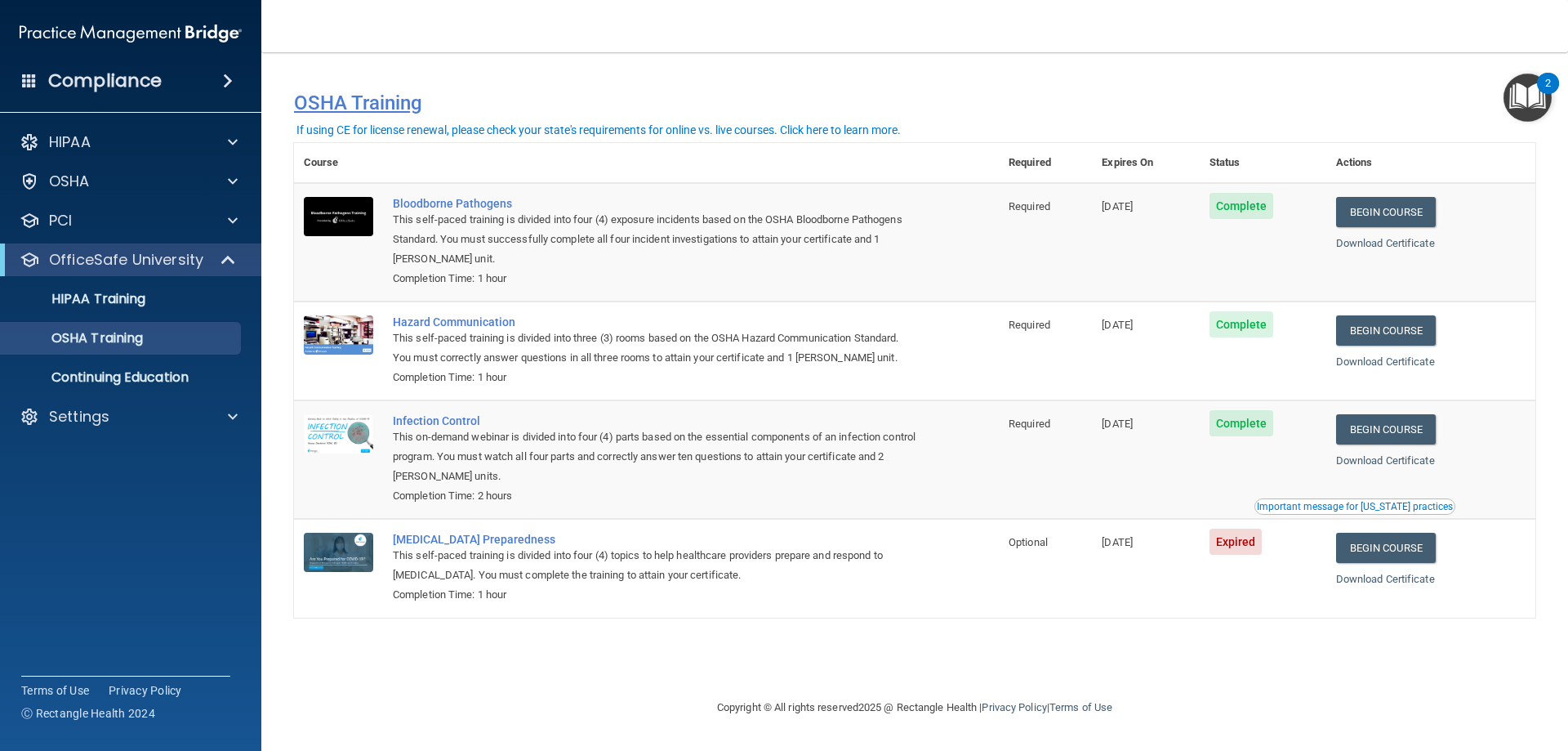
click at [1110, 104] on h4 "OSHA Training" at bounding box center [914, 102] width 1241 height 23
click at [119, 298] on p "HIPAA Training" at bounding box center [79, 299] width 135 height 16
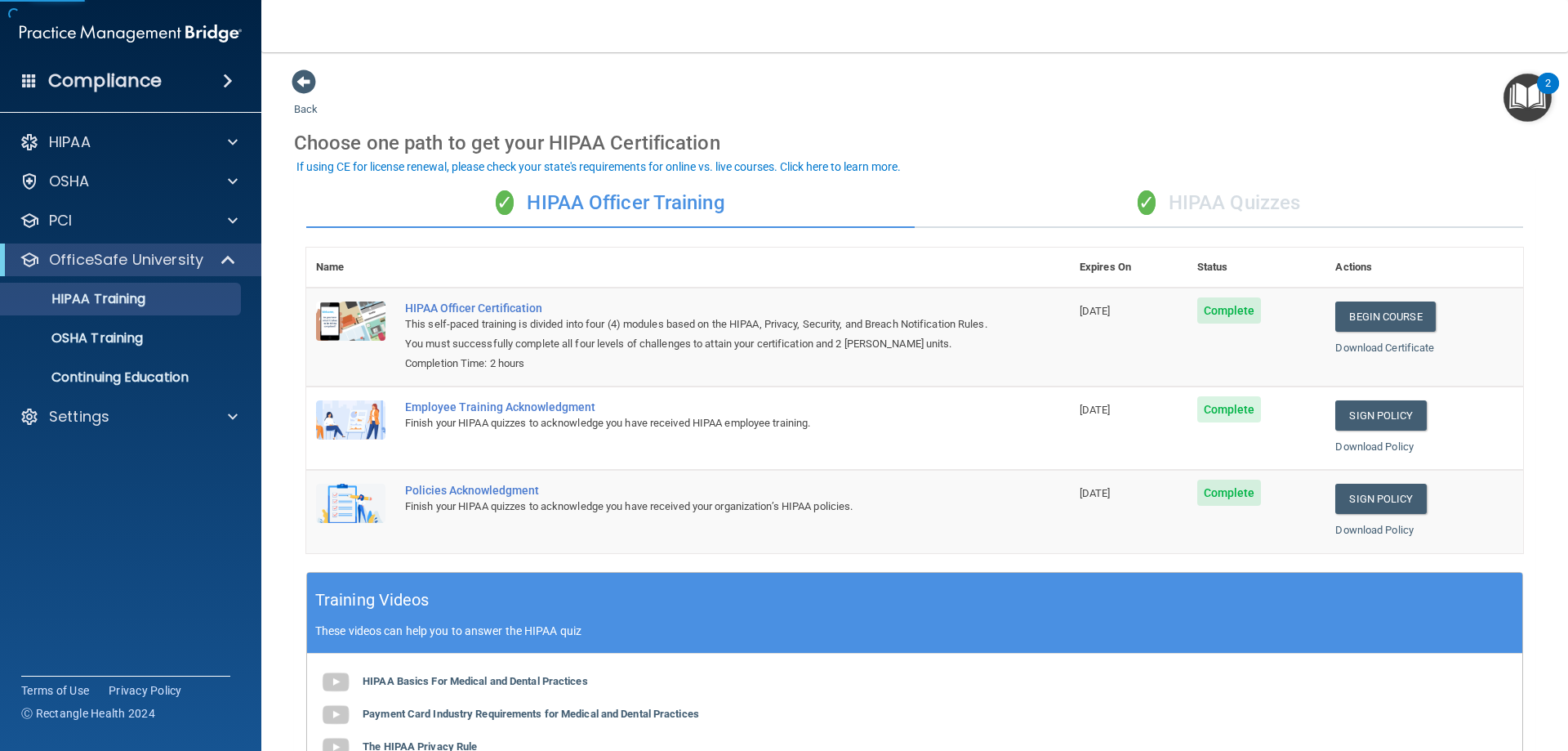
click at [1193, 195] on div "✓ HIPAA Quizzes" at bounding box center [1218, 204] width 608 height 49
